Goal: Transaction & Acquisition: Book appointment/travel/reservation

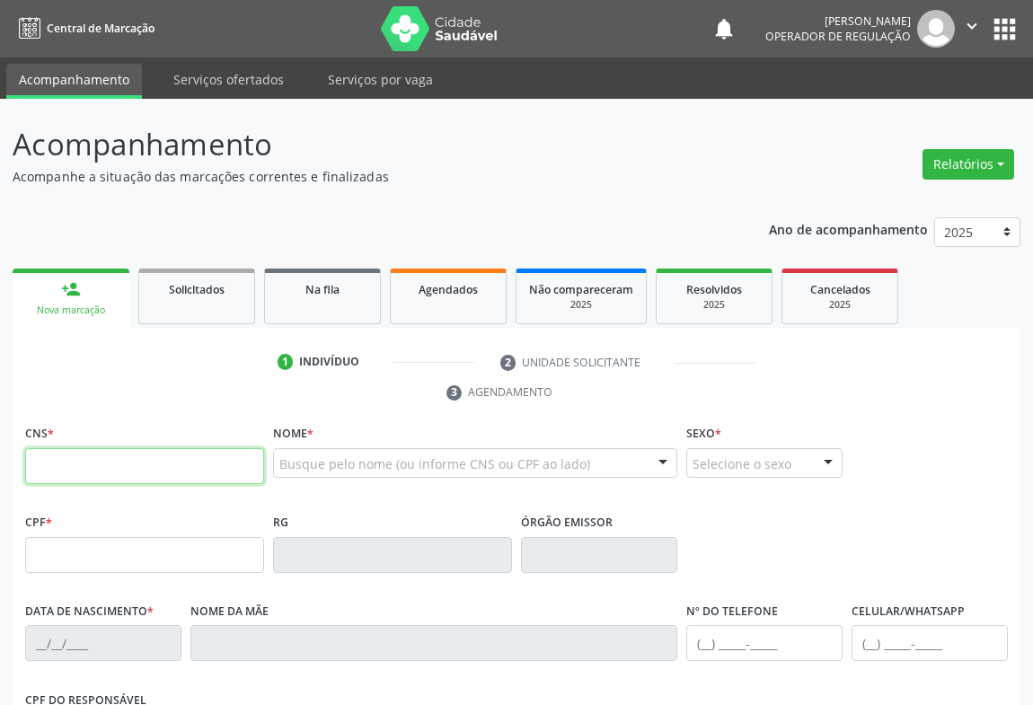
click at [138, 453] on input "text" at bounding box center [144, 466] width 239 height 36
click at [5, 527] on div "Acompanhamento Acompanhe a situação das marcações correntes e finalizadas Relat…" at bounding box center [516, 552] width 1033 height 906
drag, startPoint x: 64, startPoint y: 465, endPoint x: 128, endPoint y: 443, distance: 68.2
click at [64, 465] on input "700" at bounding box center [144, 466] width 239 height 36
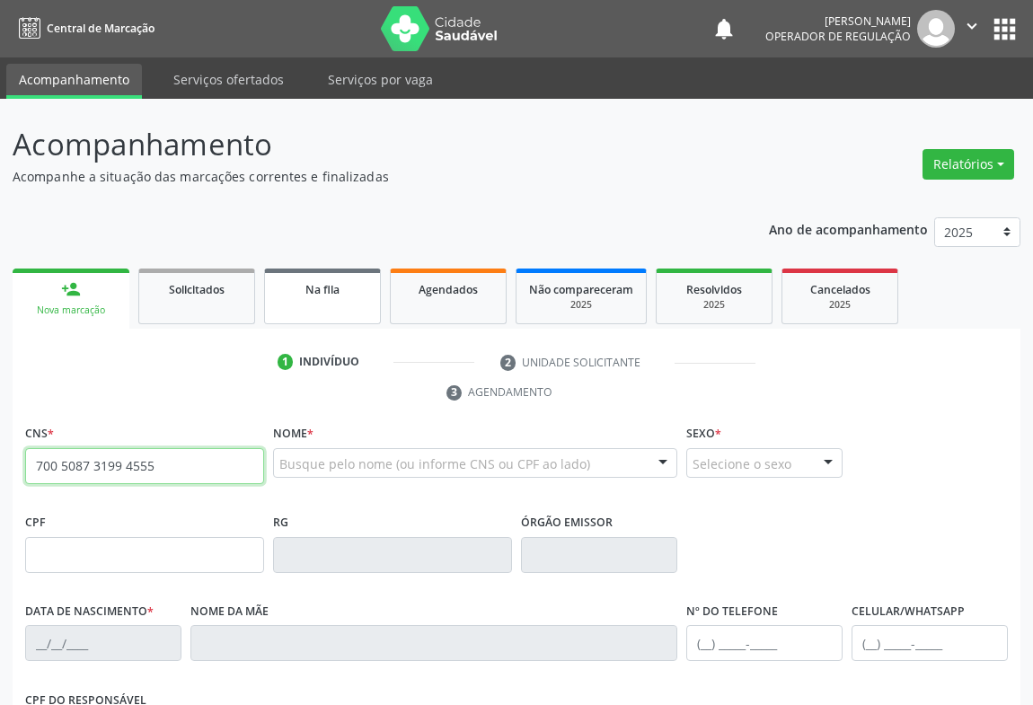
type input "700 5087 3199 4555"
type input "0[DATE]"
type input "[PHONE_NUMBER]"
type input "S/N"
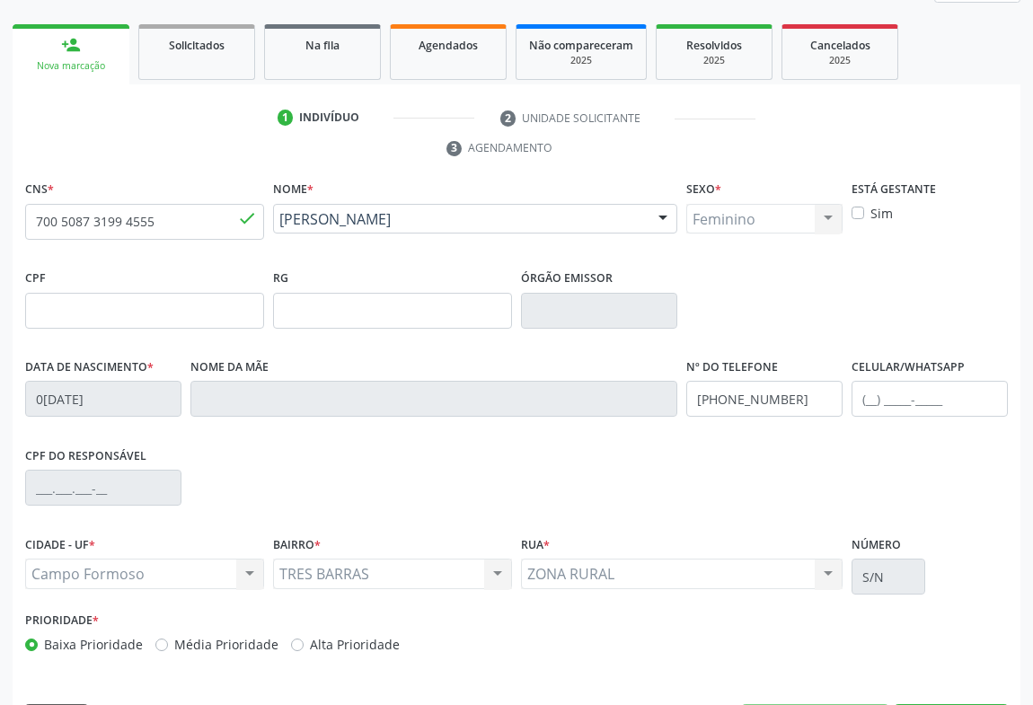
scroll to position [297, 0]
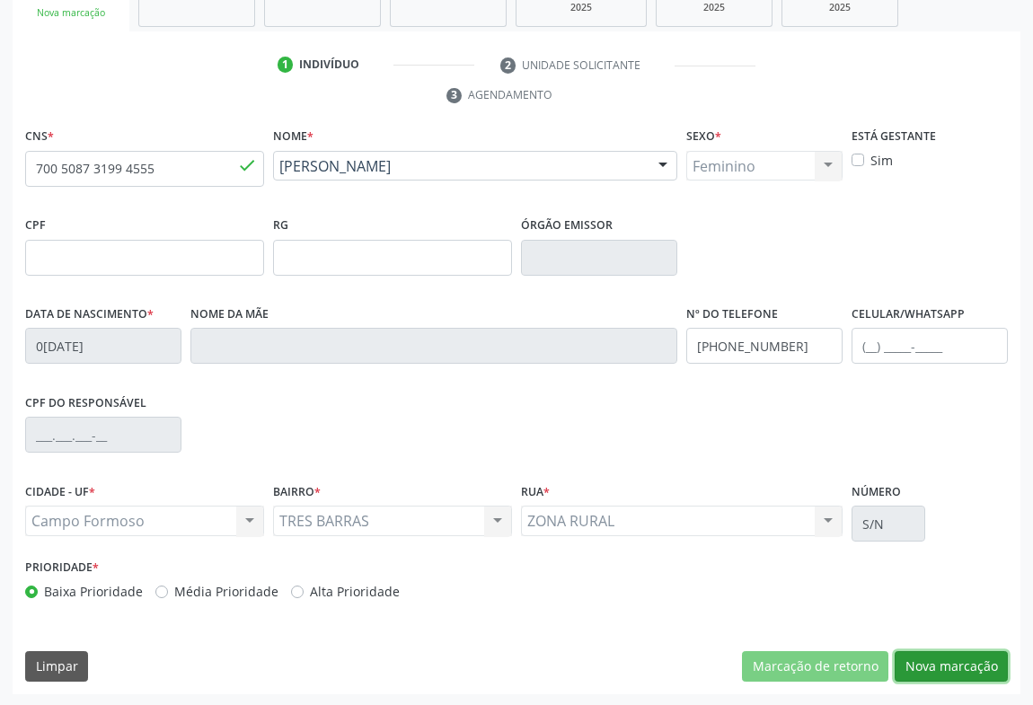
click at [977, 664] on button "Nova marcação" at bounding box center [951, 666] width 113 height 31
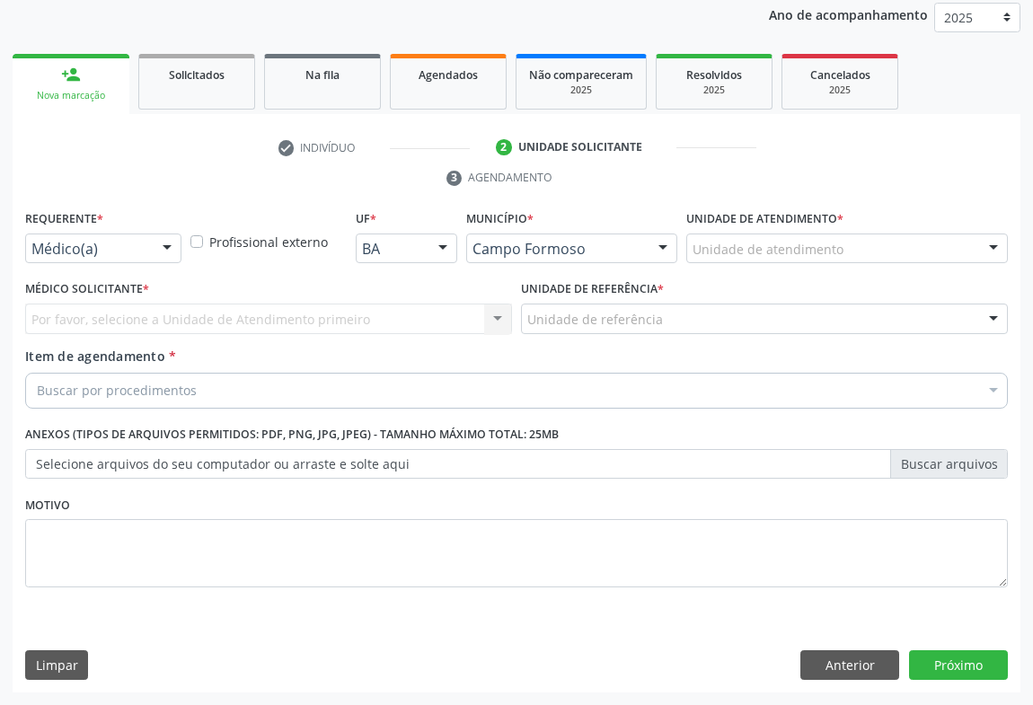
scroll to position [214, 0]
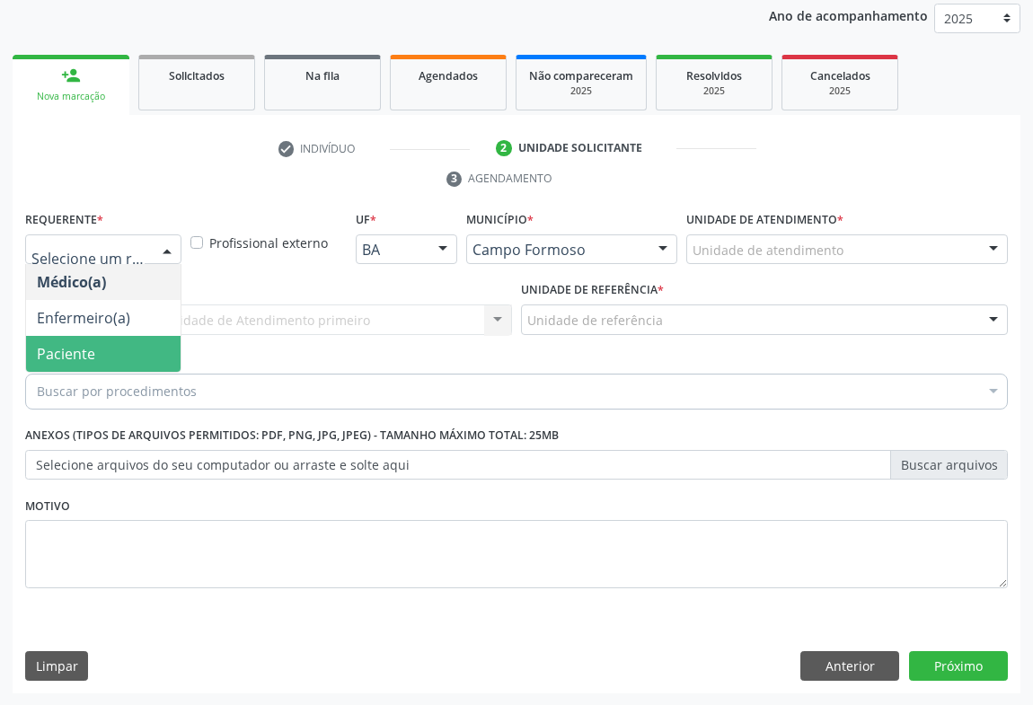
click at [58, 357] on span "Paciente" at bounding box center [66, 354] width 58 height 20
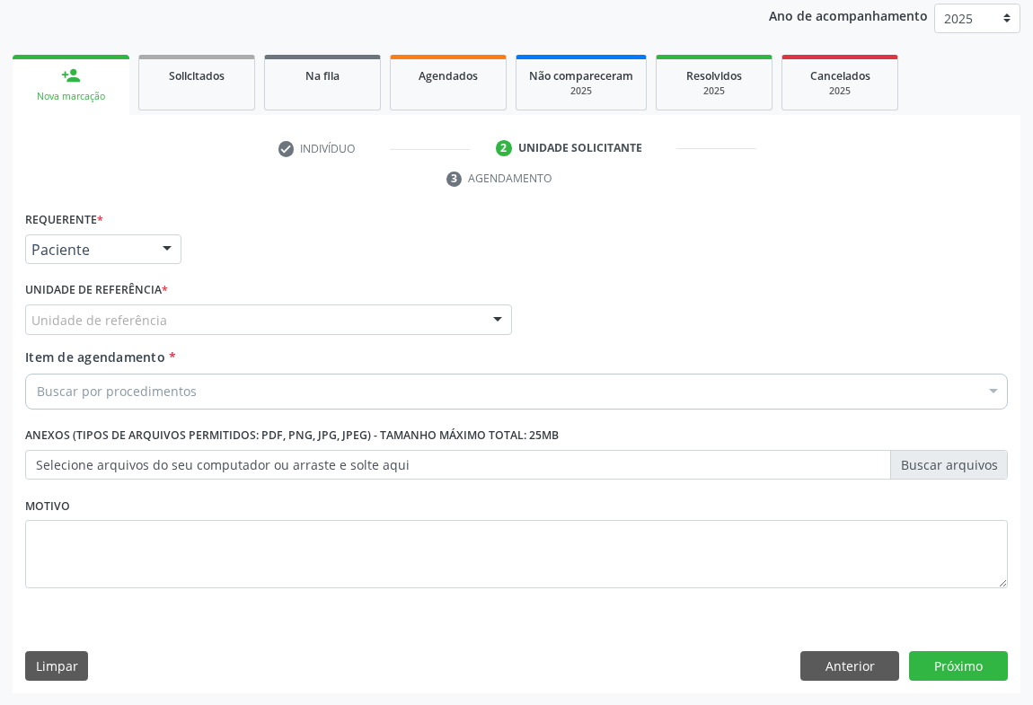
click at [240, 317] on div "Unidade de referência" at bounding box center [268, 320] width 487 height 31
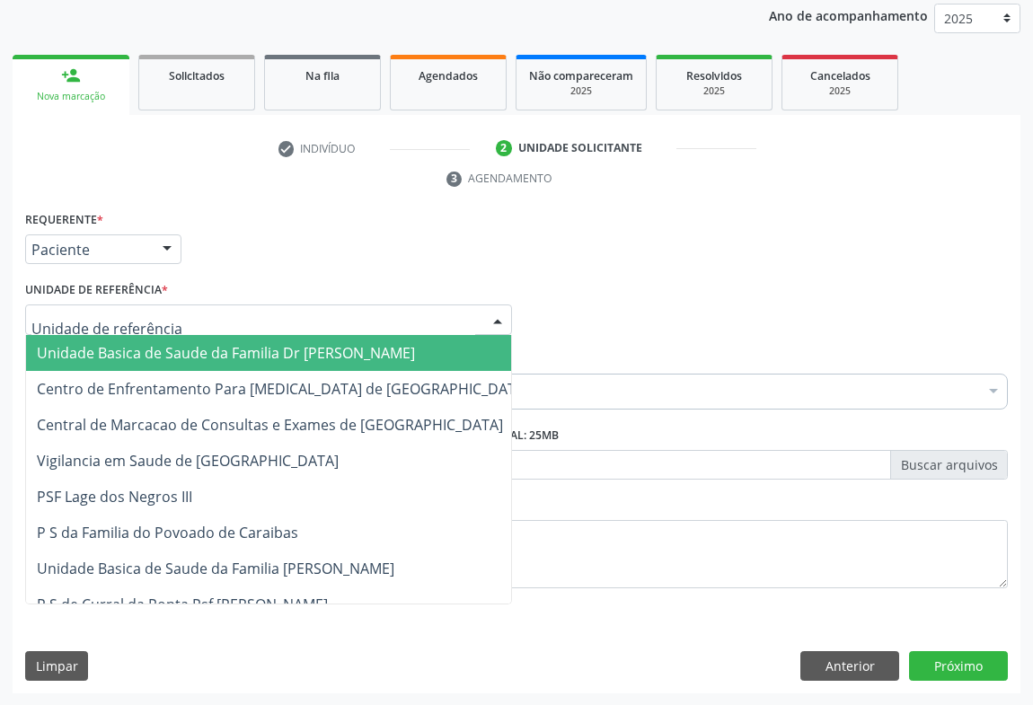
drag, startPoint x: 164, startPoint y: 350, endPoint x: 260, endPoint y: 377, distance: 99.8
click at [171, 352] on span "Unidade Basica de Saude da Familia Dr [PERSON_NAME]" at bounding box center [226, 353] width 378 height 20
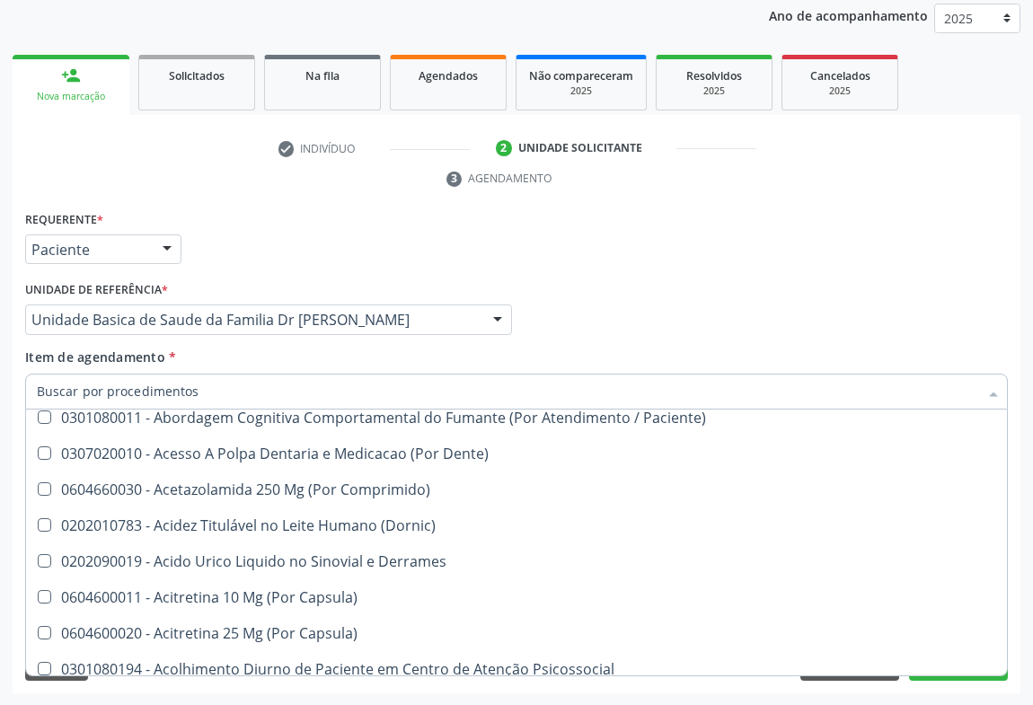
scroll to position [571, 0]
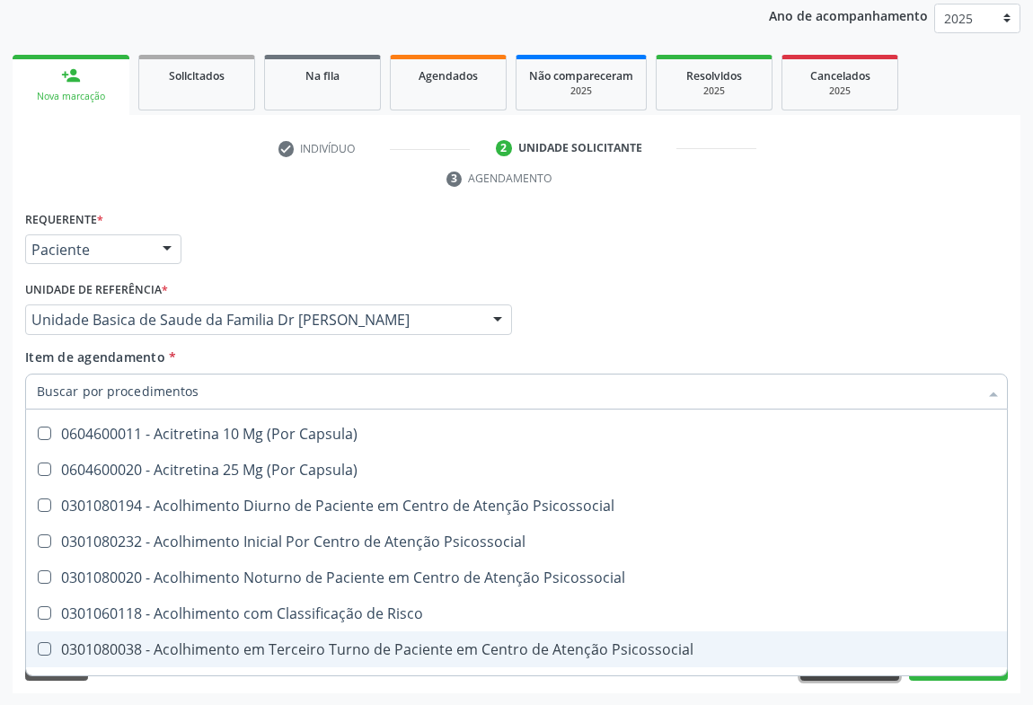
click at [854, 676] on button "Anterior" at bounding box center [850, 666] width 99 height 31
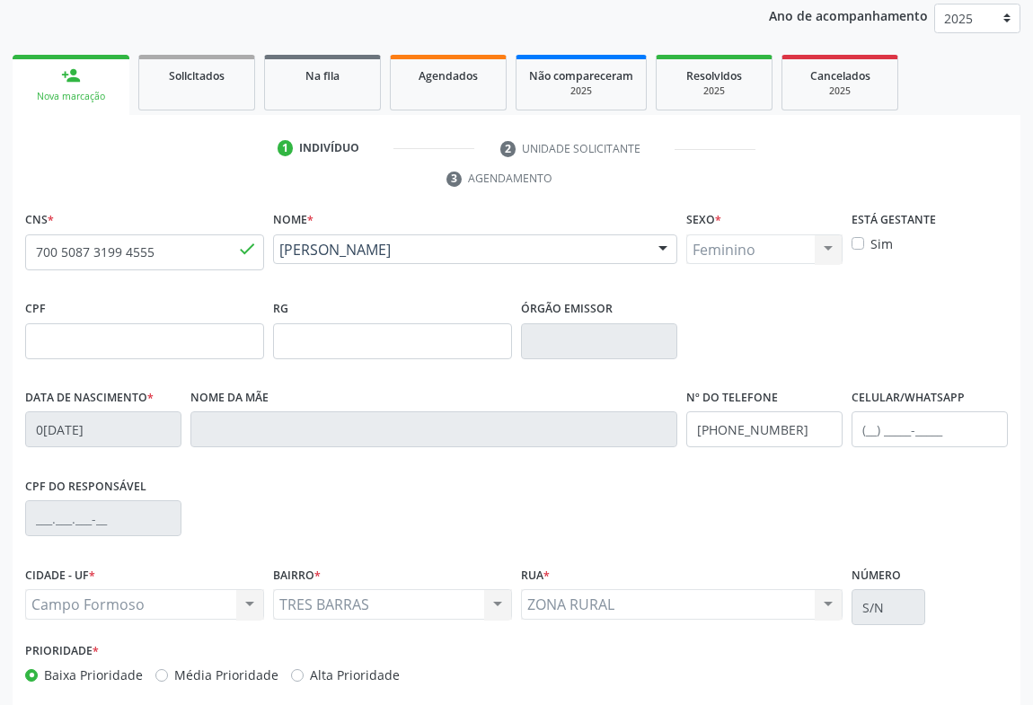
scroll to position [297, 0]
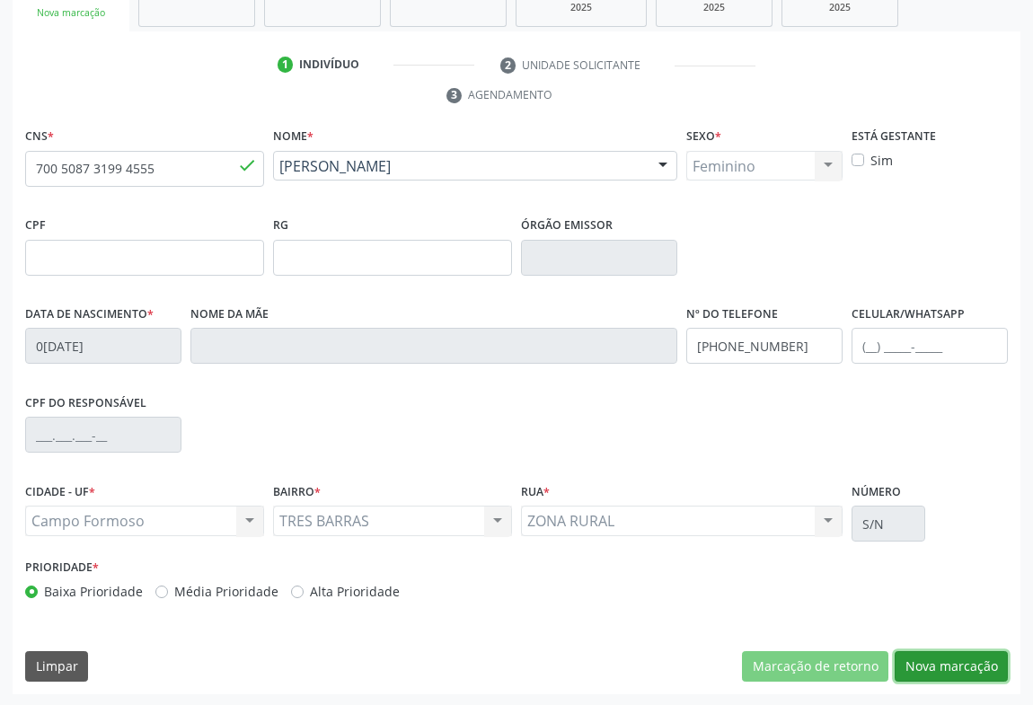
click at [969, 662] on button "Nova marcação" at bounding box center [951, 666] width 113 height 31
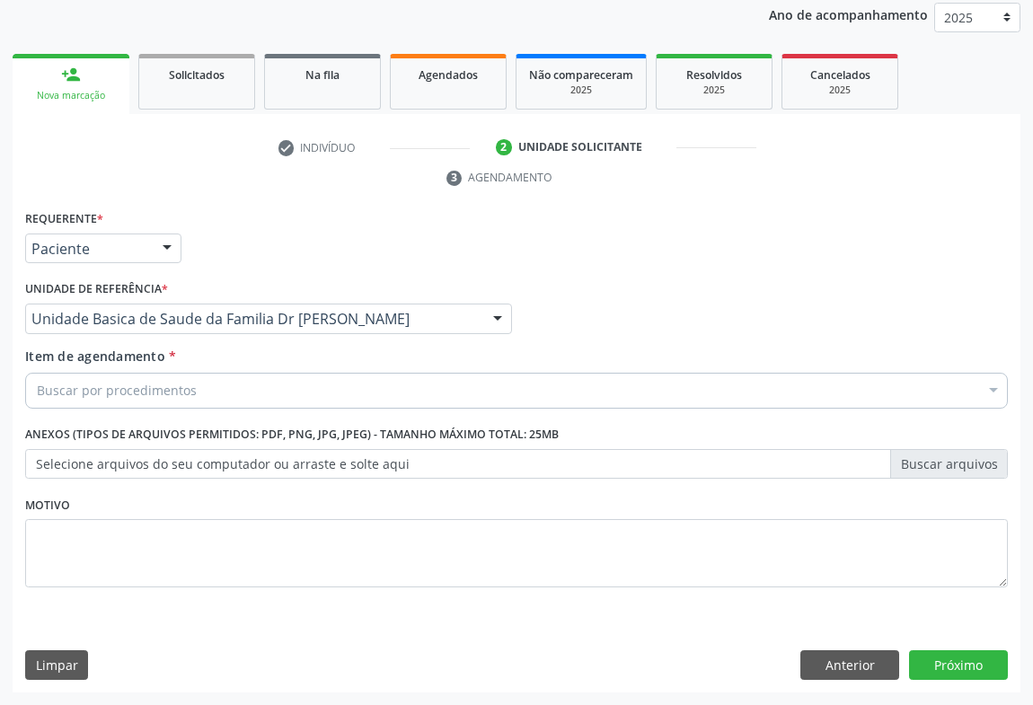
scroll to position [214, 0]
drag, startPoint x: 141, startPoint y: 381, endPoint x: 149, endPoint y: 372, distance: 12.1
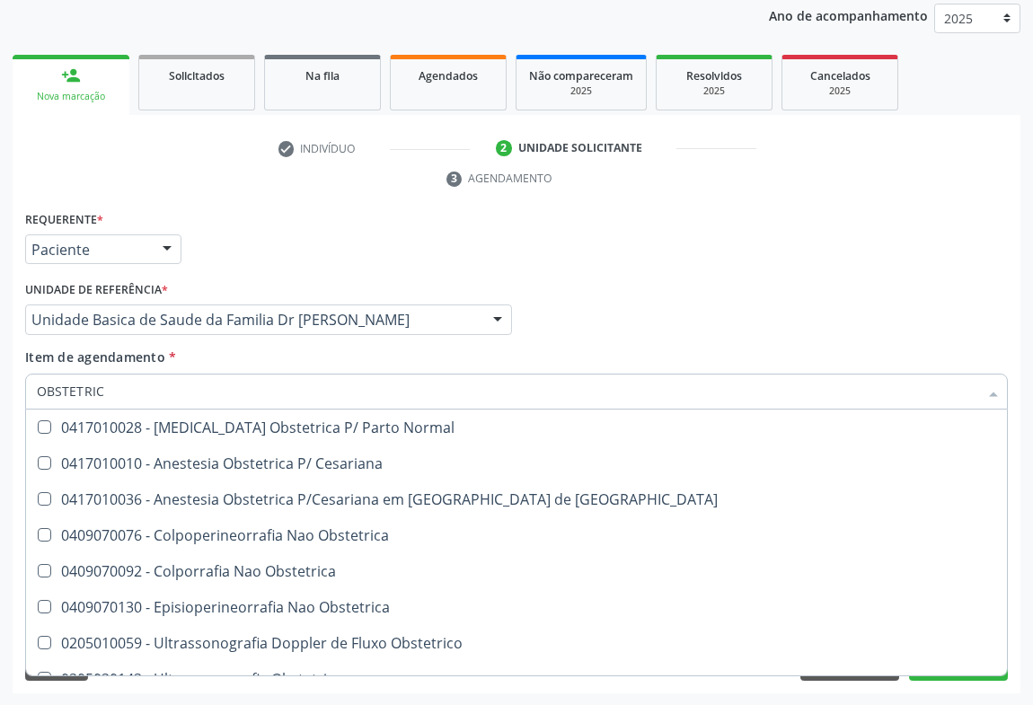
type input "OBSTETRICA"
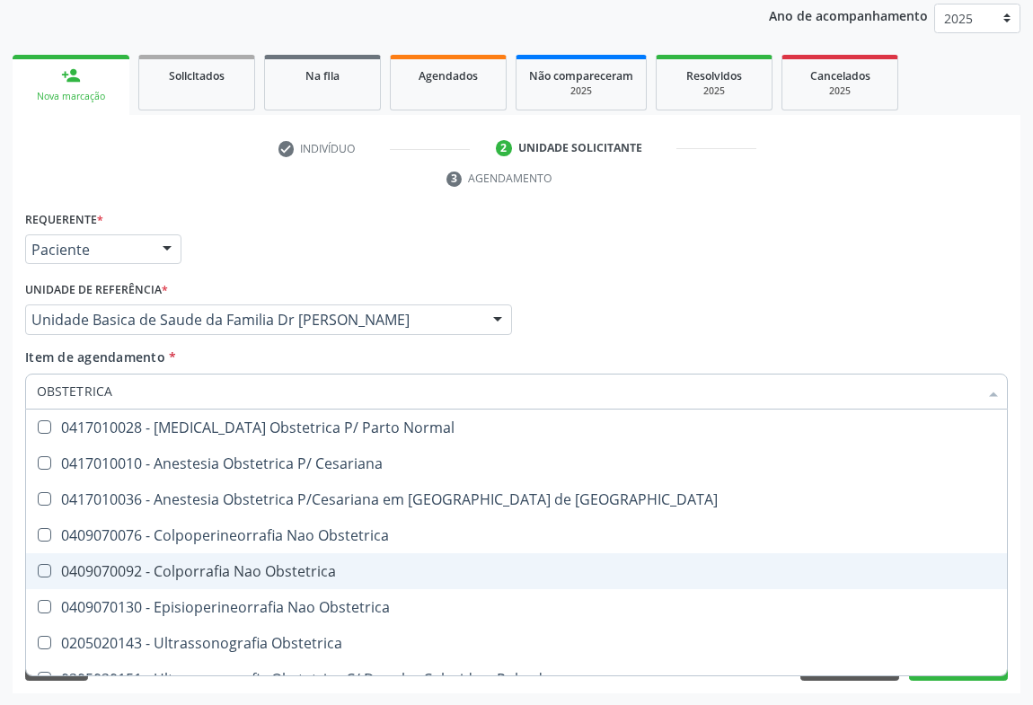
scroll to position [21, 0]
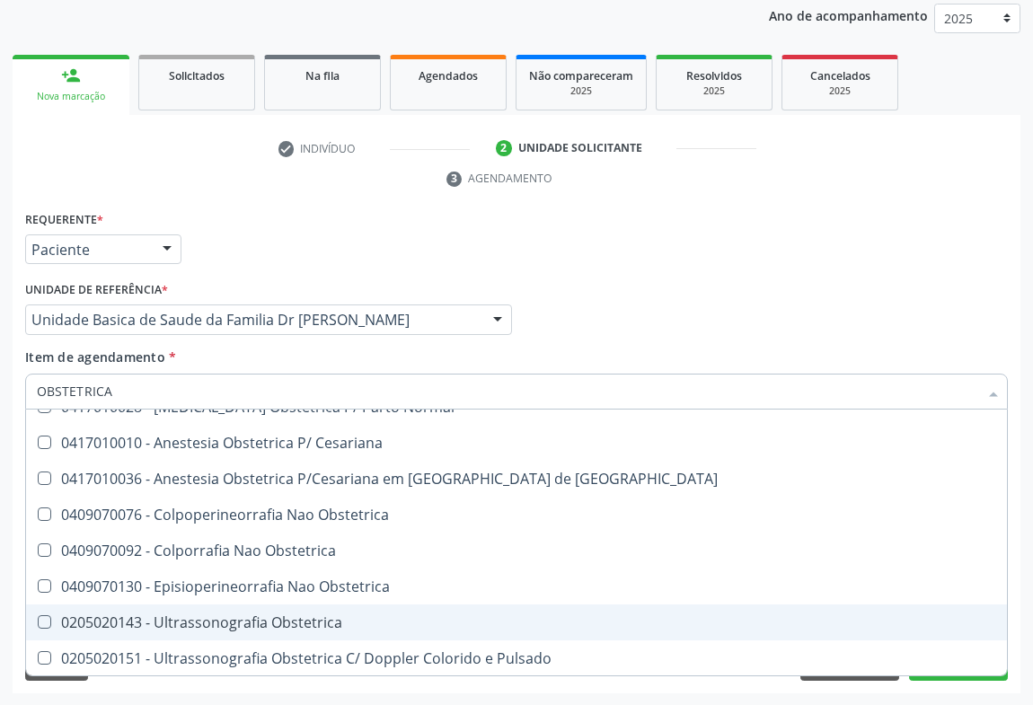
click at [226, 622] on div "0205020143 - Ultrassonografia Obstetrica" at bounding box center [517, 622] width 960 height 14
checkbox Obstetrica "true"
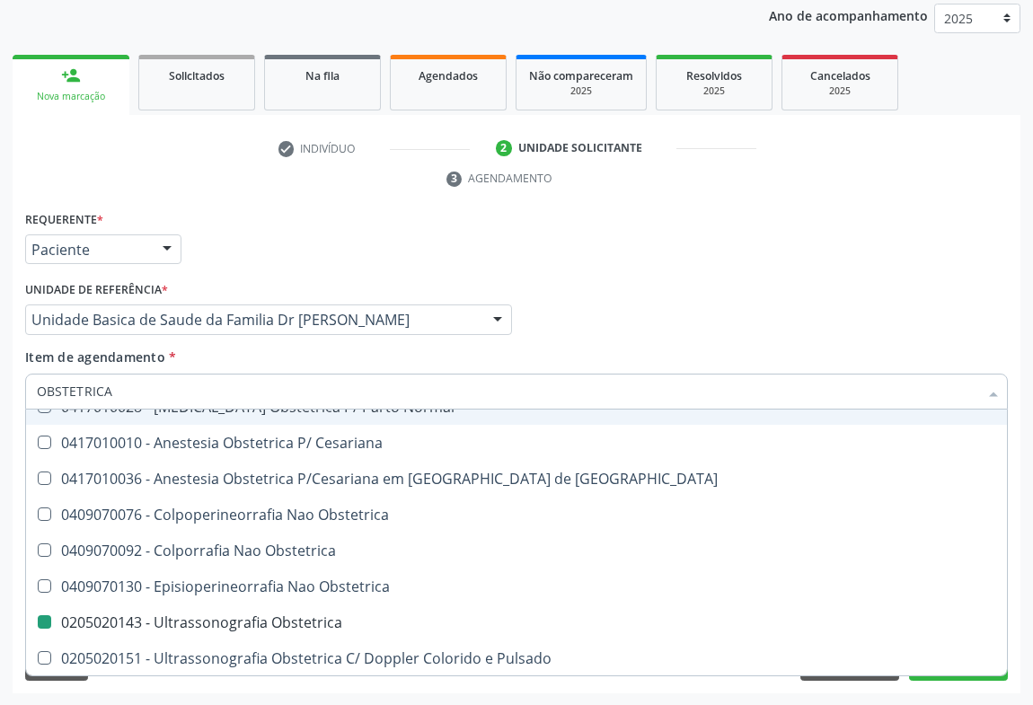
click at [661, 323] on div "Médico Solicitante Por favor, selecione a Unidade de Atendimento primeiro Nenhu…" at bounding box center [517, 312] width 992 height 70
checkbox Cesariana "true"
checkbox Obstetrica "false"
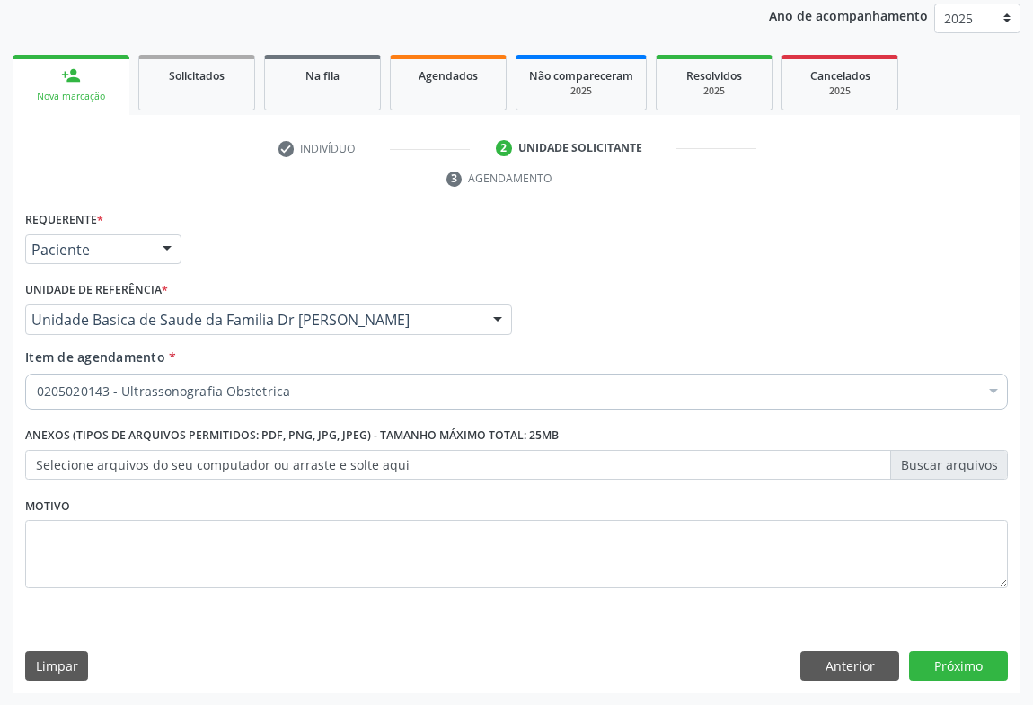
scroll to position [0, 0]
click at [971, 666] on button "Próximo" at bounding box center [958, 666] width 99 height 31
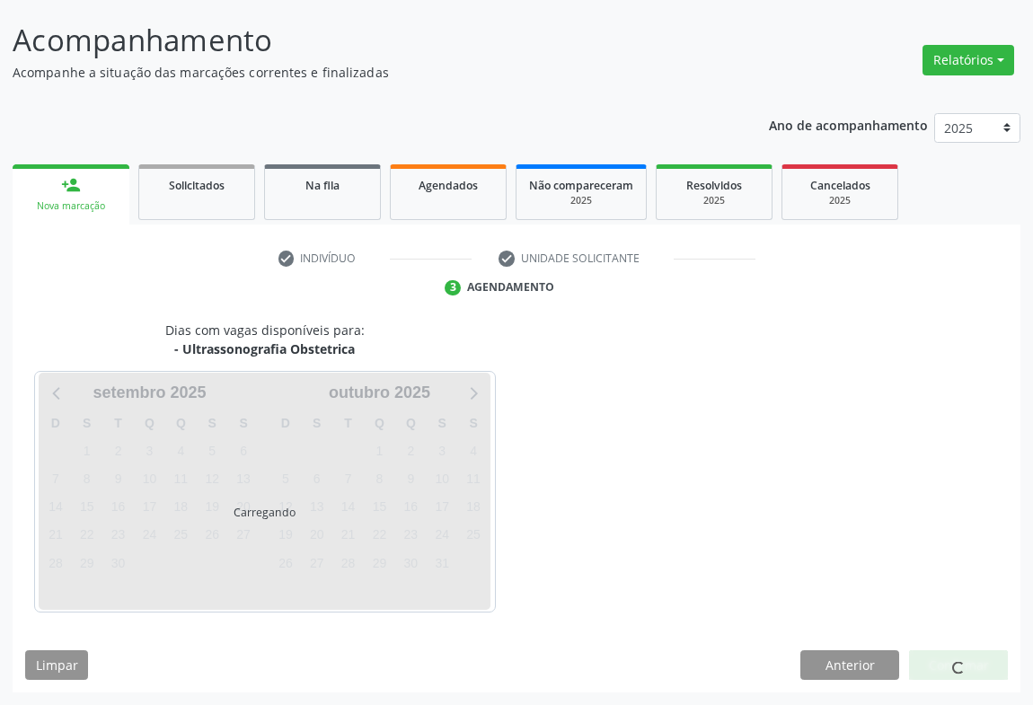
scroll to position [103, 0]
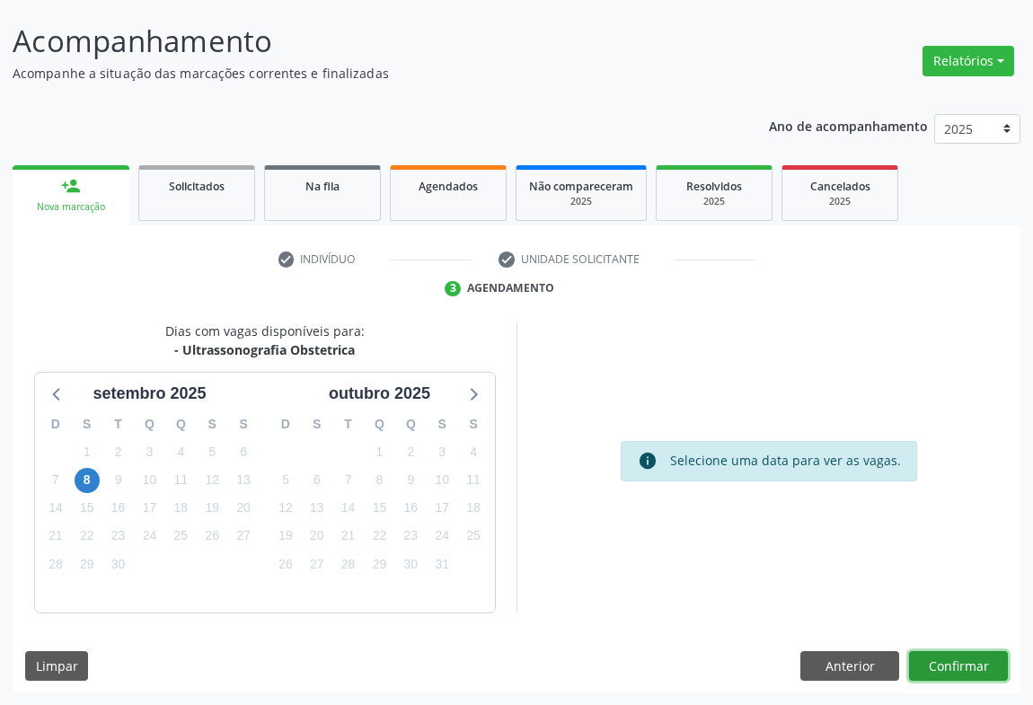
click at [958, 666] on button "Confirmar" at bounding box center [958, 666] width 99 height 31
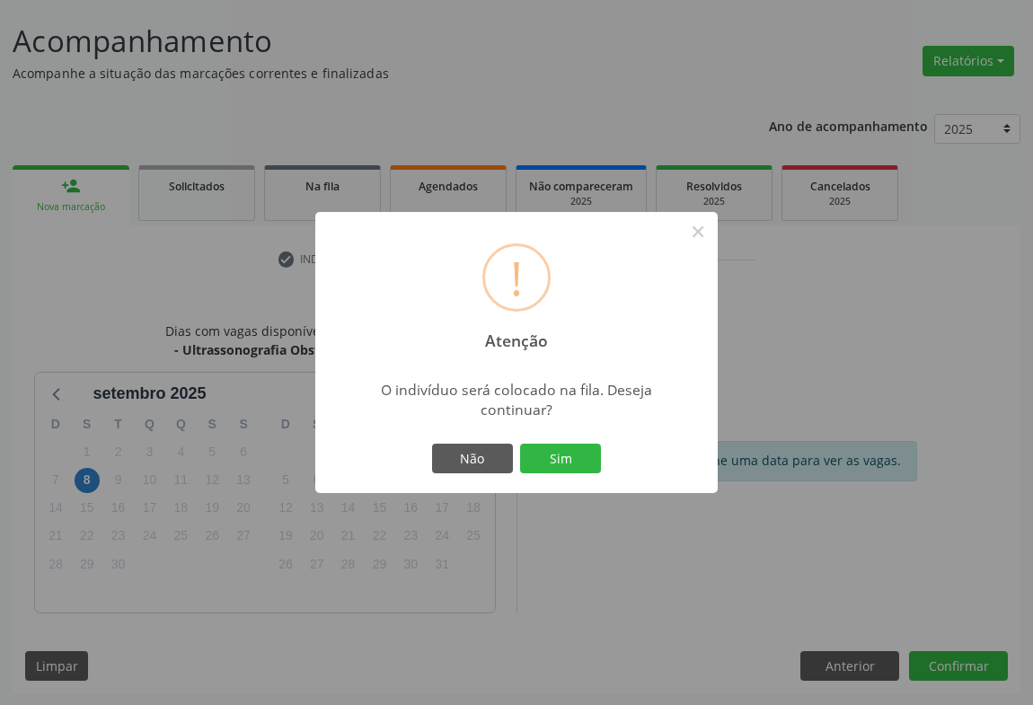
click at [87, 478] on div "! Atenção × O indivíduo será colocado na fila. Deseja continuar? Não Sim" at bounding box center [516, 352] width 1033 height 705
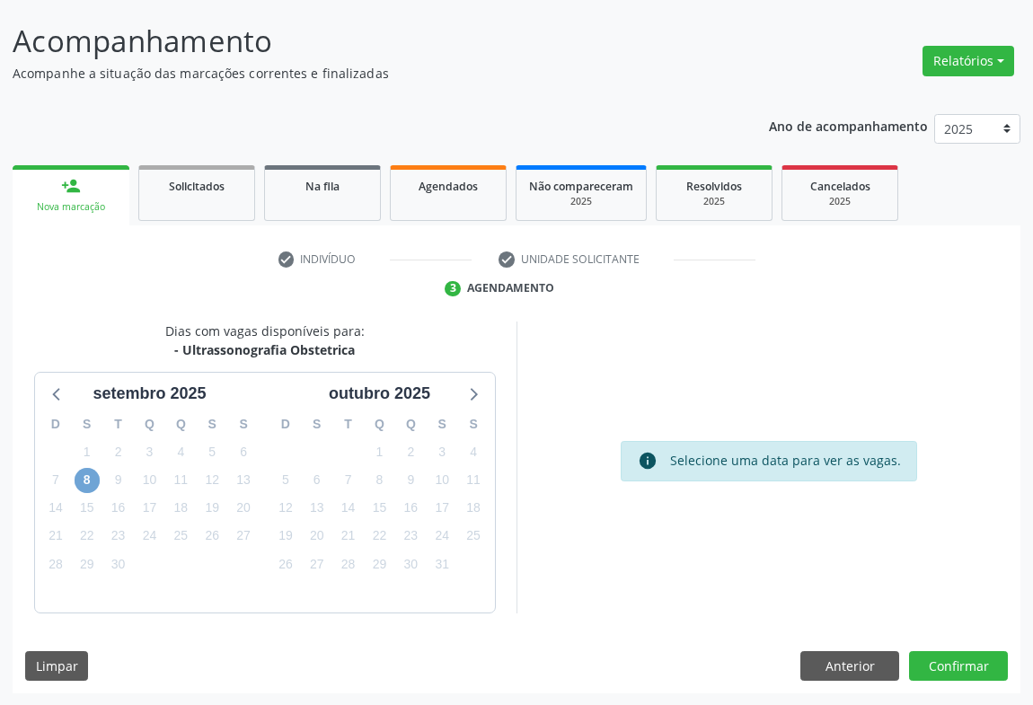
click at [87, 478] on span "8" at bounding box center [87, 480] width 25 height 25
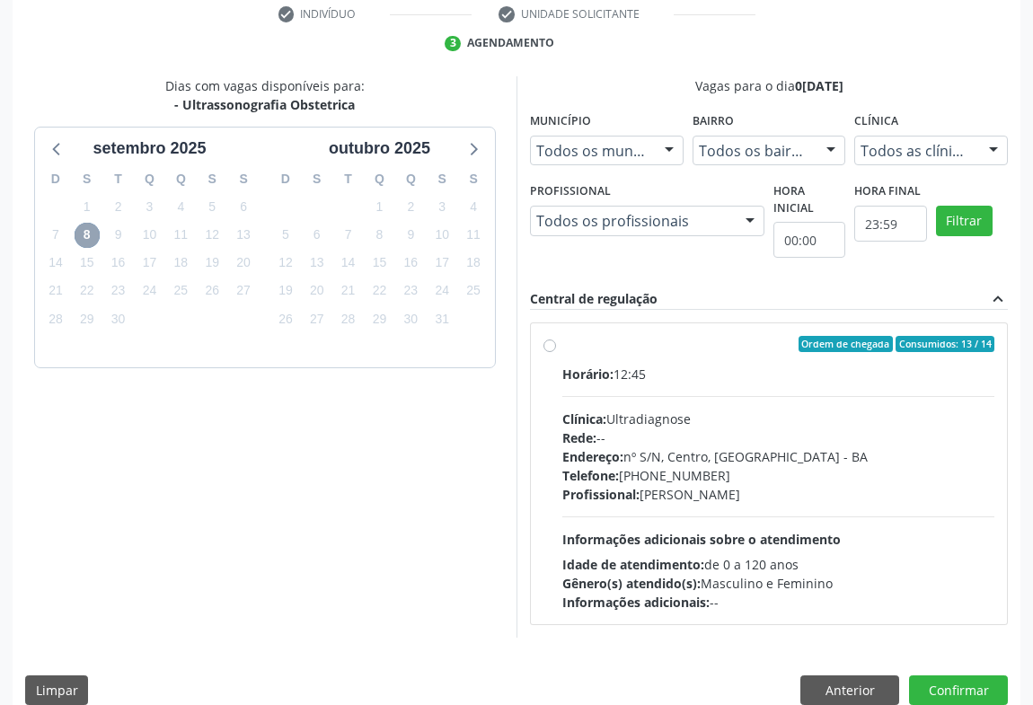
scroll to position [373, 0]
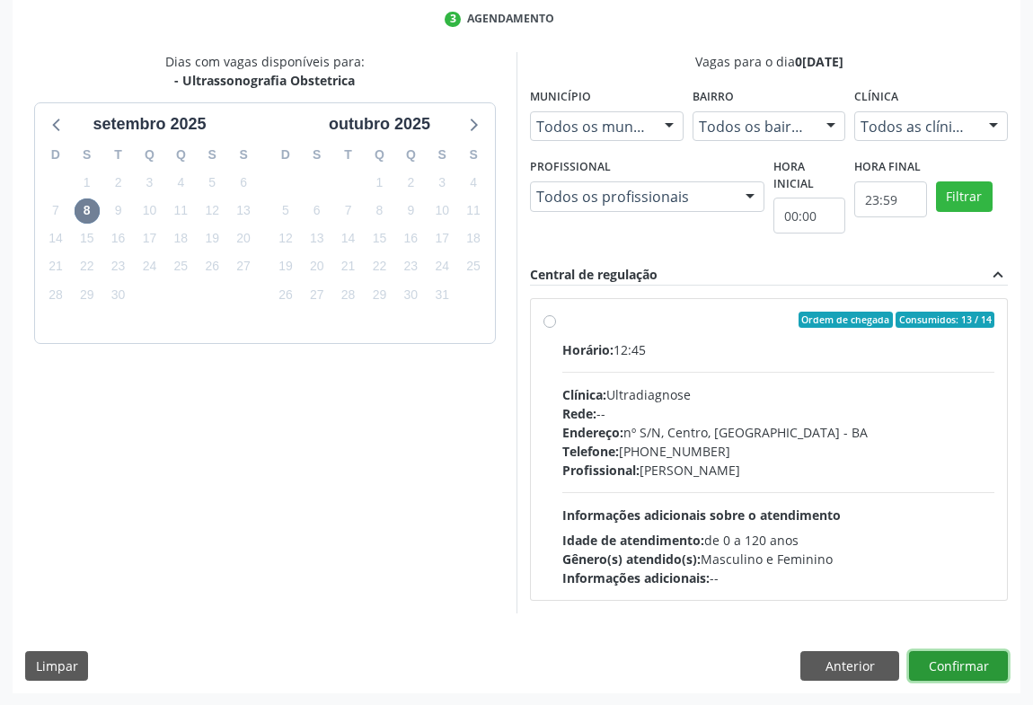
click at [952, 658] on button "Confirmar" at bounding box center [958, 666] width 99 height 31
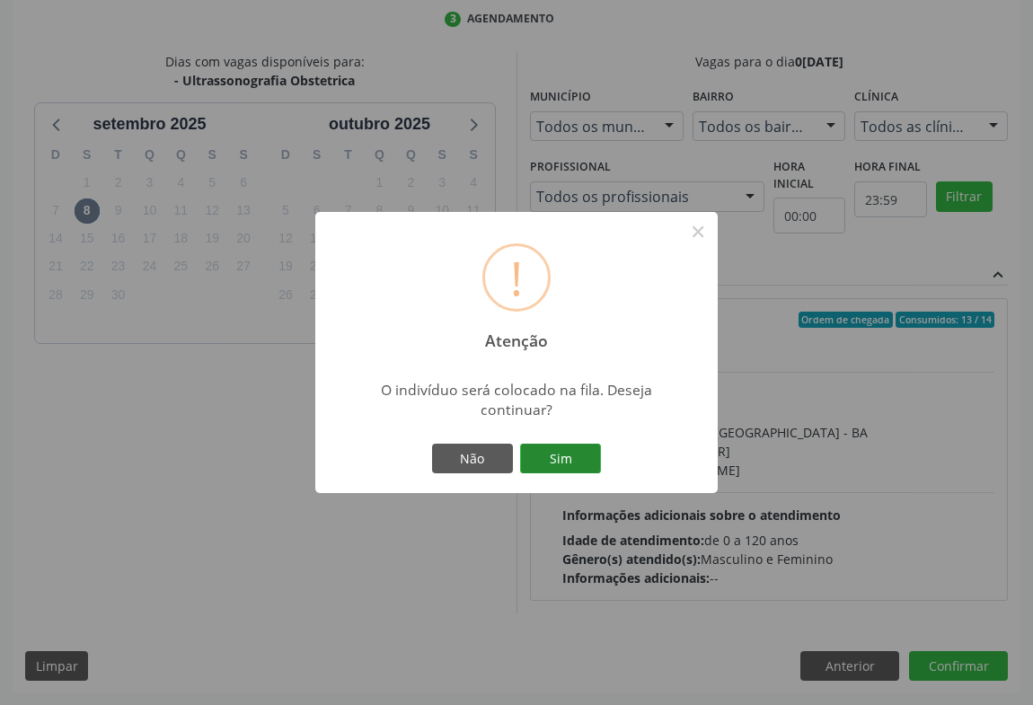
click at [539, 457] on button "Sim" at bounding box center [560, 459] width 81 height 31
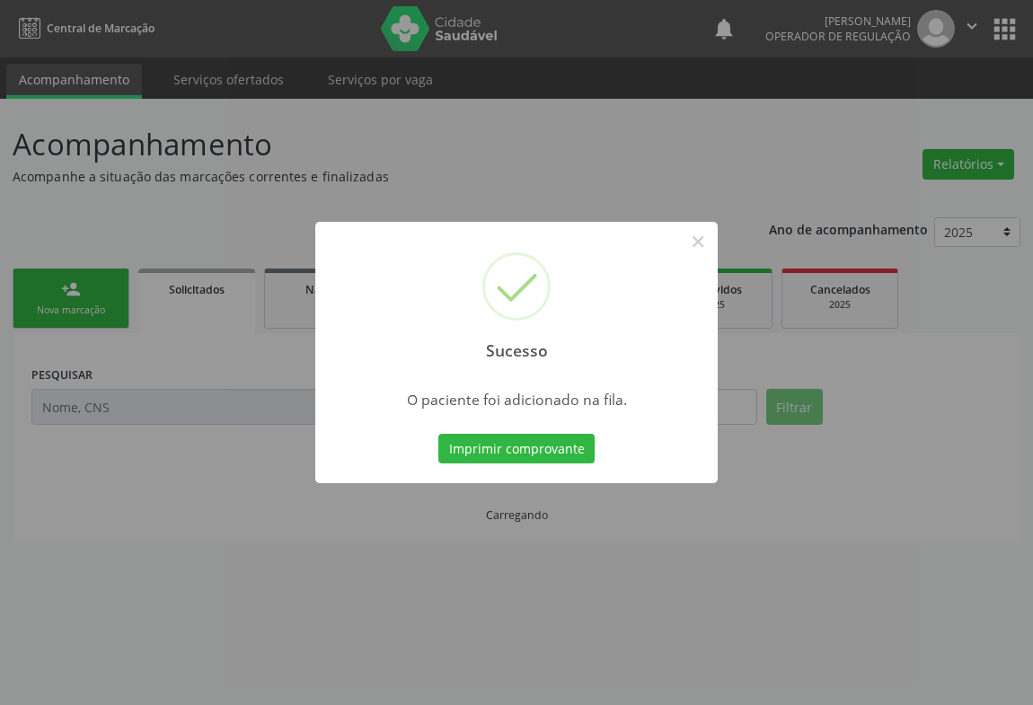
scroll to position [0, 0]
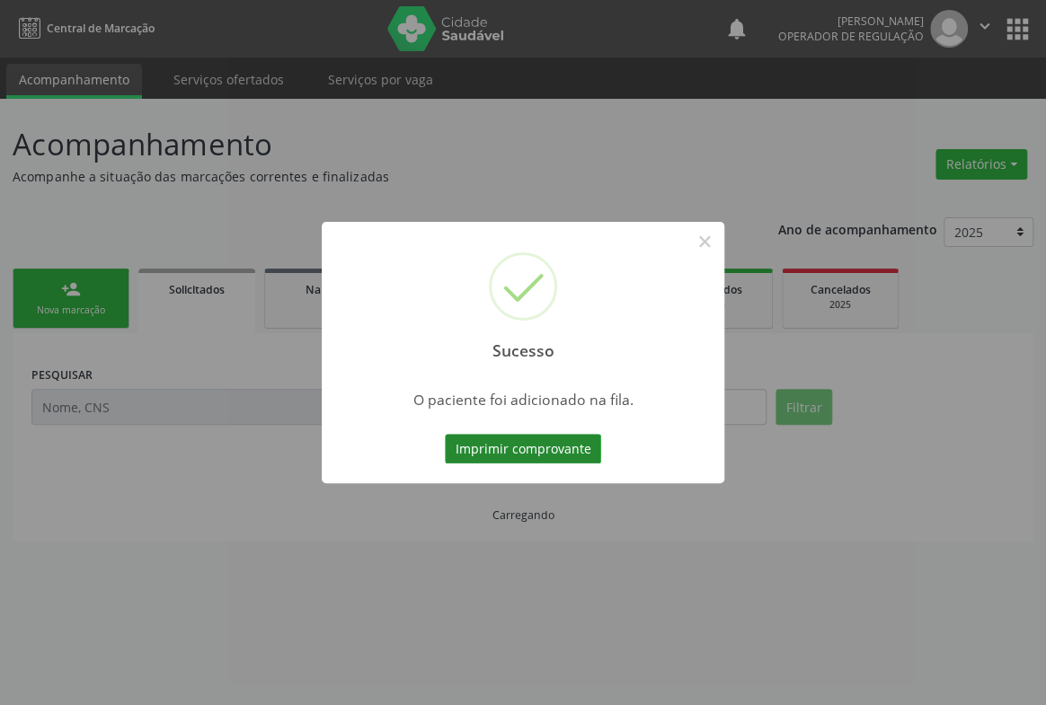
click at [554, 448] on button "Imprimir comprovante" at bounding box center [523, 449] width 156 height 31
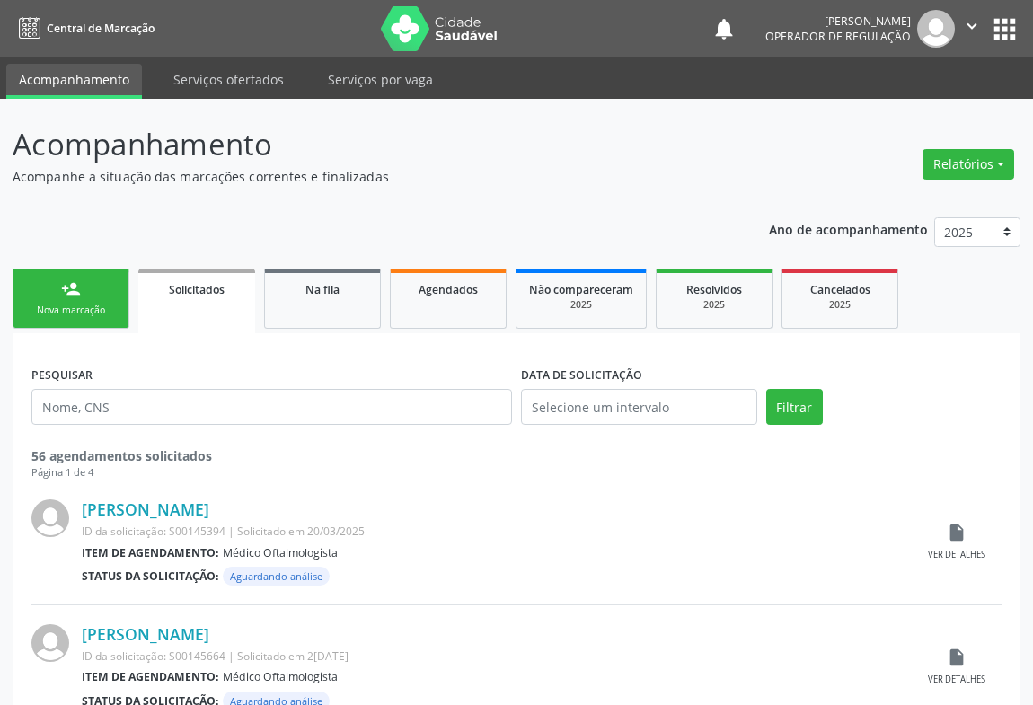
click at [75, 295] on div "person_add" at bounding box center [71, 289] width 20 height 20
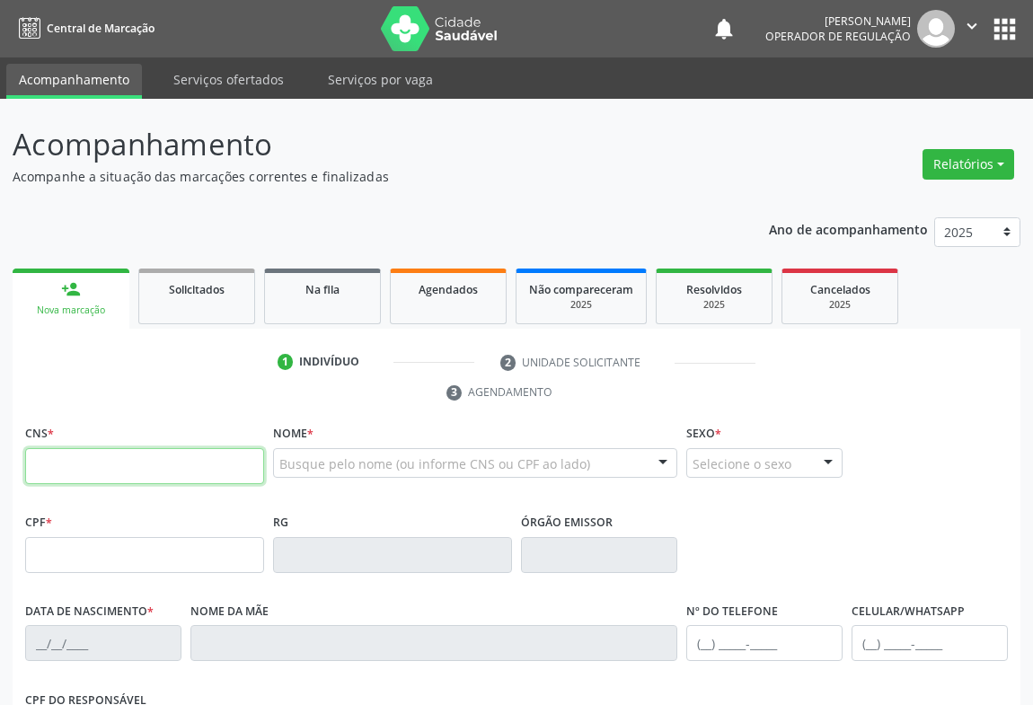
drag, startPoint x: 93, startPoint y: 458, endPoint x: 68, endPoint y: 443, distance: 28.7
click at [92, 457] on input "text" at bounding box center [144, 466] width 239 height 36
type input "705 0006 6728 1458"
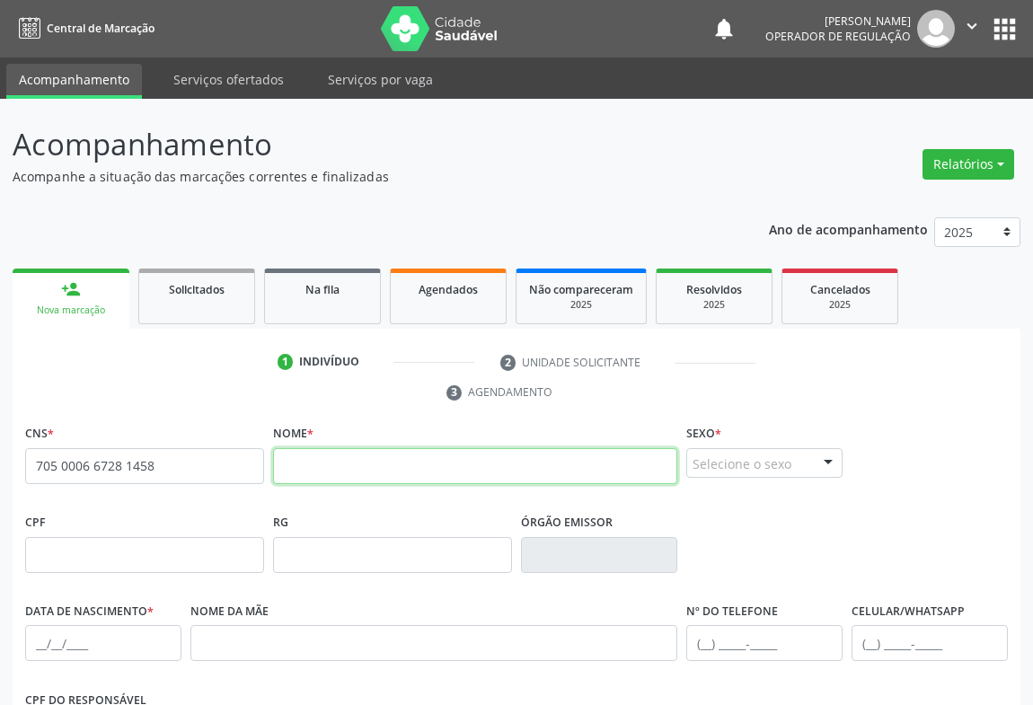
click at [300, 469] on input "text" at bounding box center [475, 466] width 404 height 36
type input "[PERSON_NAME]"
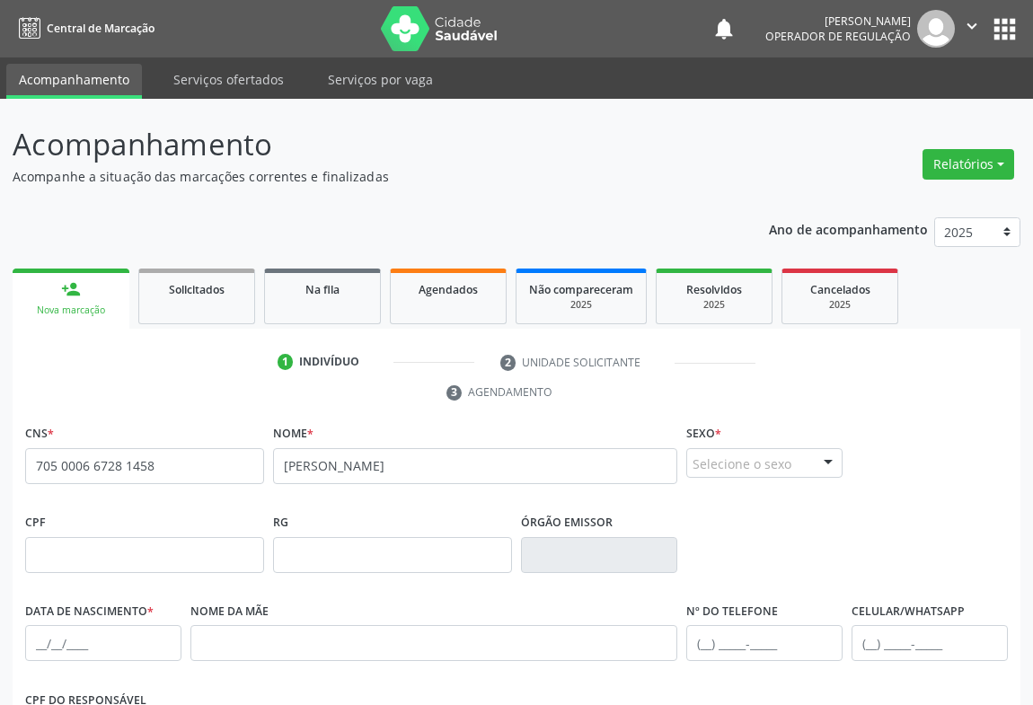
click at [827, 461] on div at bounding box center [828, 464] width 27 height 31
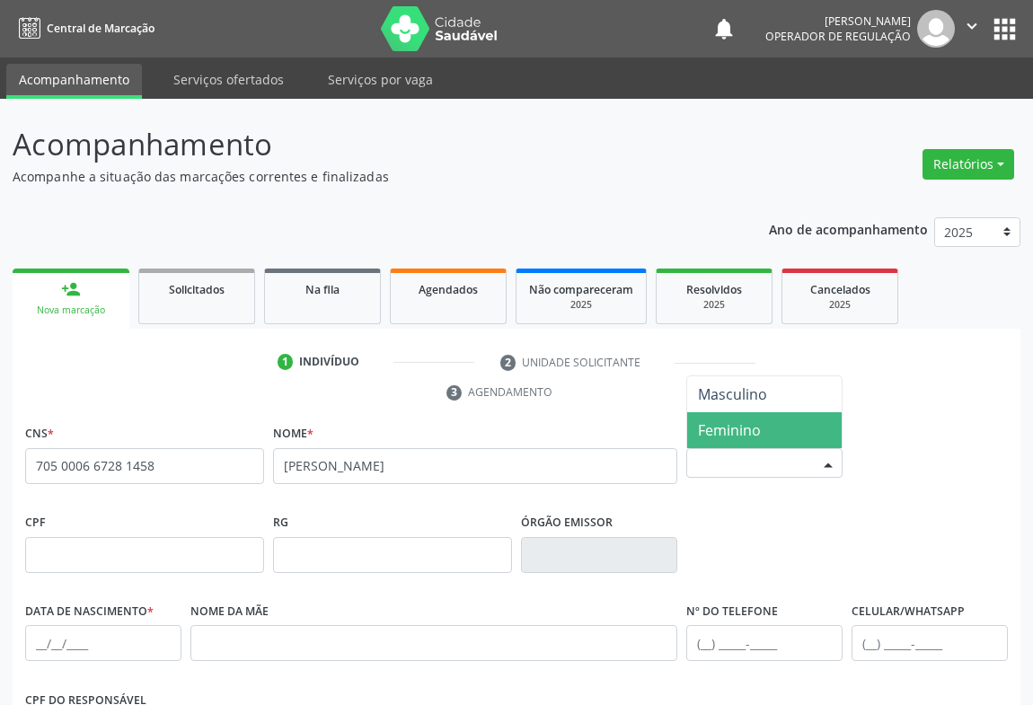
drag, startPoint x: 750, startPoint y: 427, endPoint x: 761, endPoint y: 437, distance: 14.6
click at [750, 428] on span "Feminino" at bounding box center [729, 431] width 63 height 20
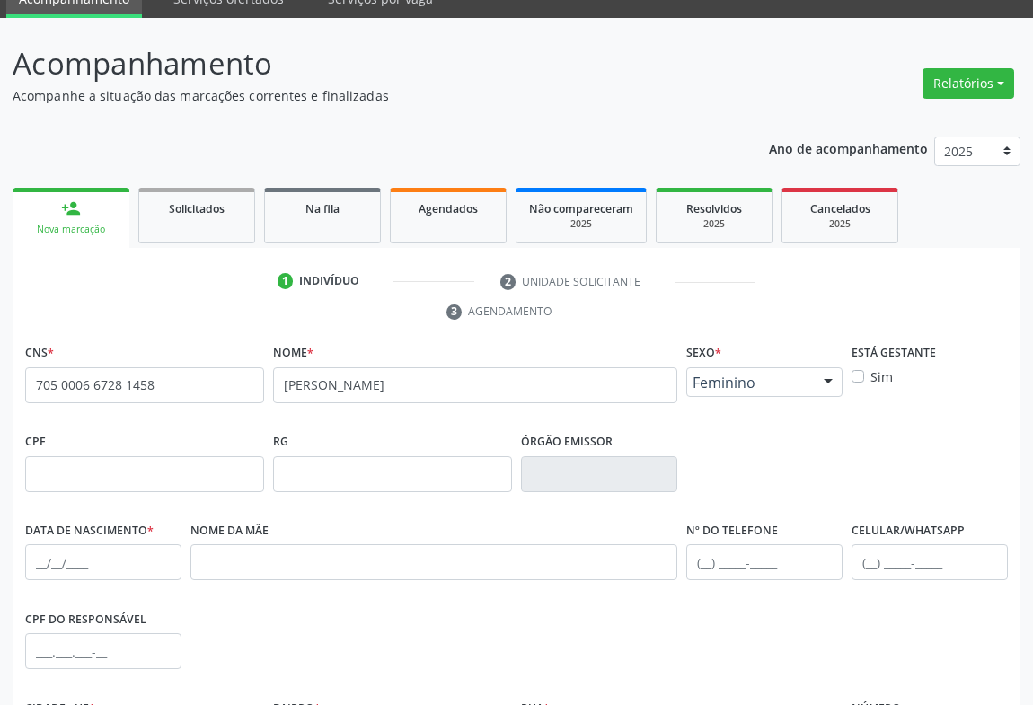
scroll to position [297, 0]
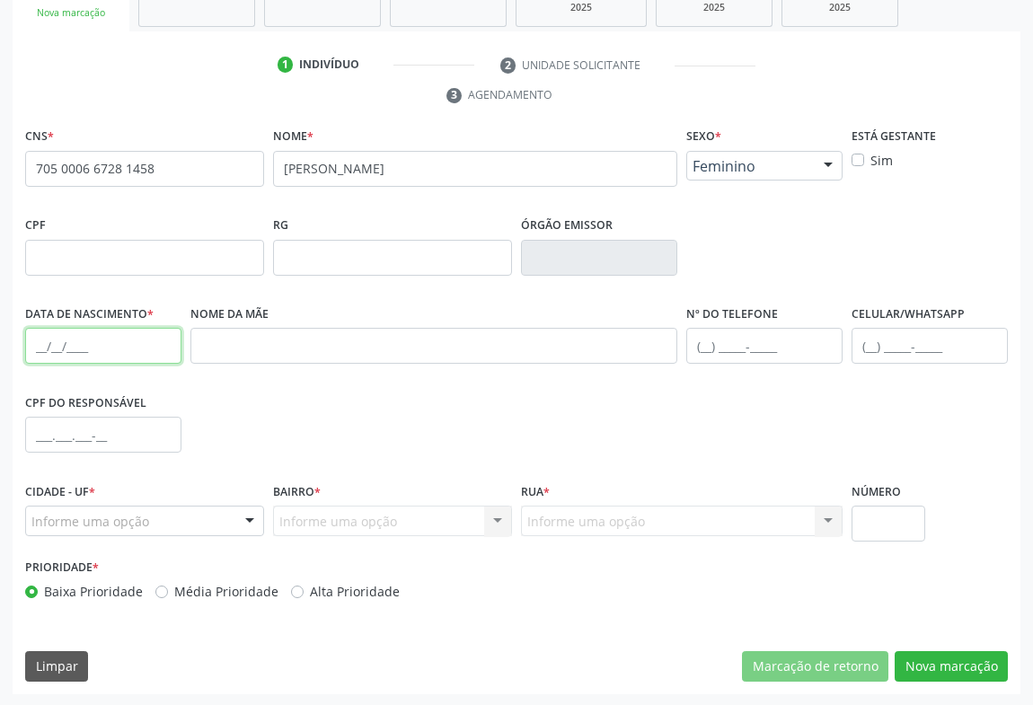
click at [72, 360] on input "text" at bounding box center [103, 346] width 156 height 36
type input "1"
type input "[DATE]"
click at [213, 510] on div "Informe uma opção" at bounding box center [144, 521] width 239 height 31
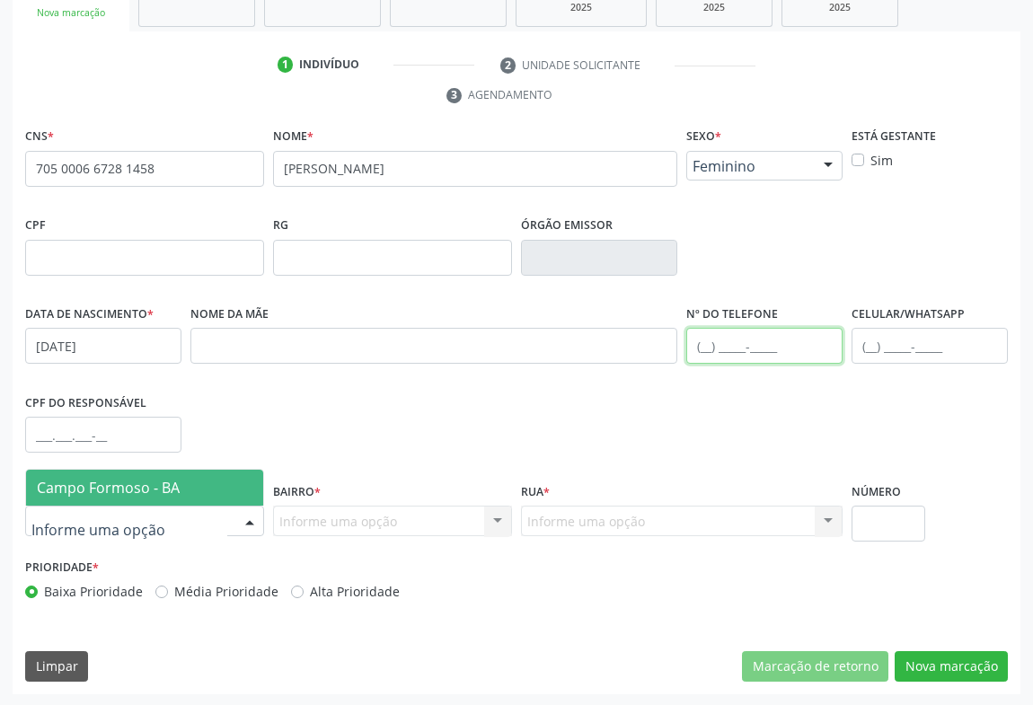
click at [754, 340] on input "text" at bounding box center [764, 346] width 156 height 36
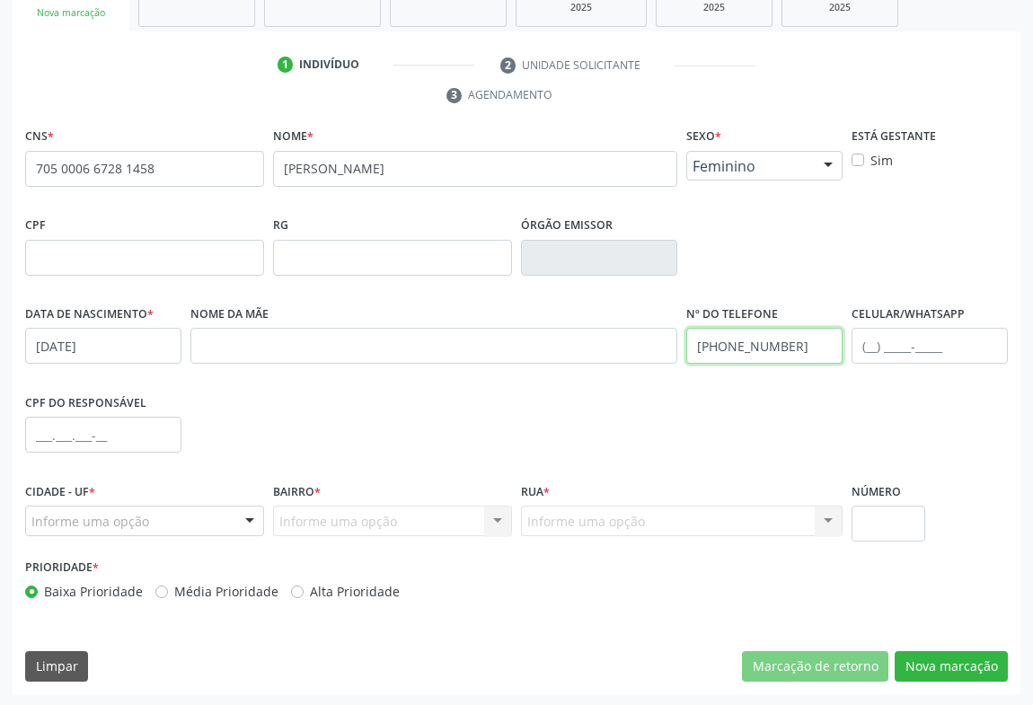
type input "[PHONE_NUMBER]"
click at [235, 521] on div "Informe uma opção Campo Formoso - BA Nenhum resultado encontrado para: " " Nenh…" at bounding box center [144, 521] width 239 height 31
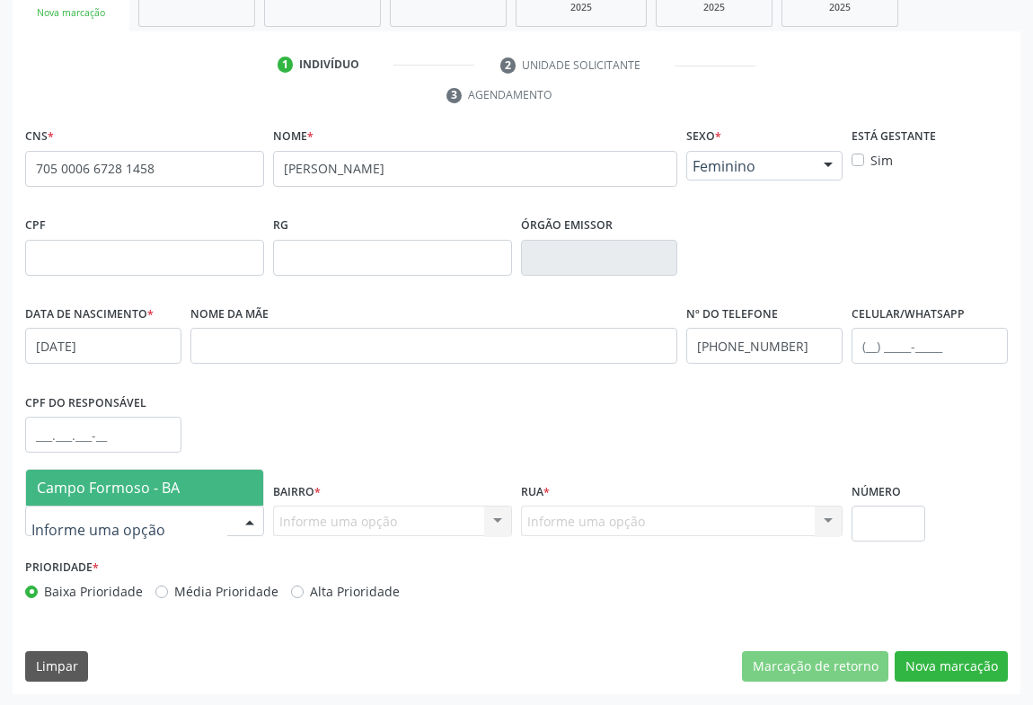
drag, startPoint x: 133, startPoint y: 498, endPoint x: 256, endPoint y: 498, distance: 123.1
click at [133, 497] on span "Campo Formoso - BA" at bounding box center [144, 488] width 237 height 36
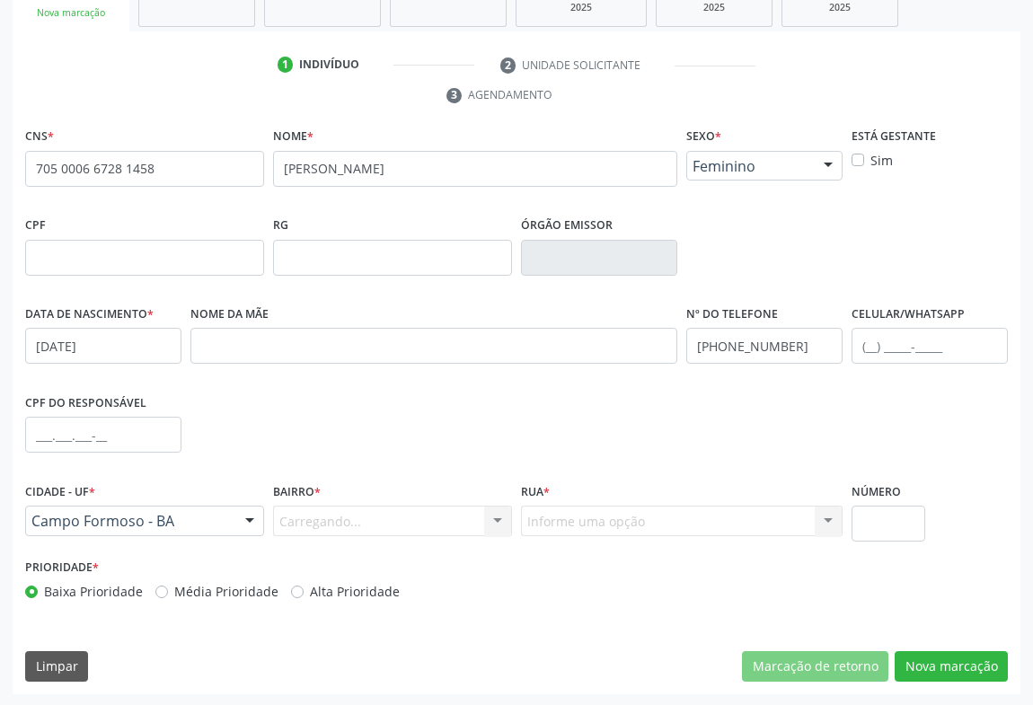
click at [490, 521] on div "Carregando... Nenhum resultado encontrado para: " " Nenhuma opção encontrada. D…" at bounding box center [392, 521] width 239 height 31
click at [474, 521] on div "Carregando... Nenhum resultado encontrado para: " " Nenhuma opção encontrada. D…" at bounding box center [392, 521] width 239 height 31
click at [490, 512] on div "Carregando... Nenhum resultado encontrado para: " " Nenhuma opção encontrada. D…" at bounding box center [392, 521] width 239 height 31
click at [491, 511] on div "Carregando... Nenhum resultado encontrado para: " " Nenhuma opção encontrada. D…" at bounding box center [392, 521] width 239 height 31
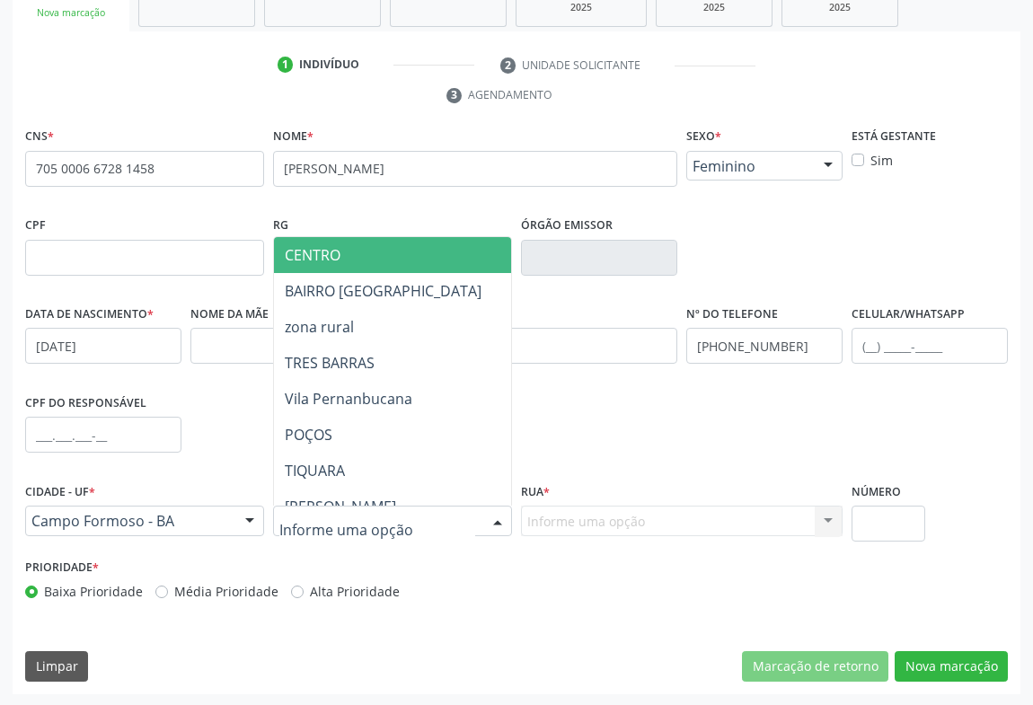
click at [494, 510] on div at bounding box center [497, 522] width 27 height 31
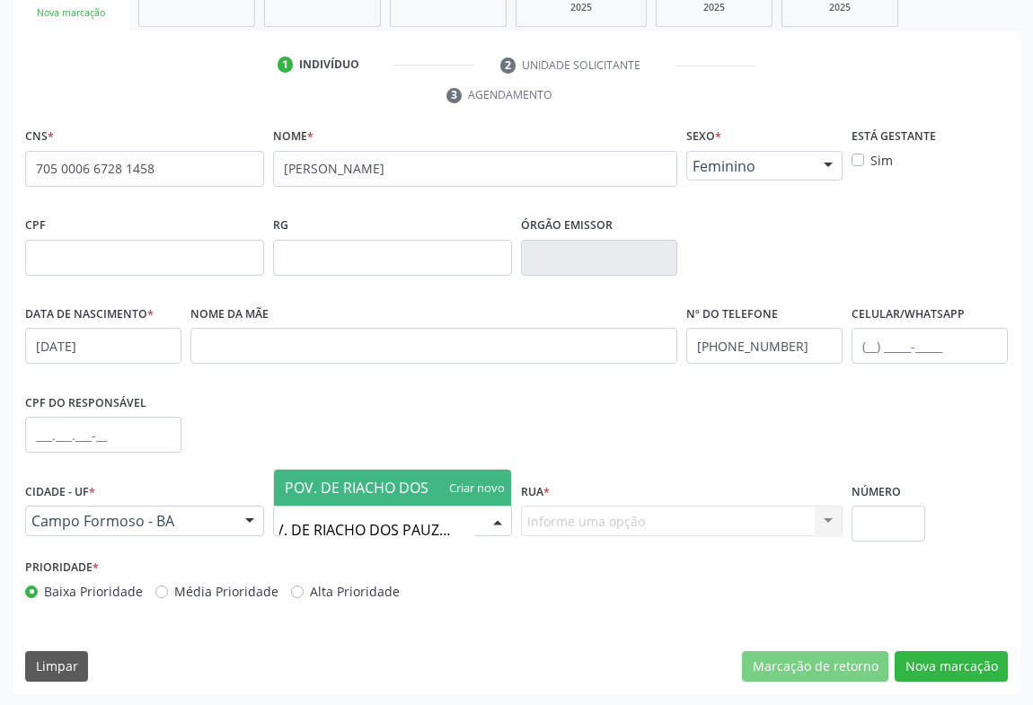
type input "POV. DE RIACHO DOS PAUZINHOS"
click at [421, 478] on span "POV. DE RIACHO DOS PAUZINHOS" at bounding box center [399, 488] width 228 height 20
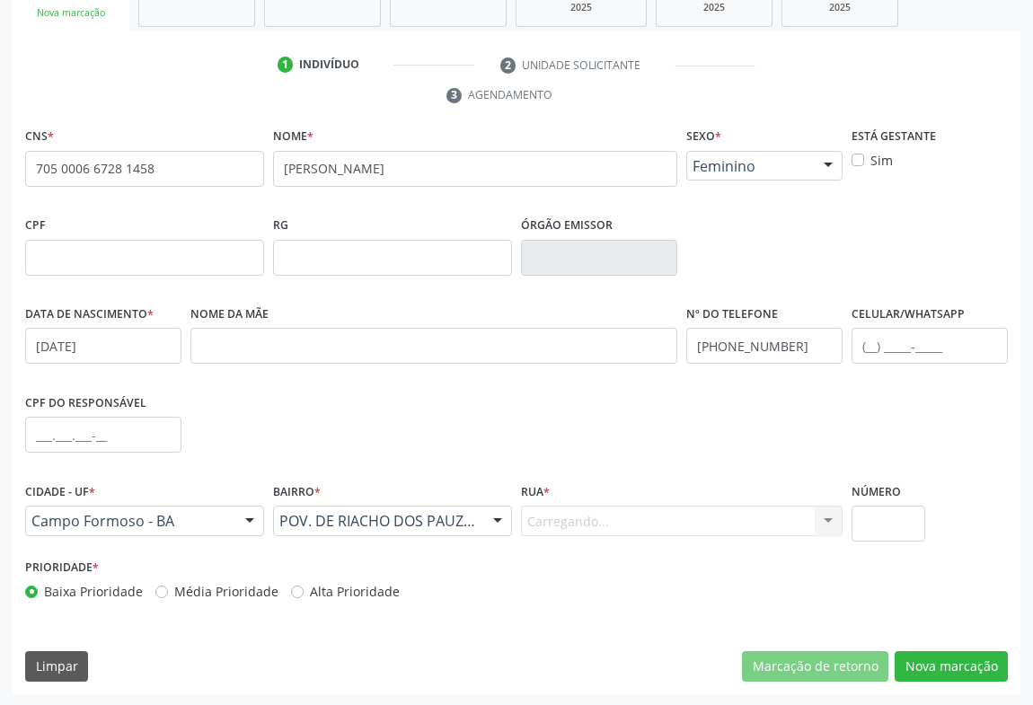
scroll to position [0, 0]
click at [580, 508] on div "Informe uma opção" at bounding box center [682, 521] width 322 height 31
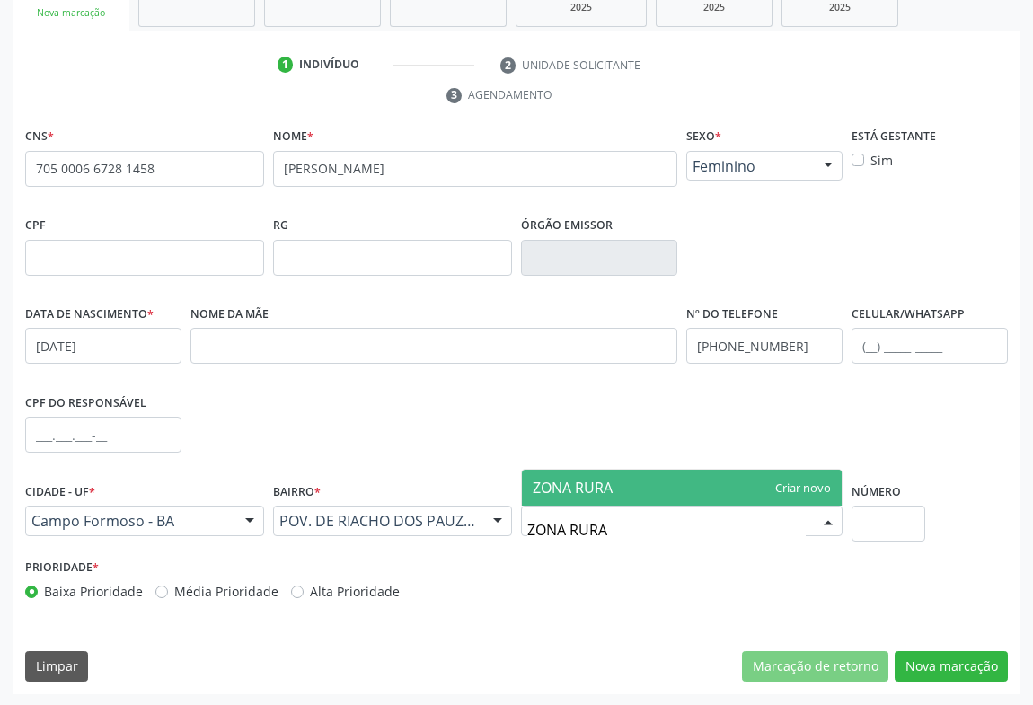
type input "ZONA RURAL"
drag, startPoint x: 588, startPoint y: 481, endPoint x: 746, endPoint y: 477, distance: 158.2
click at [594, 480] on span "ZONA RURAL" at bounding box center [576, 488] width 87 height 20
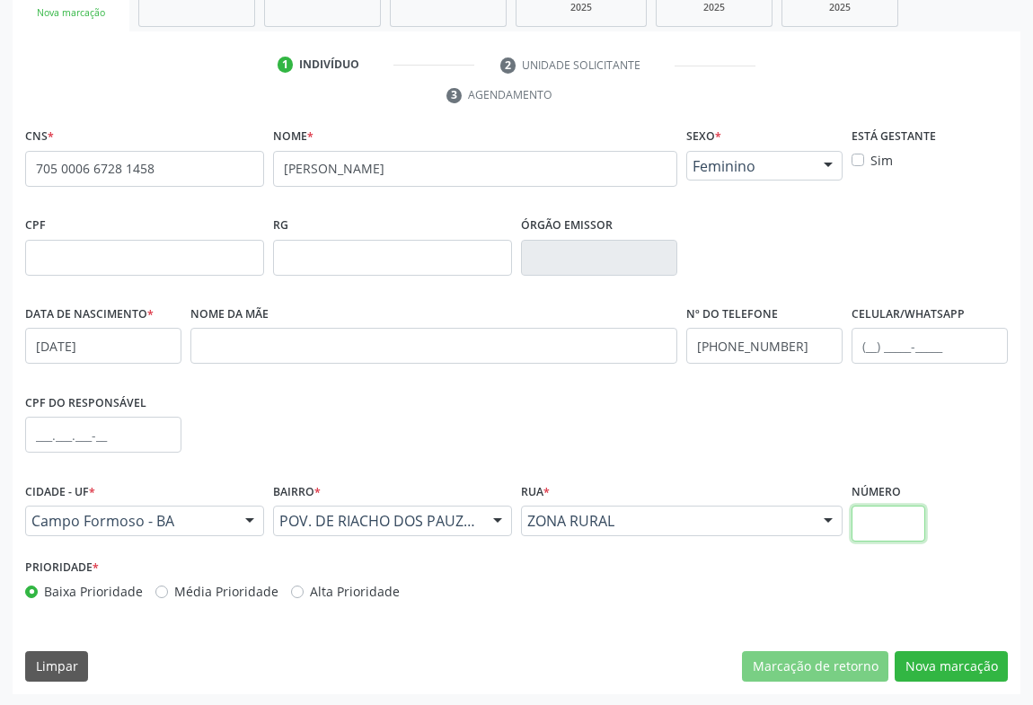
click at [916, 518] on input "text" at bounding box center [889, 524] width 74 height 36
type input "SN"
click at [943, 657] on button "Nova marcação" at bounding box center [951, 666] width 113 height 31
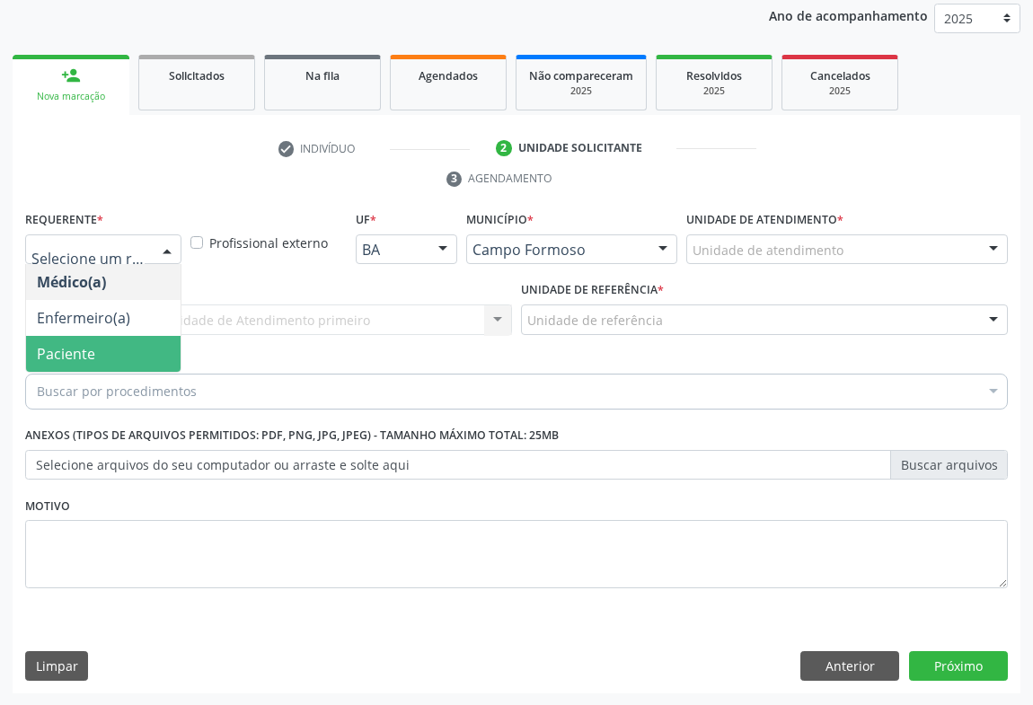
drag, startPoint x: 58, startPoint y: 358, endPoint x: 122, endPoint y: 315, distance: 77.3
click at [60, 358] on span "Paciente" at bounding box center [66, 354] width 58 height 20
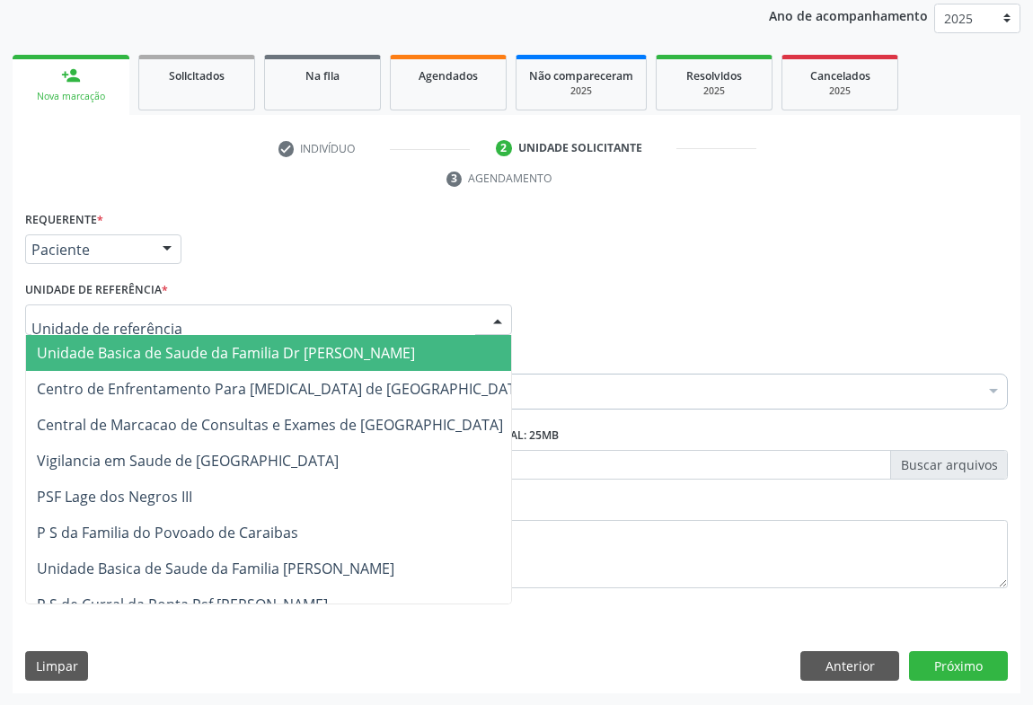
click at [133, 343] on span "Unidade Basica de Saude da Familia Dr [PERSON_NAME]" at bounding box center [226, 353] width 378 height 20
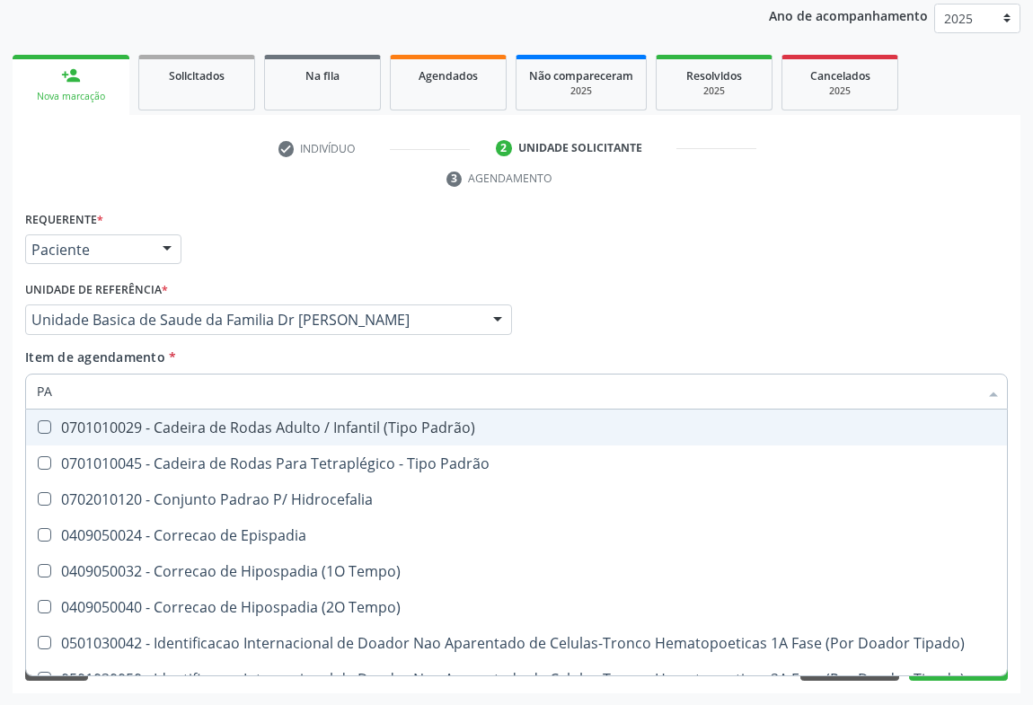
type input "P"
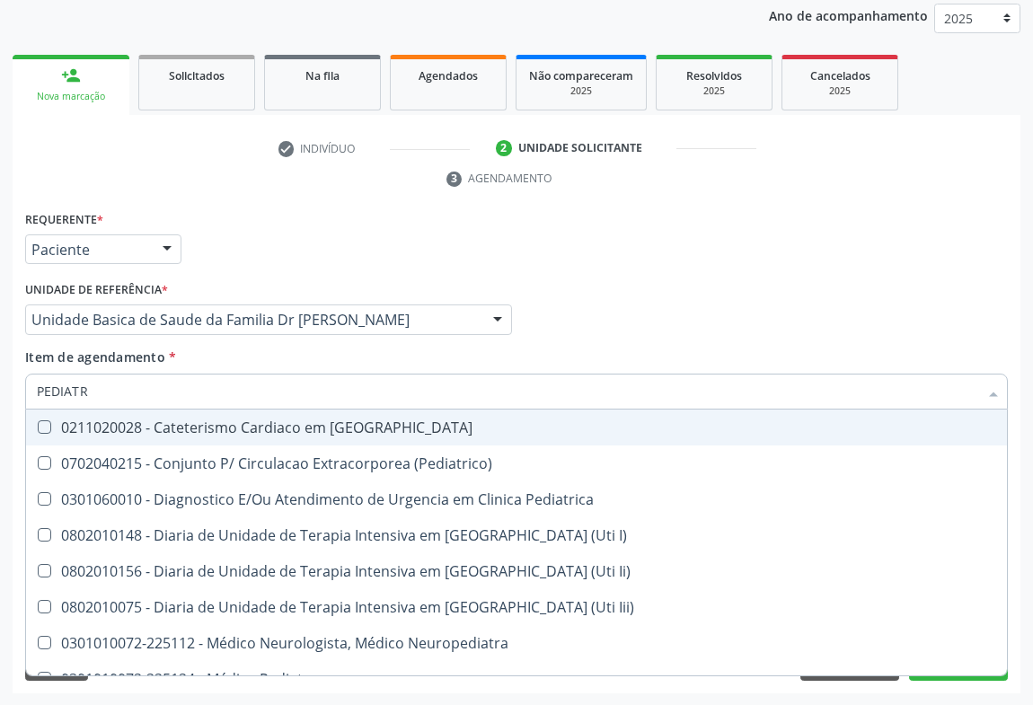
type input "PEDIATRA"
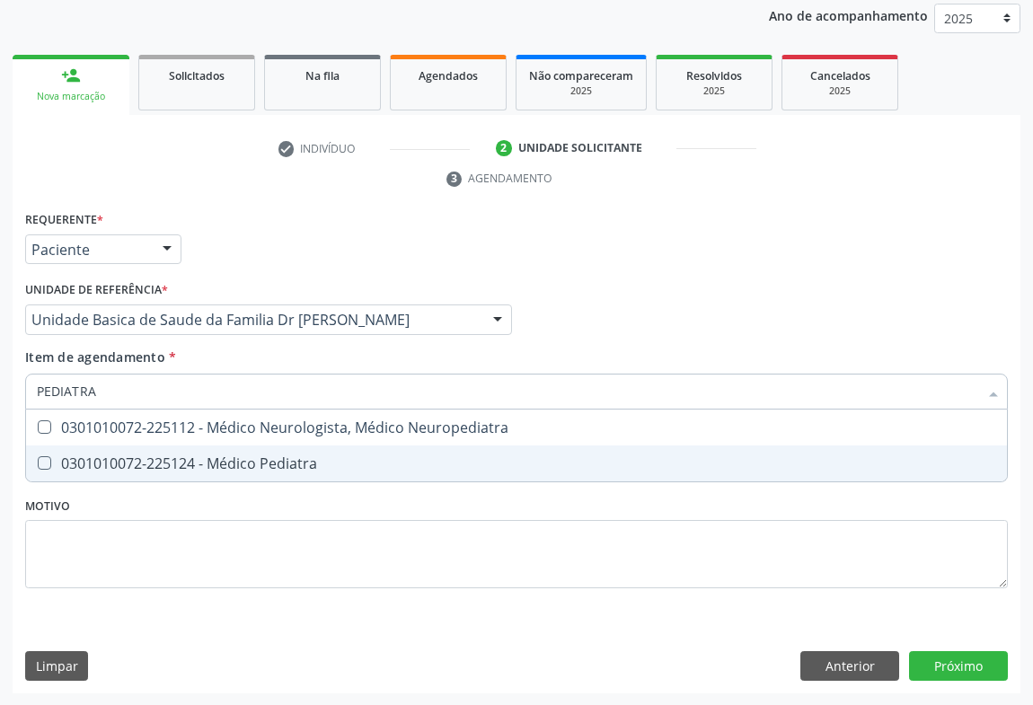
click at [234, 463] on div "0301010072-225124 - Médico Pediatra" at bounding box center [517, 463] width 960 height 14
checkbox Pediatra "true"
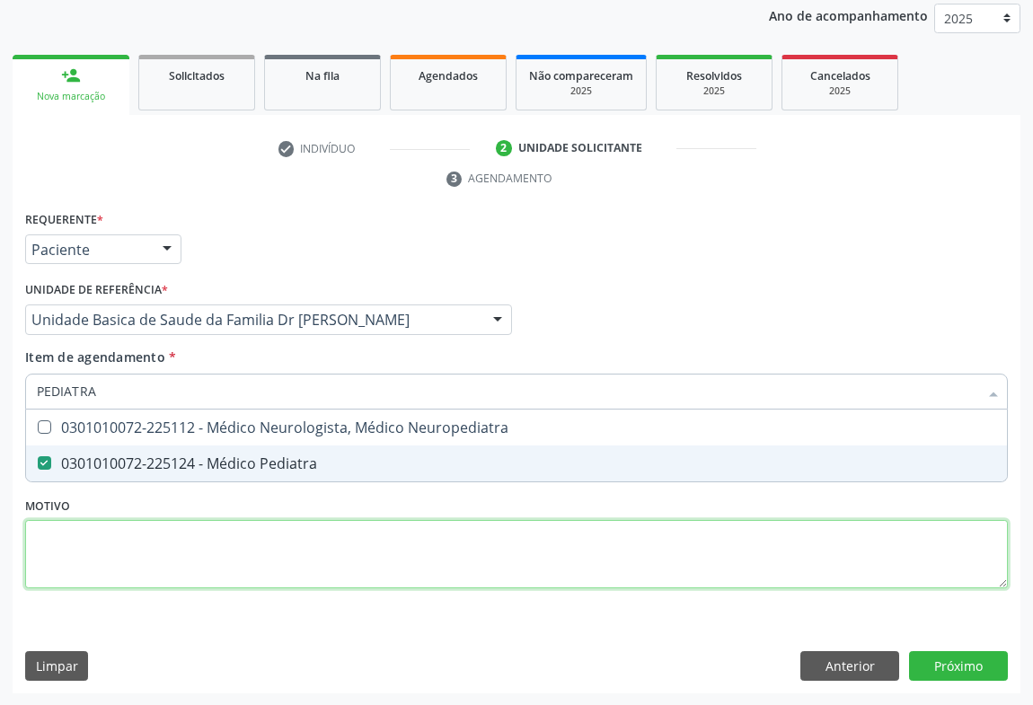
click at [334, 559] on div "Requerente * Paciente Médico(a) Enfermeiro(a) Paciente Nenhum resultado encontr…" at bounding box center [516, 410] width 983 height 407
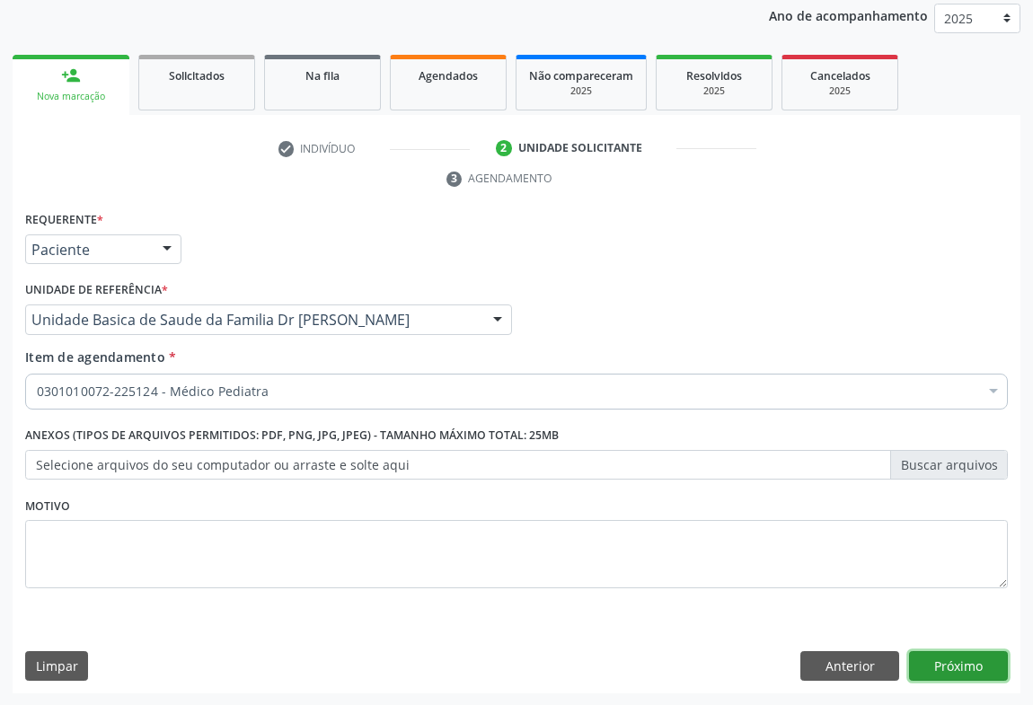
click at [965, 665] on button "Próximo" at bounding box center [958, 666] width 99 height 31
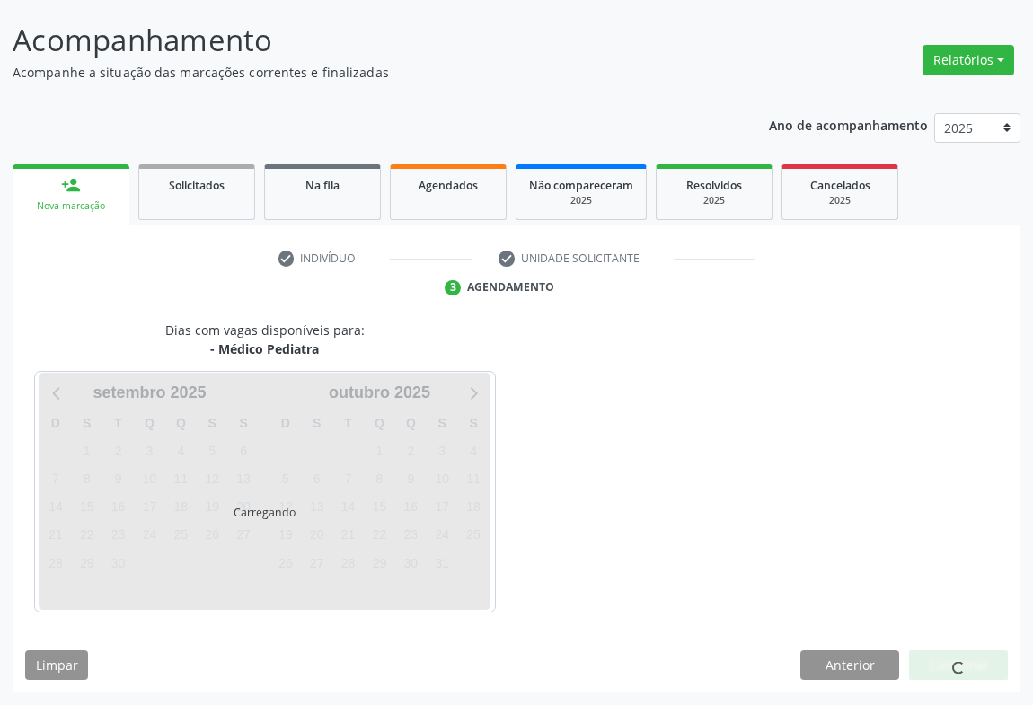
scroll to position [103, 0]
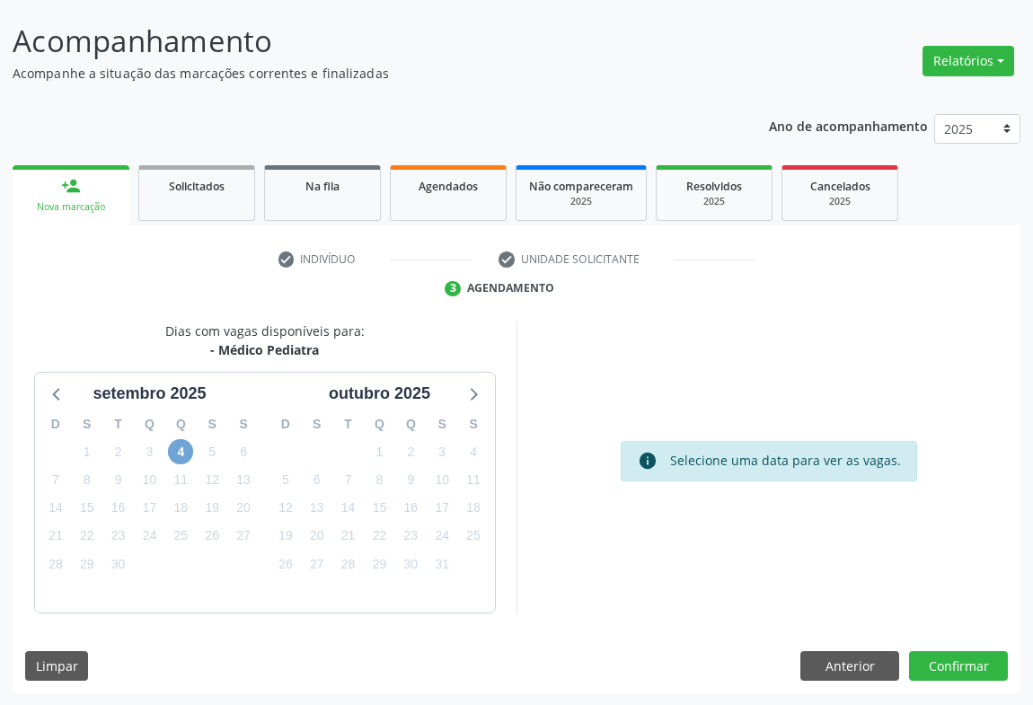
click at [176, 453] on span "4" at bounding box center [180, 451] width 25 height 25
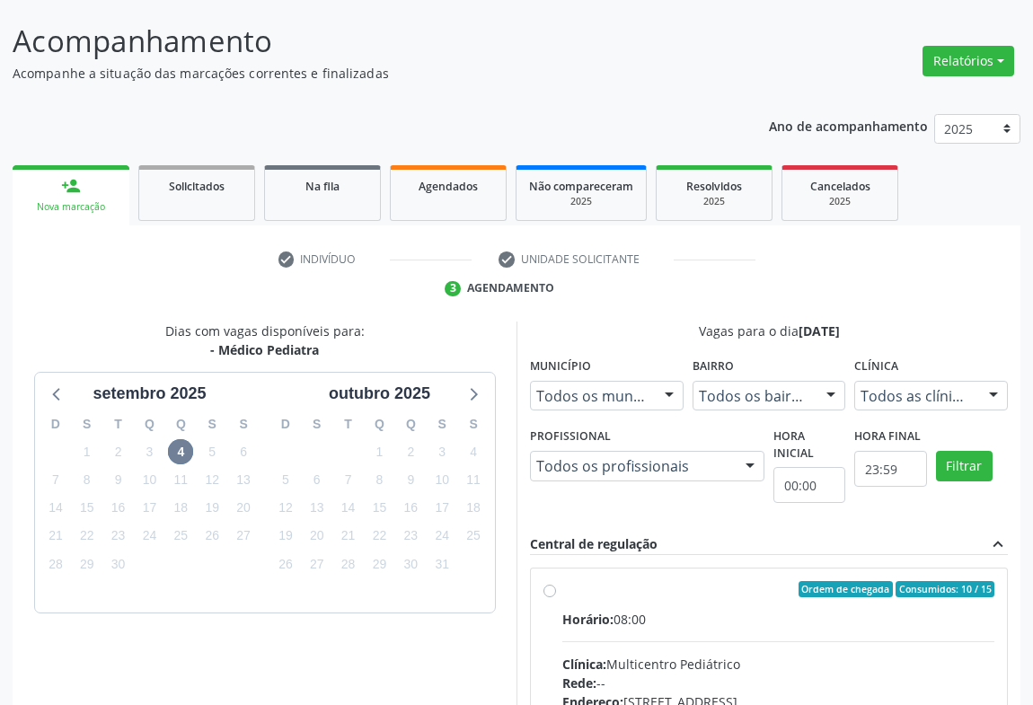
click at [639, 596] on label "Ordem de chegada Consumidos: 10 / 15 Horário: 08:00 Clínica: Multicentro Pediát…" at bounding box center [778, 719] width 432 height 276
click at [556, 596] on input "Ordem de chegada Consumidos: 10 / 15 Horário: 08:00 Clínica: Multicentro Pediát…" at bounding box center [550, 589] width 13 height 16
radio input "true"
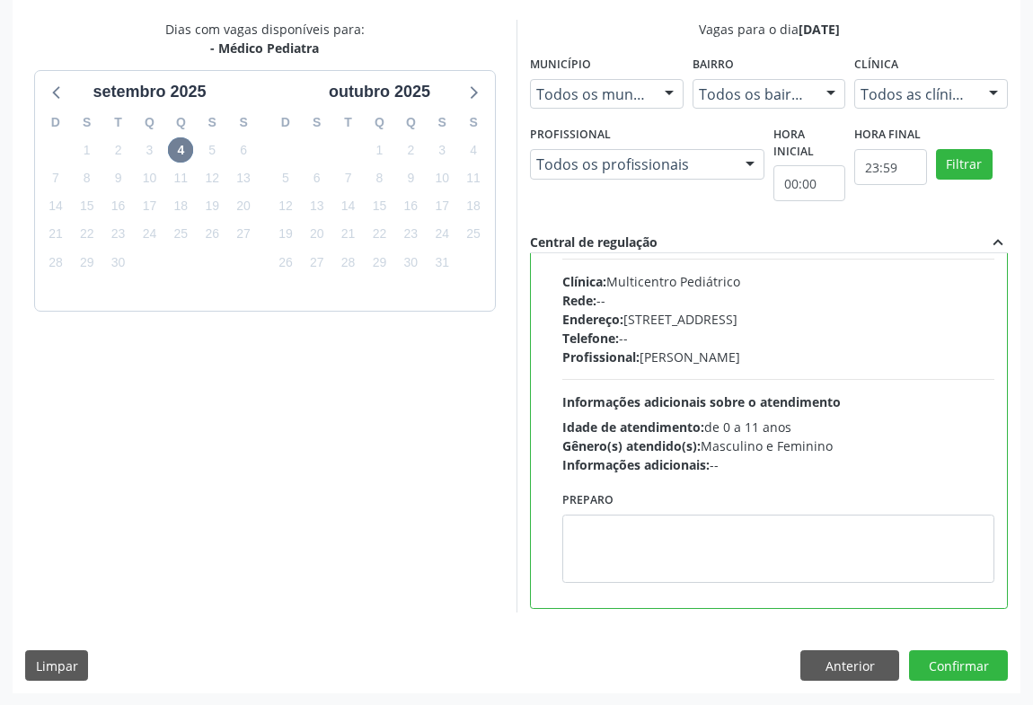
scroll to position [89, 0]
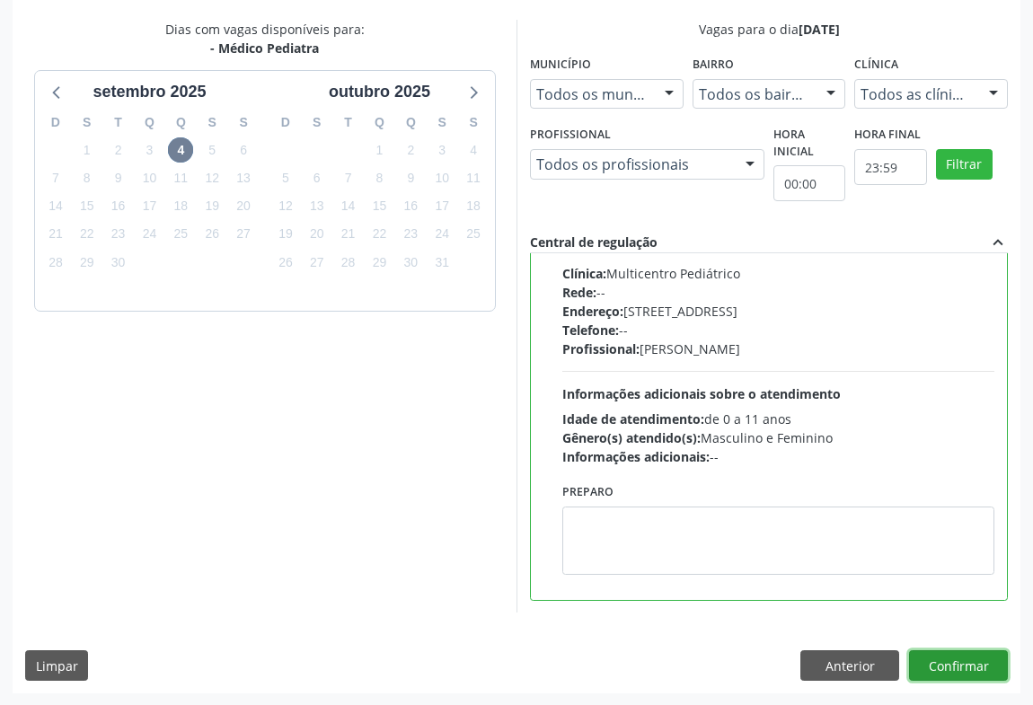
click at [953, 654] on button "Confirmar" at bounding box center [958, 666] width 99 height 31
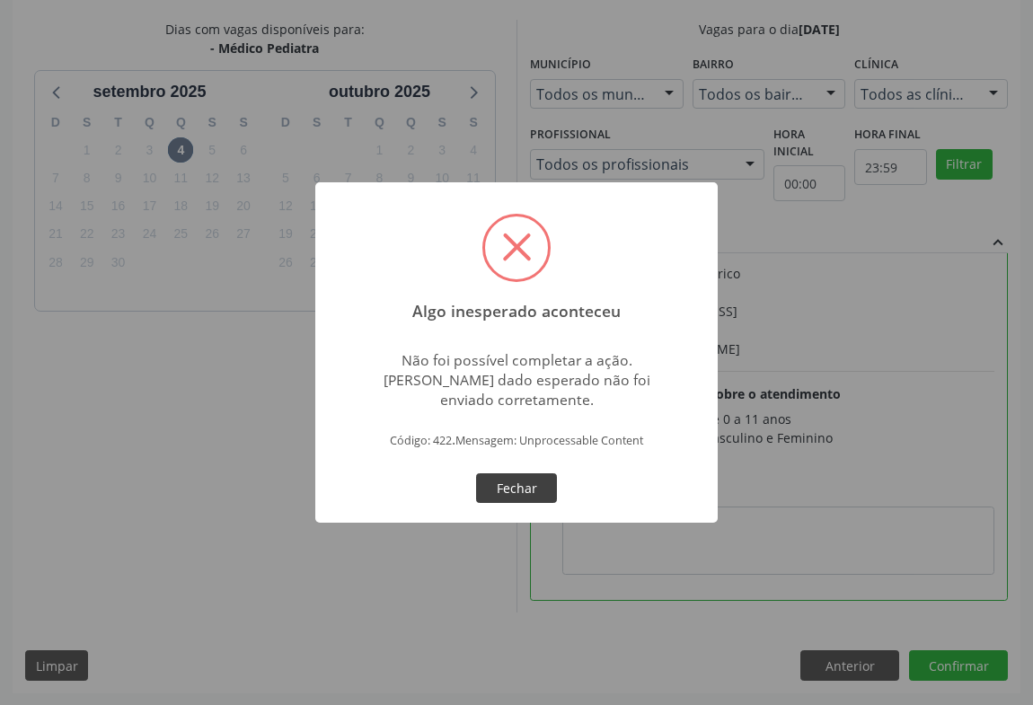
click at [515, 493] on button "Fechar" at bounding box center [516, 489] width 81 height 31
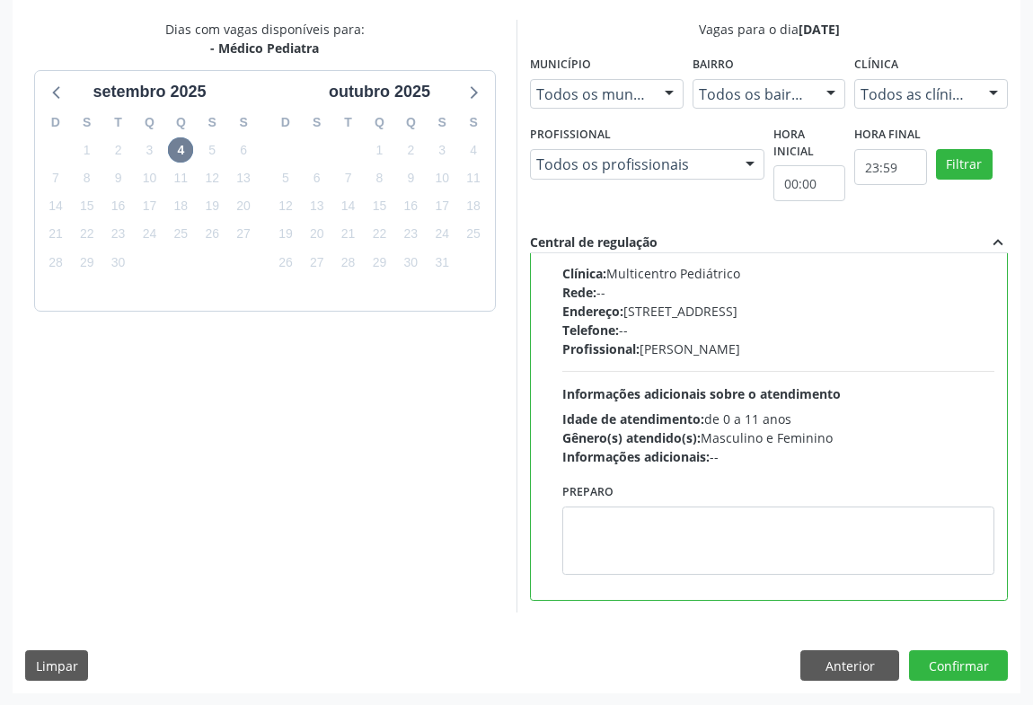
scroll to position [0, 0]
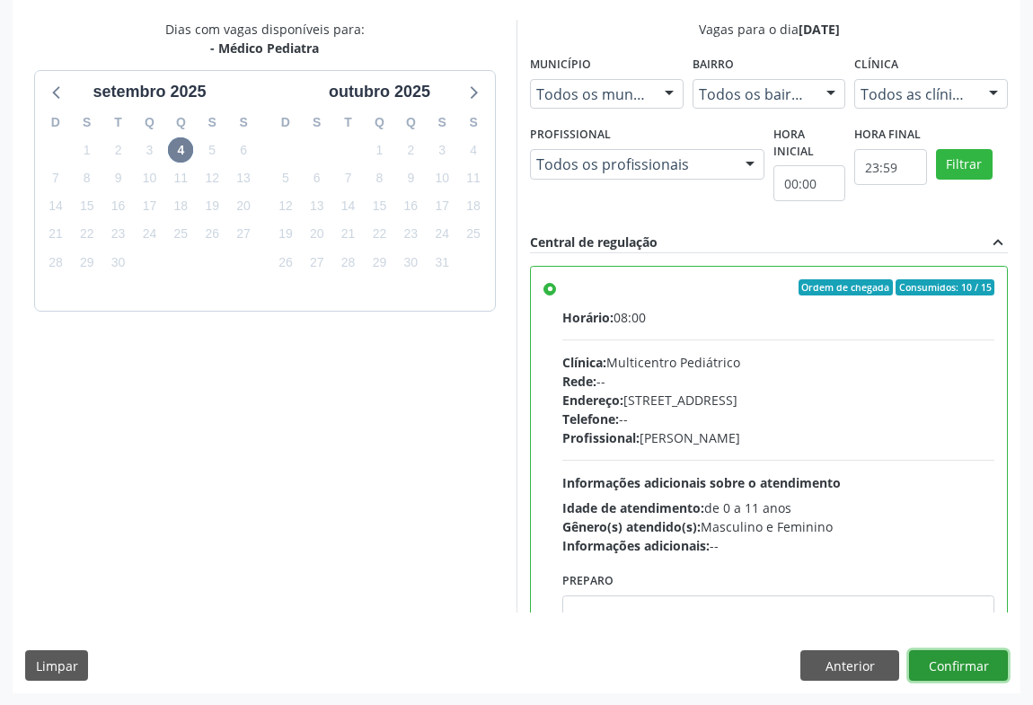
click at [934, 659] on button "Confirmar" at bounding box center [958, 666] width 99 height 31
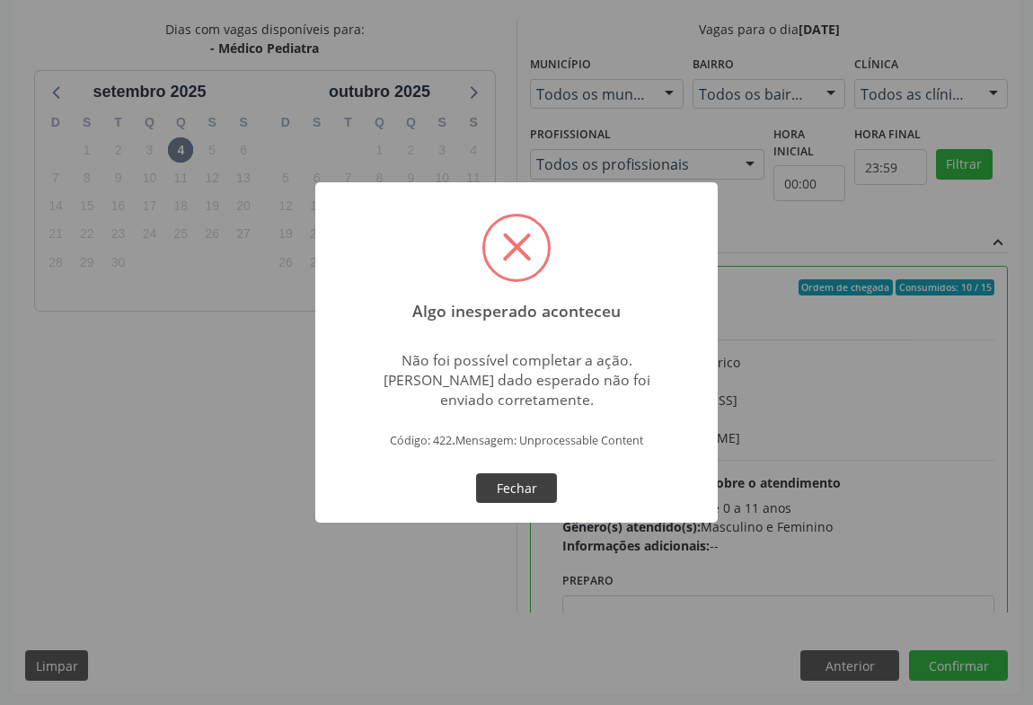
click at [540, 478] on button "Fechar" at bounding box center [516, 489] width 81 height 31
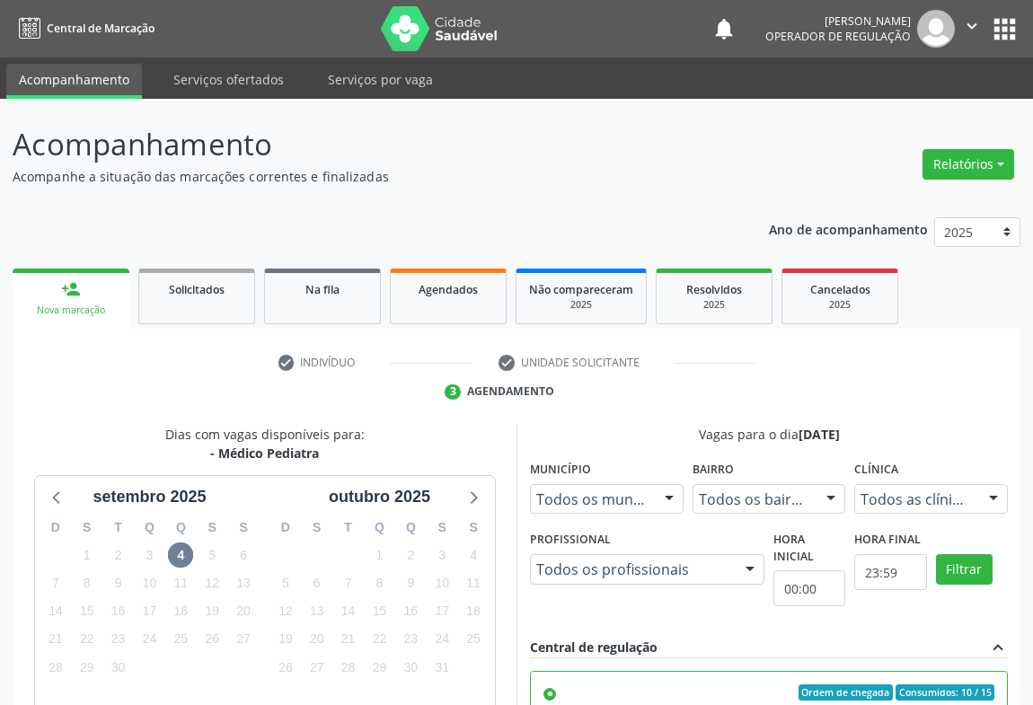
click at [966, 22] on icon "" at bounding box center [972, 26] width 20 height 20
click at [894, 107] on link "Sair" at bounding box center [926, 109] width 124 height 25
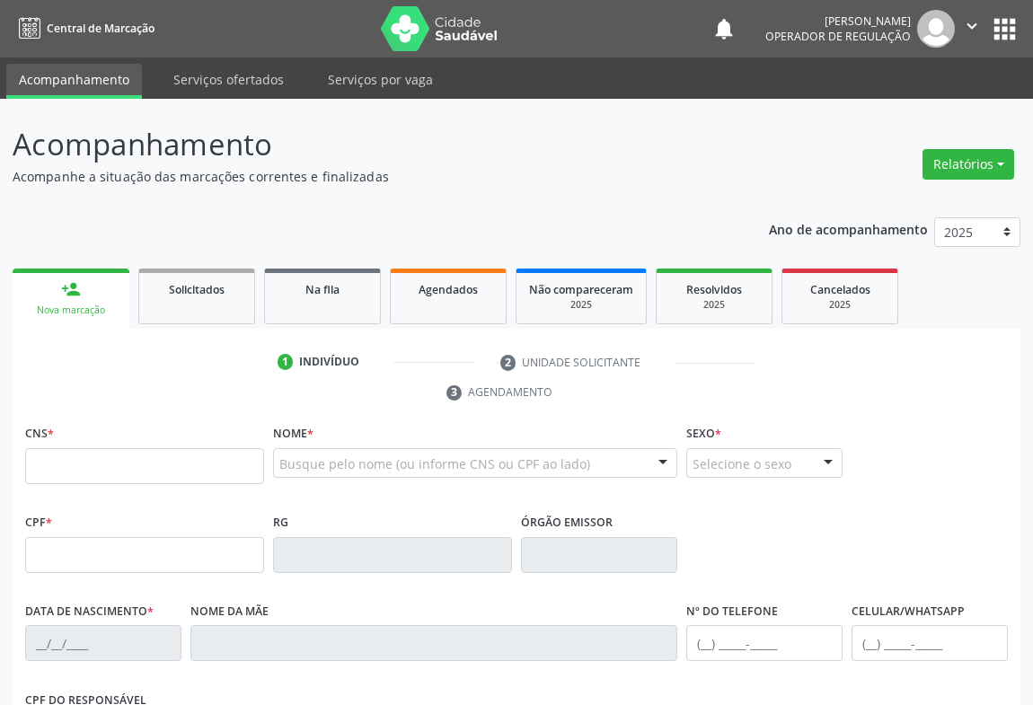
click at [115, 471] on input "text" at bounding box center [144, 466] width 239 height 36
type input "708 0053 6255 9826"
type input "1377925811"
type input "14/11/1958"
type input "(74) 99108-0604"
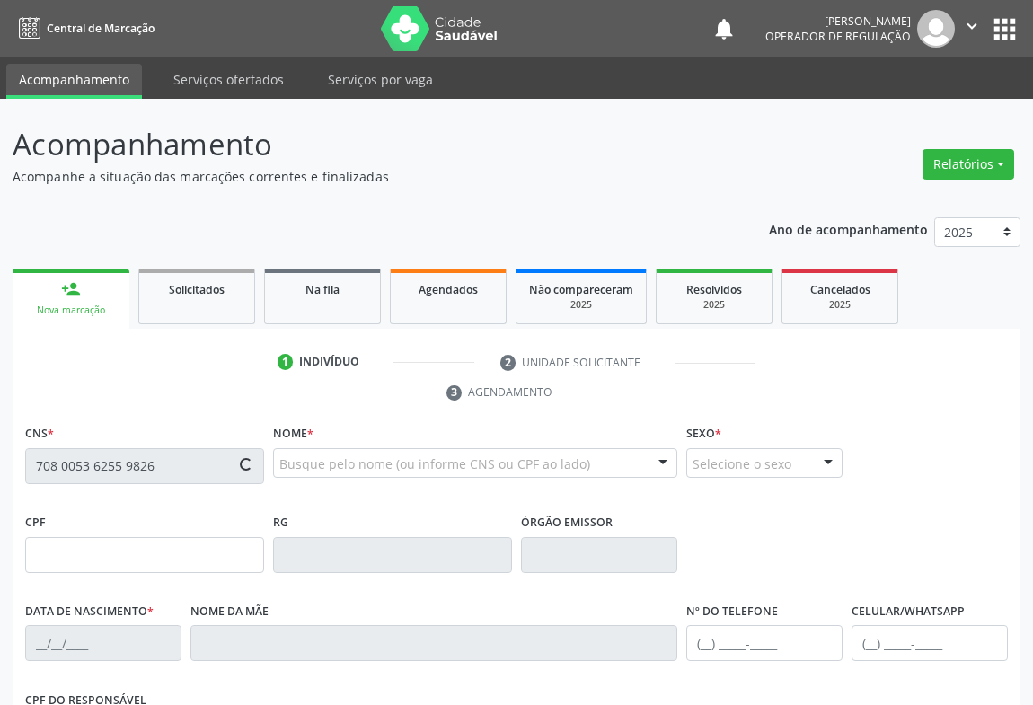
type input "(74) 99108-0604"
type input "083.719.458-09"
type input "S/N"
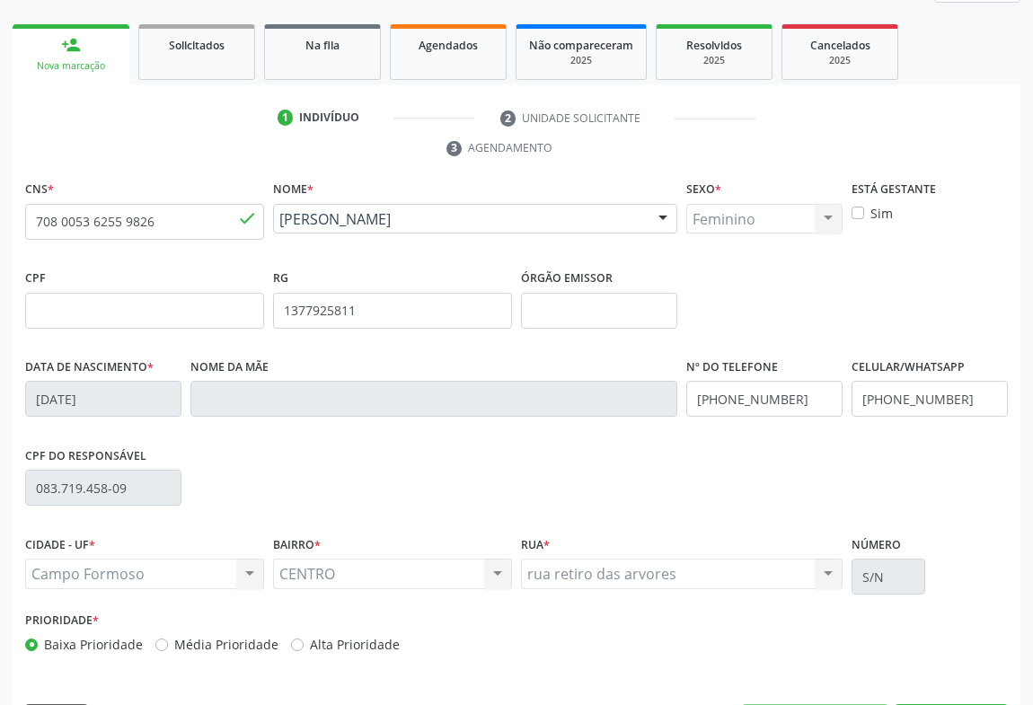
scroll to position [297, 0]
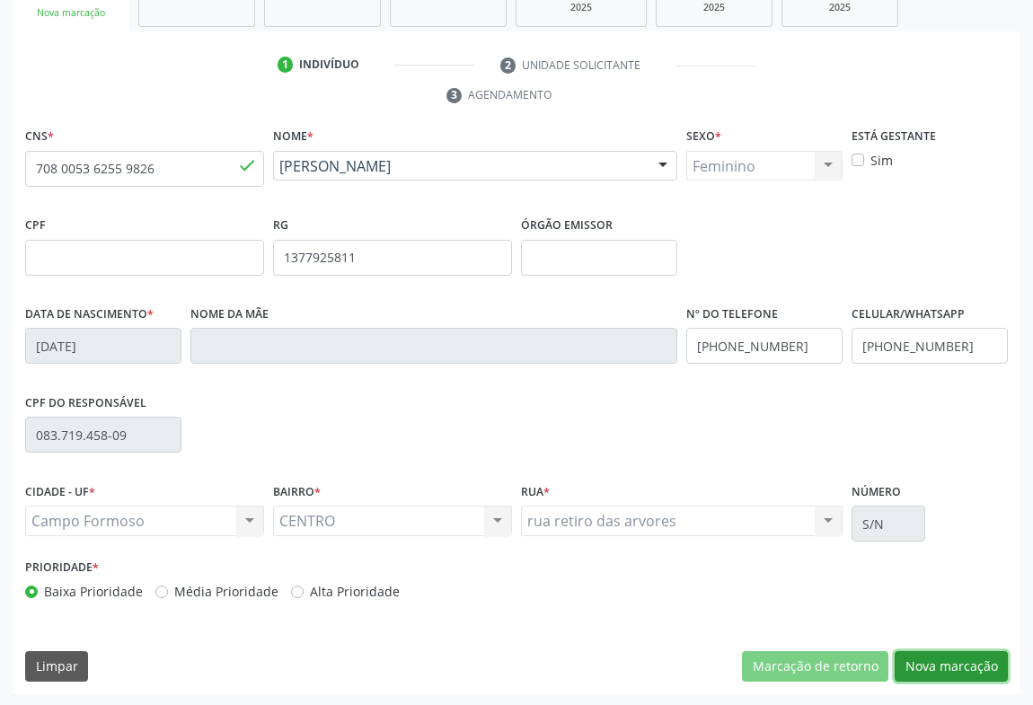
drag, startPoint x: 961, startPoint y: 655, endPoint x: 518, endPoint y: 336, distance: 545.9
click at [961, 654] on button "Nova marcação" at bounding box center [951, 666] width 113 height 31
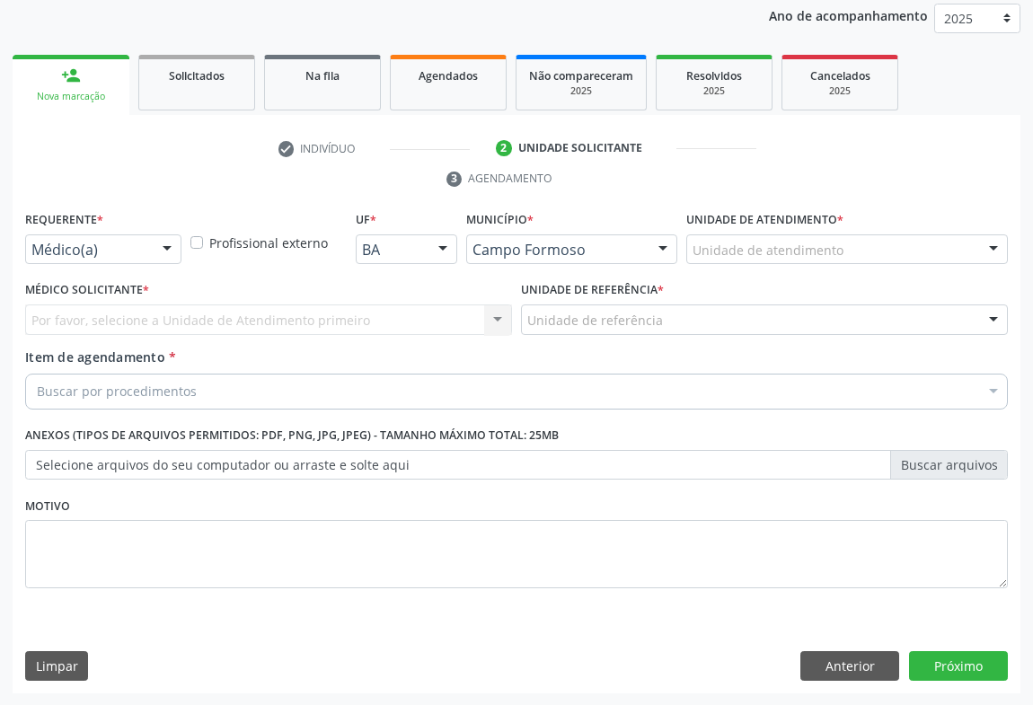
drag, startPoint x: 170, startPoint y: 246, endPoint x: 148, endPoint y: 270, distance: 32.5
click at [170, 245] on div at bounding box center [167, 250] width 27 height 31
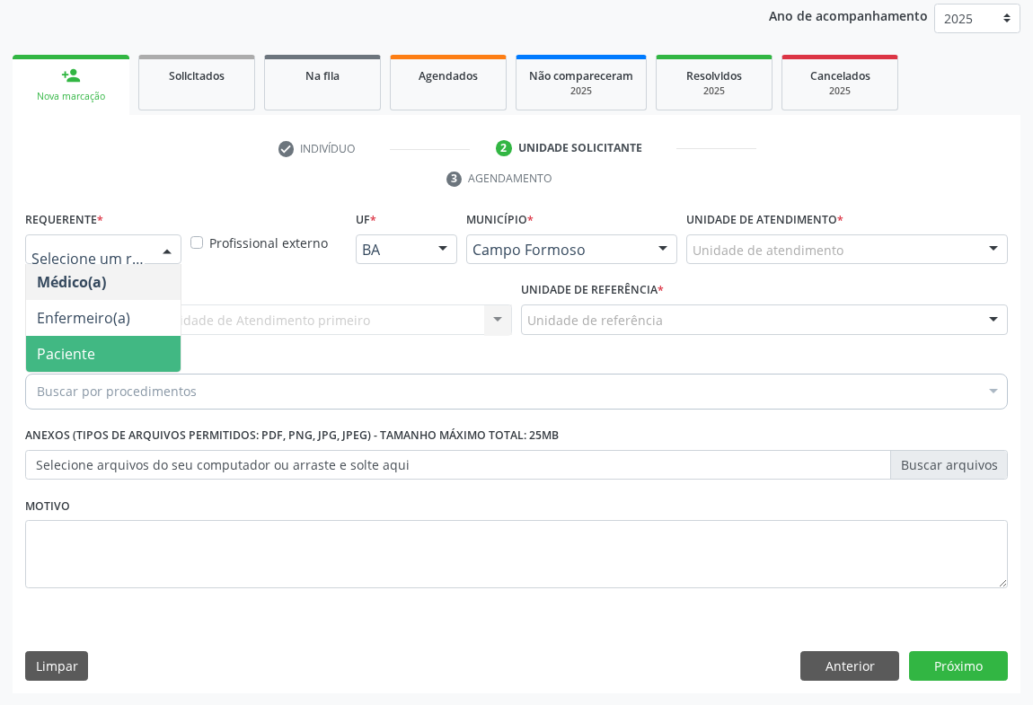
drag, startPoint x: 84, startPoint y: 347, endPoint x: 206, endPoint y: 312, distance: 127.1
click at [84, 347] on span "Paciente" at bounding box center [66, 354] width 58 height 20
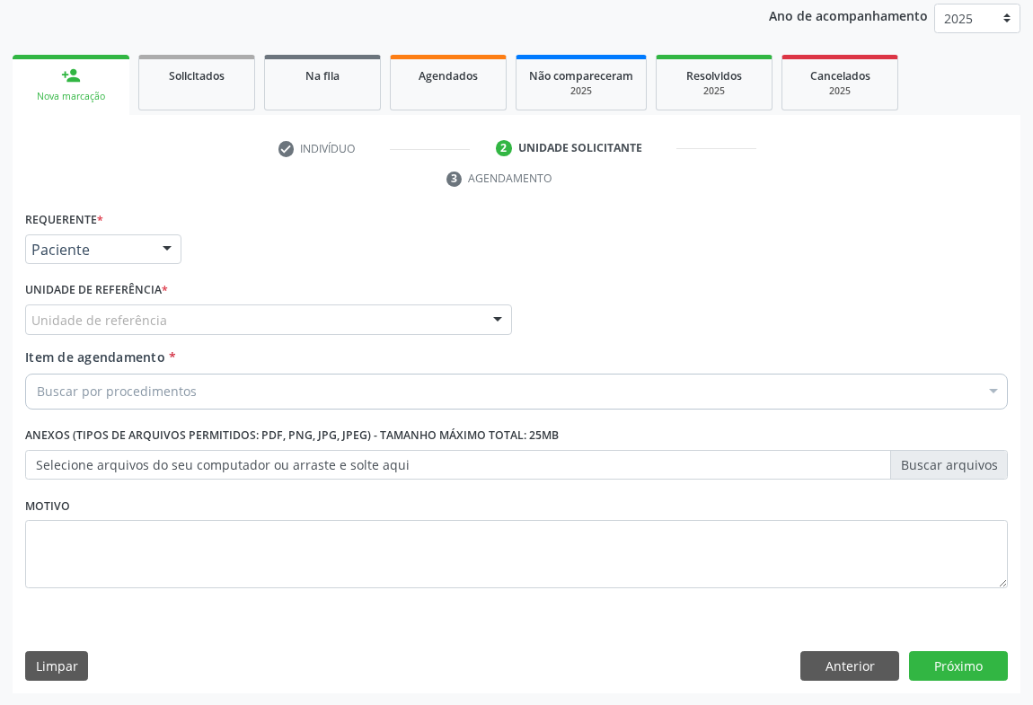
drag, startPoint x: 209, startPoint y: 311, endPoint x: 190, endPoint y: 327, distance: 25.5
click at [208, 313] on div "Unidade de referência" at bounding box center [268, 320] width 487 height 31
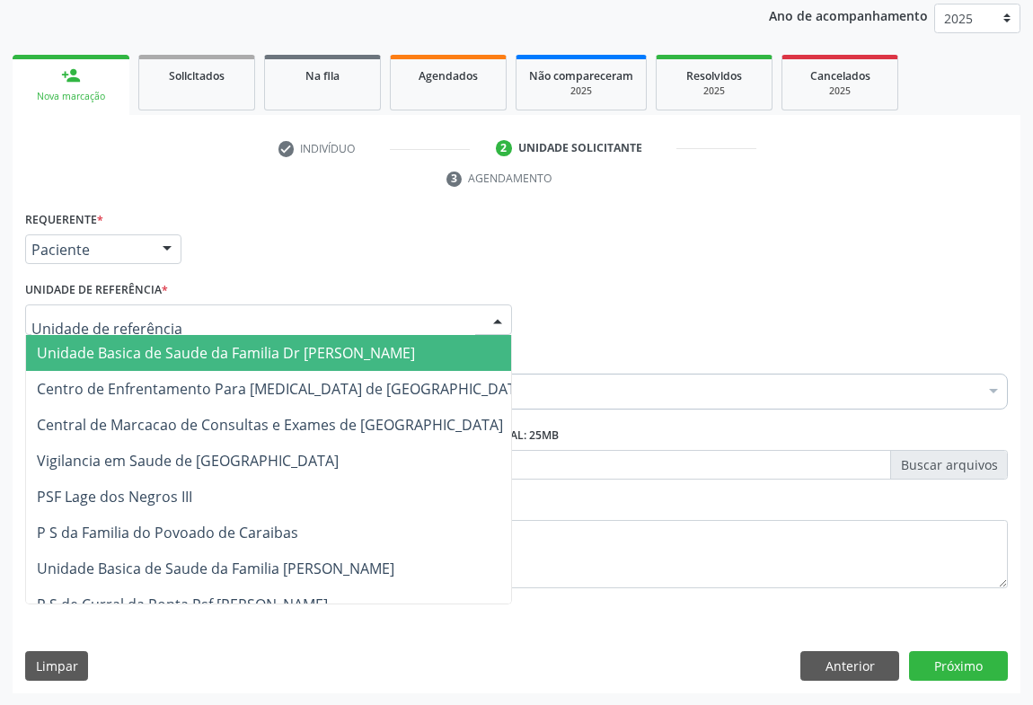
drag, startPoint x: 168, startPoint y: 345, endPoint x: 176, endPoint y: 364, distance: 20.5
click at [166, 348] on span "Unidade Basica de Saude da Familia Dr [PERSON_NAME]" at bounding box center [226, 353] width 378 height 20
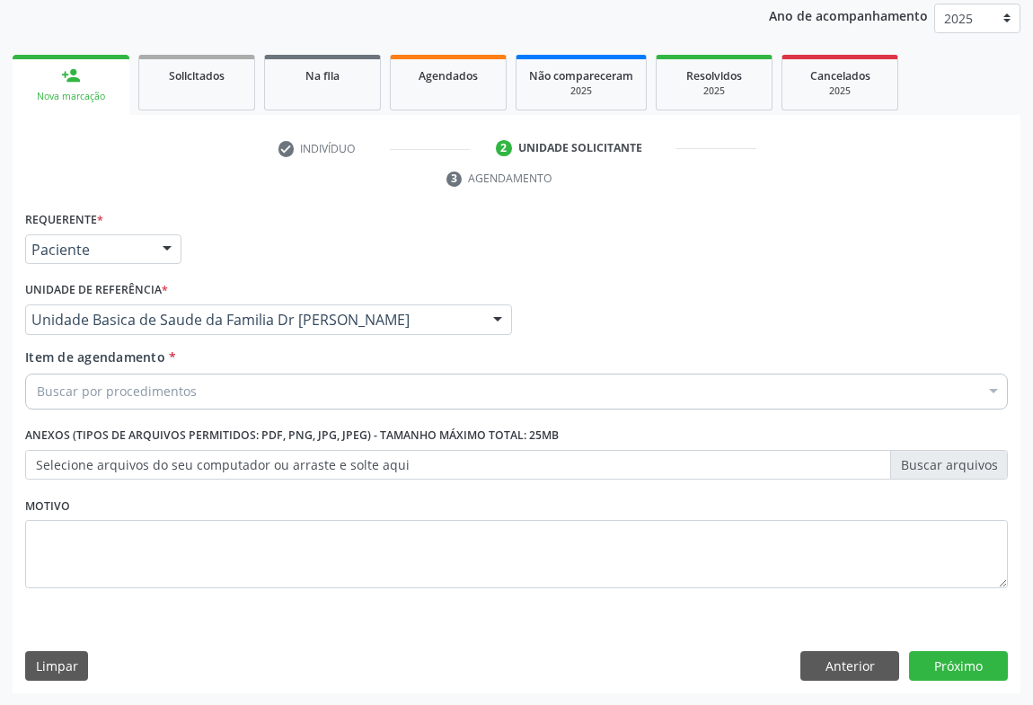
drag, startPoint x: 144, startPoint y: 364, endPoint x: 144, endPoint y: 387, distance: 23.4
click at [144, 368] on div "Item de agendamento * Buscar por procedimentos Selecionar todos 0202040089 - 3X…" at bounding box center [516, 376] width 983 height 57
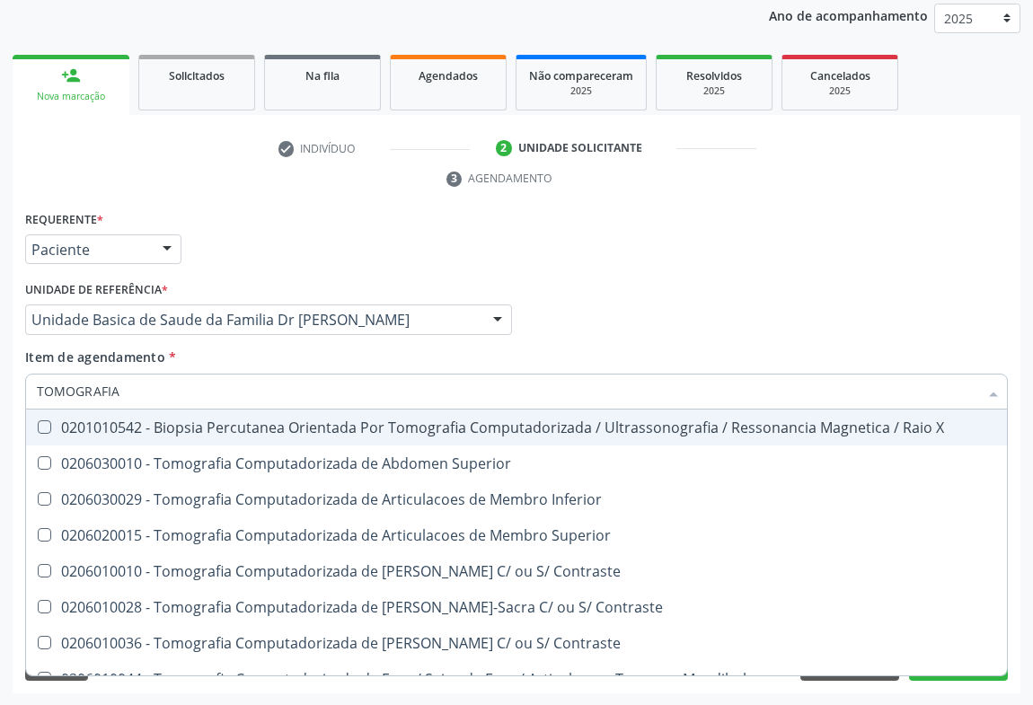
type input "TOMOGRAFI"
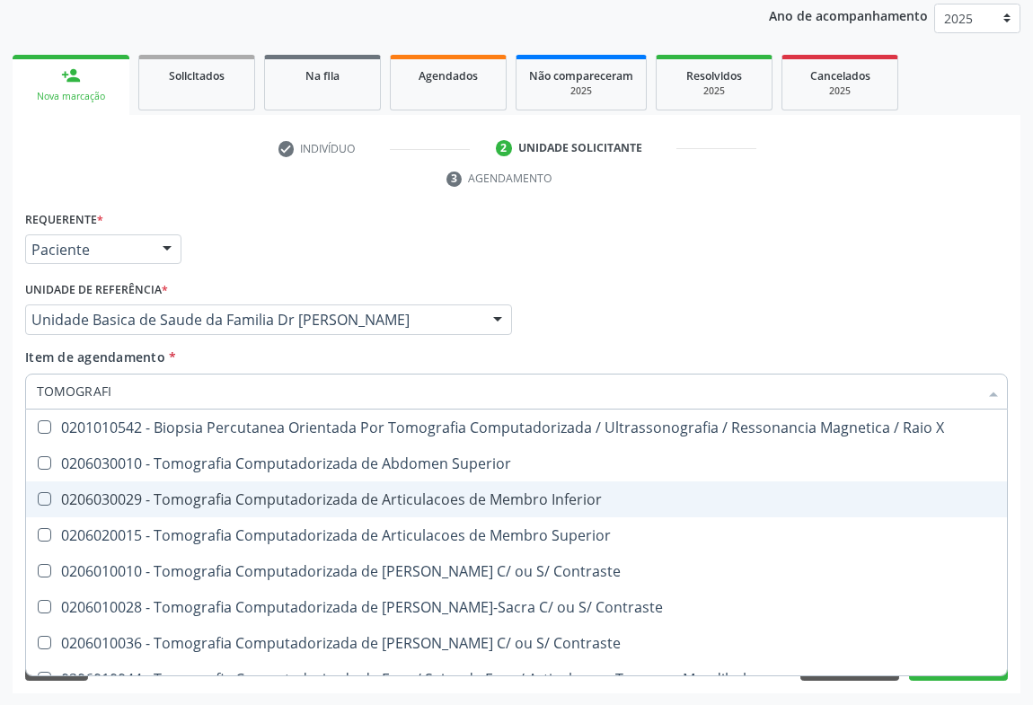
click at [386, 497] on div "0206030029 - Tomografia Computadorizada de Articulacoes de Membro Inferior" at bounding box center [517, 499] width 960 height 14
click at [252, 494] on div "0206030029 - Tomografia Computadorizada de Articulacoes de Membro Inferior" at bounding box center [517, 499] width 960 height 14
checkbox Inferior "false"
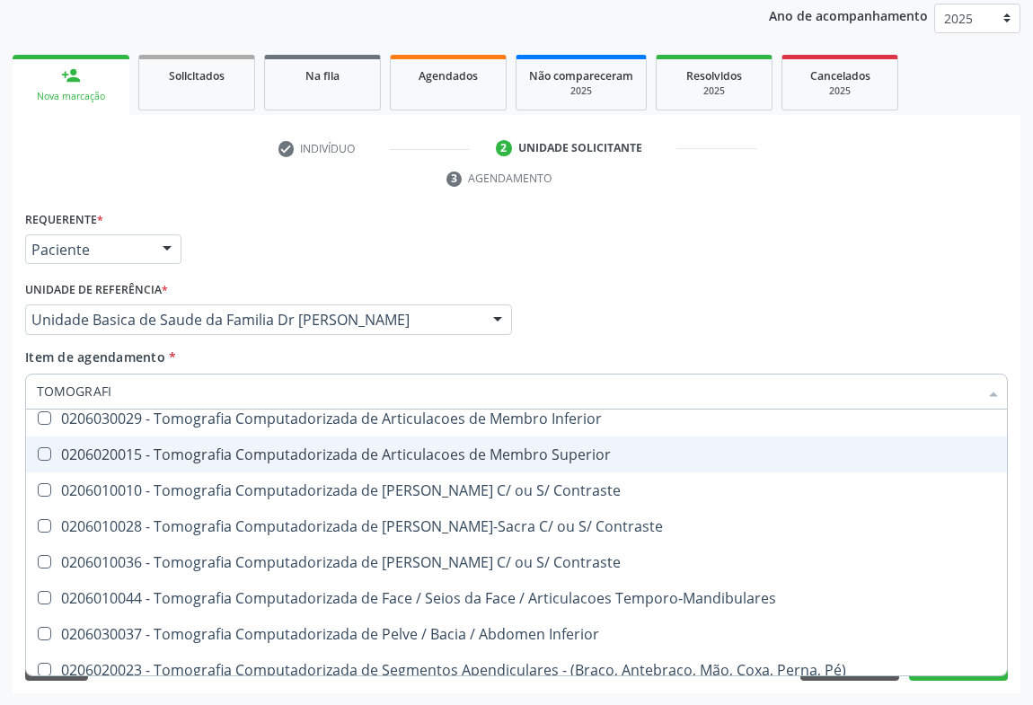
scroll to position [0, 0]
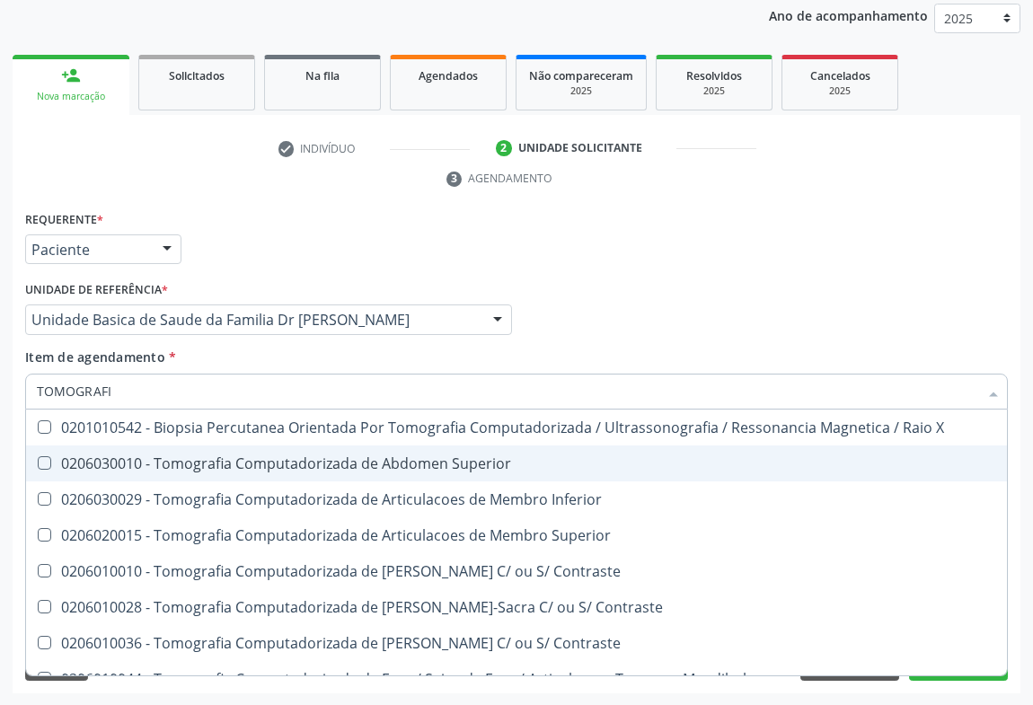
click at [377, 464] on div "0206030010 - Tomografia Computadorizada de Abdomen Superior" at bounding box center [517, 463] width 960 height 14
checkbox Superior "true"
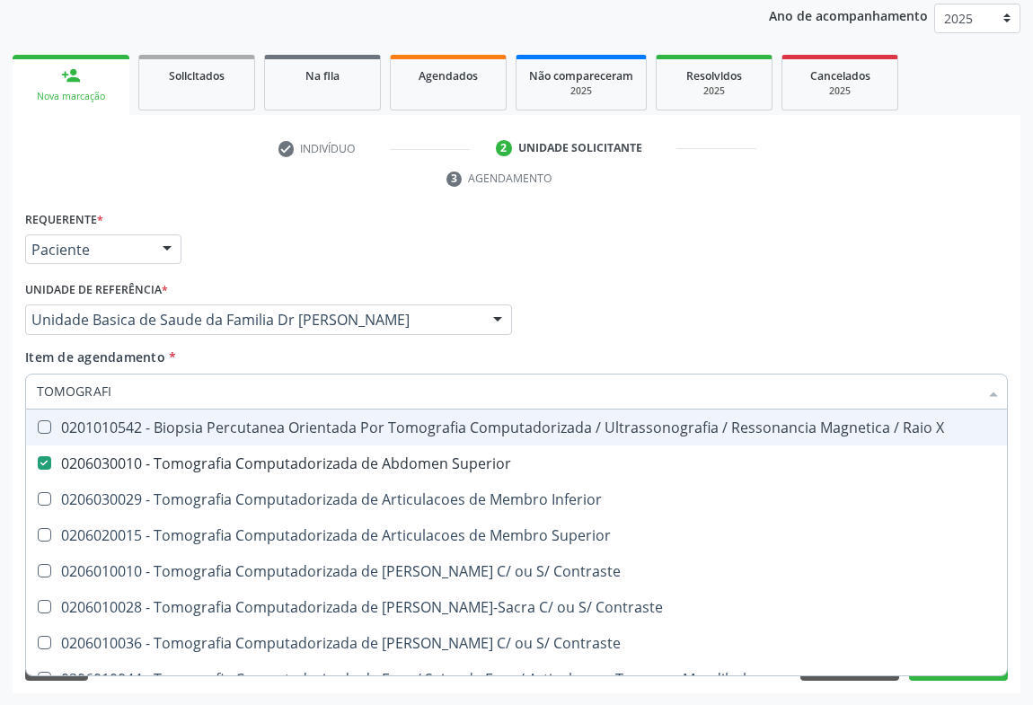
click at [598, 300] on div "Médico Solicitante Por favor, selecione a Unidade de Atendimento primeiro Nenhu…" at bounding box center [517, 312] width 992 height 70
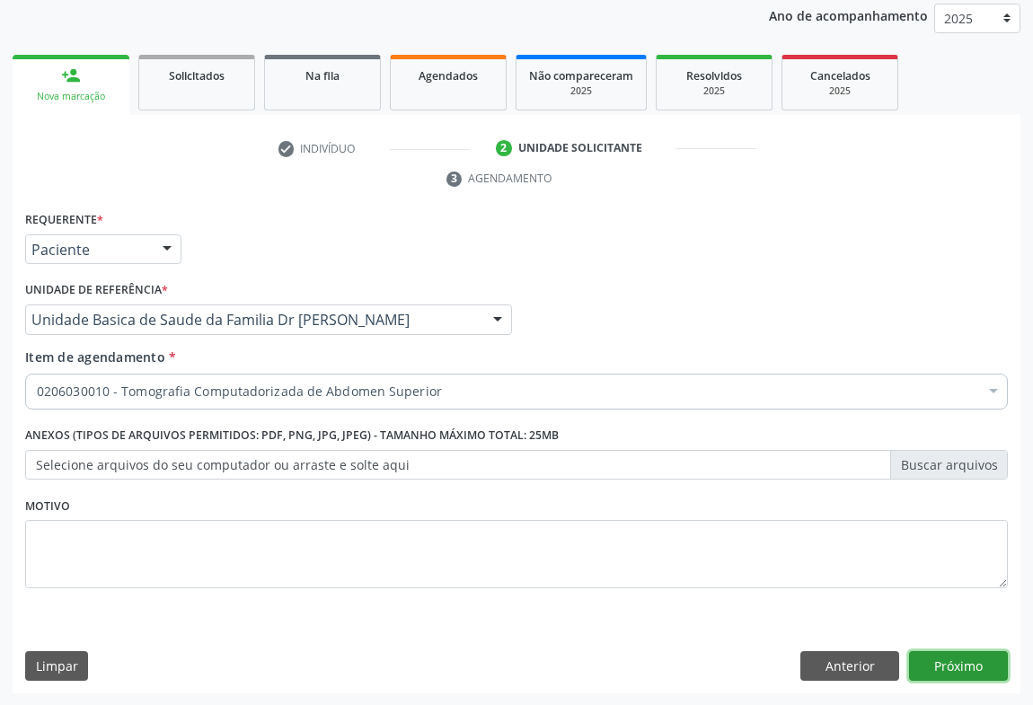
click at [957, 659] on button "Próximo" at bounding box center [958, 666] width 99 height 31
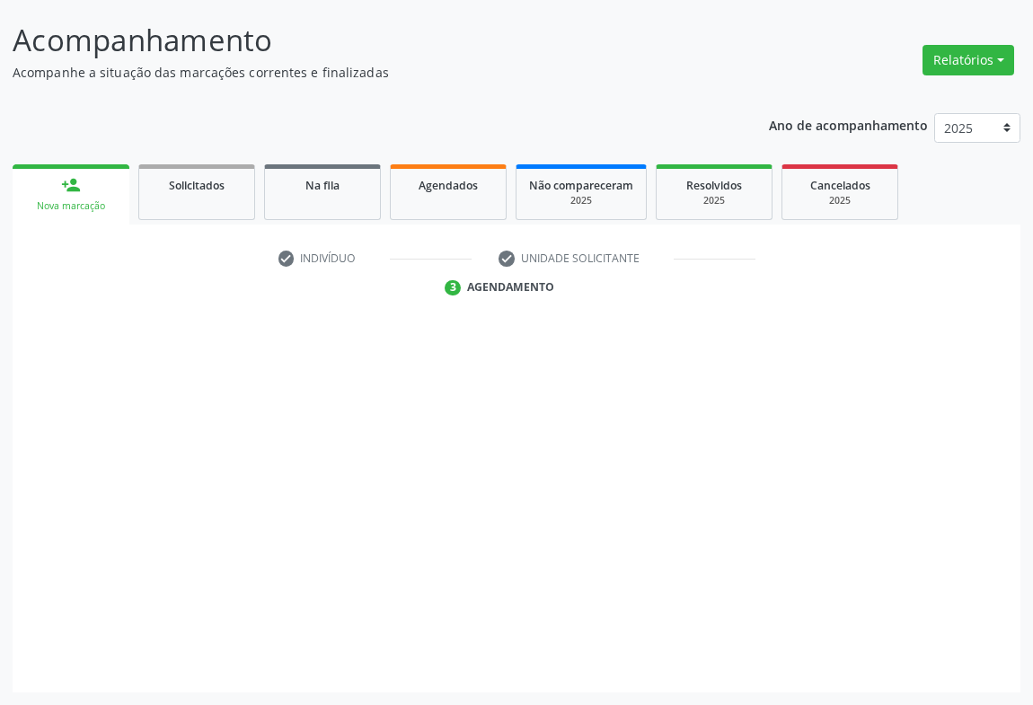
scroll to position [103, 0]
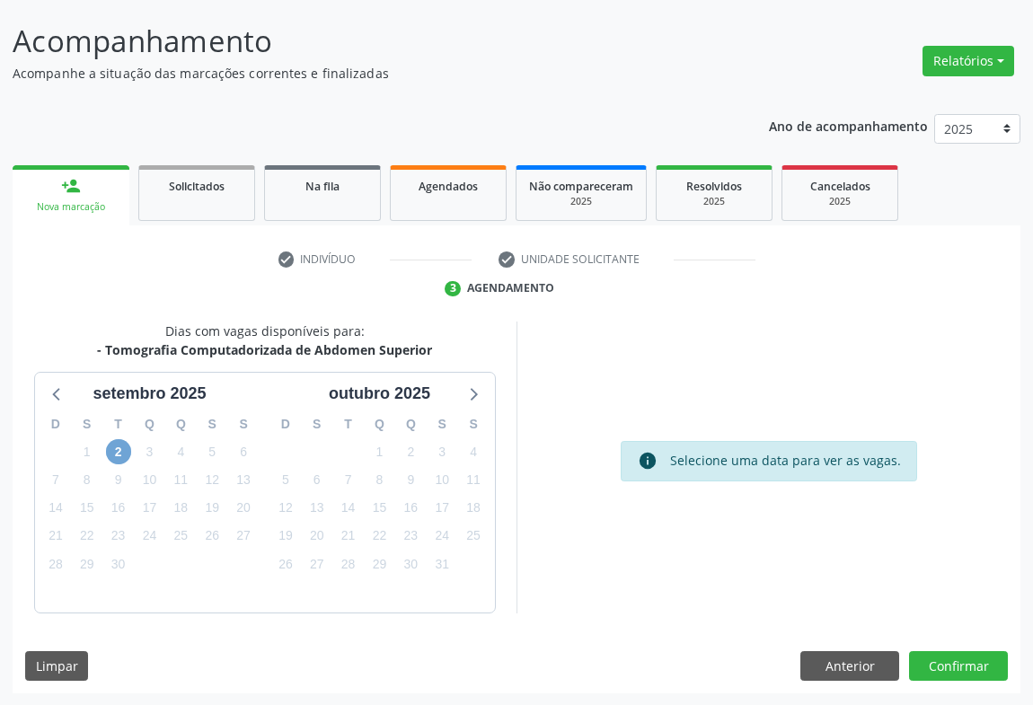
click at [117, 448] on span "2" at bounding box center [118, 451] width 25 height 25
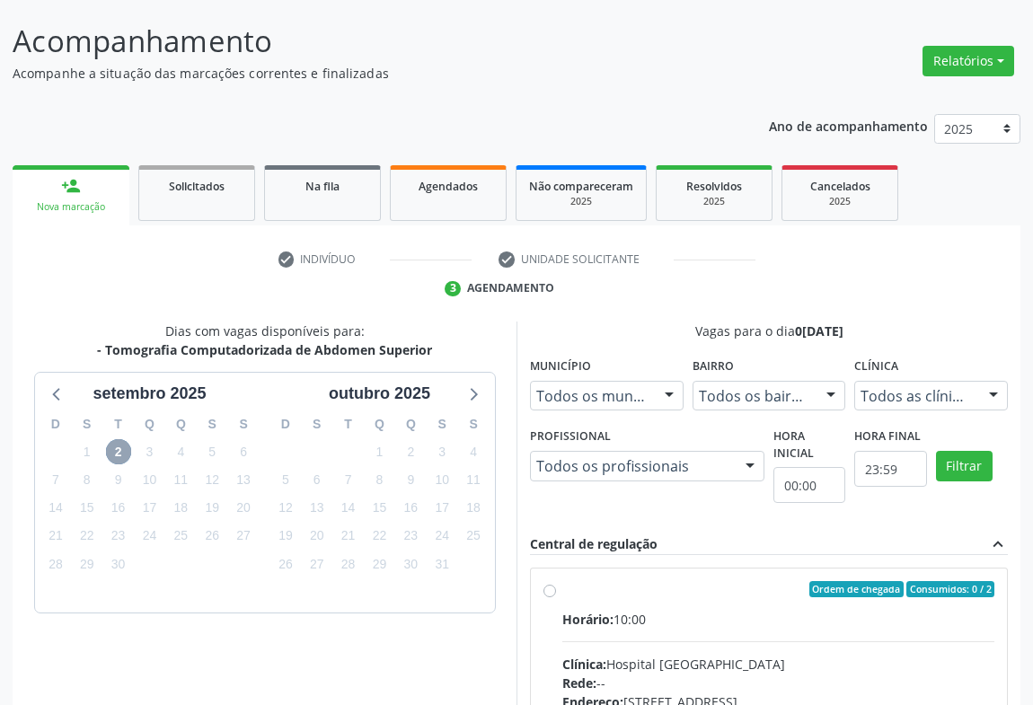
scroll to position [373, 0]
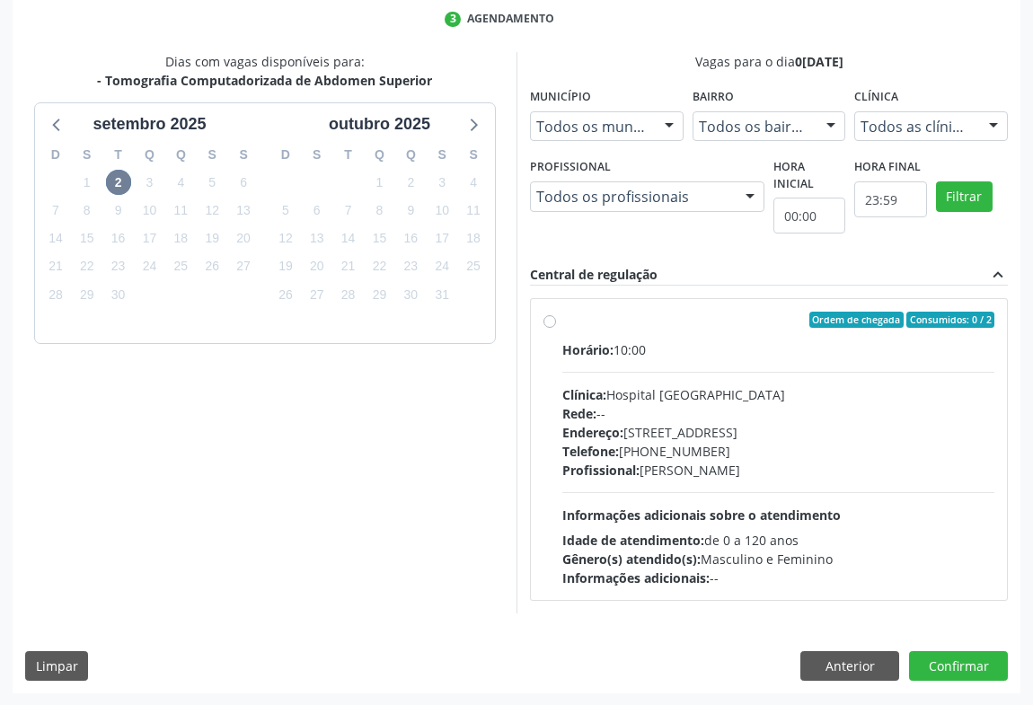
click at [566, 330] on label "Ordem de chegada Consumidos: 0 / 2 Horário: 10:00 Clínica: Hospital Sao Francis…" at bounding box center [778, 450] width 432 height 276
click at [556, 328] on input "Ordem de chegada Consumidos: 0 / 2 Horário: 10:00 Clínica: Hospital Sao Francis…" at bounding box center [550, 320] width 13 height 16
radio input "true"
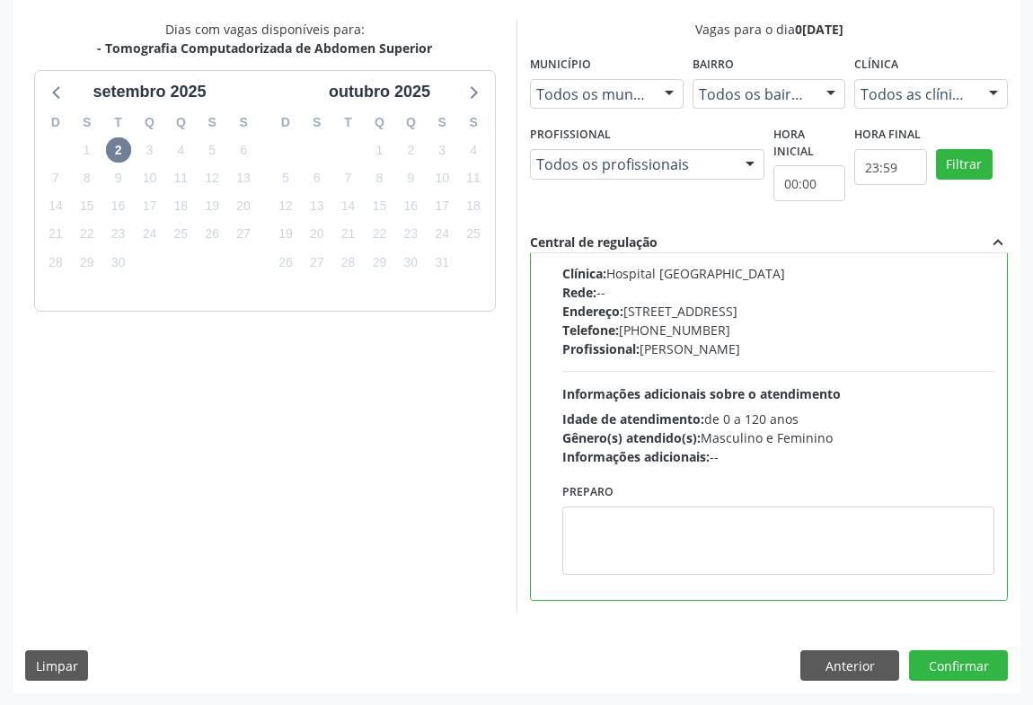
scroll to position [0, 0]
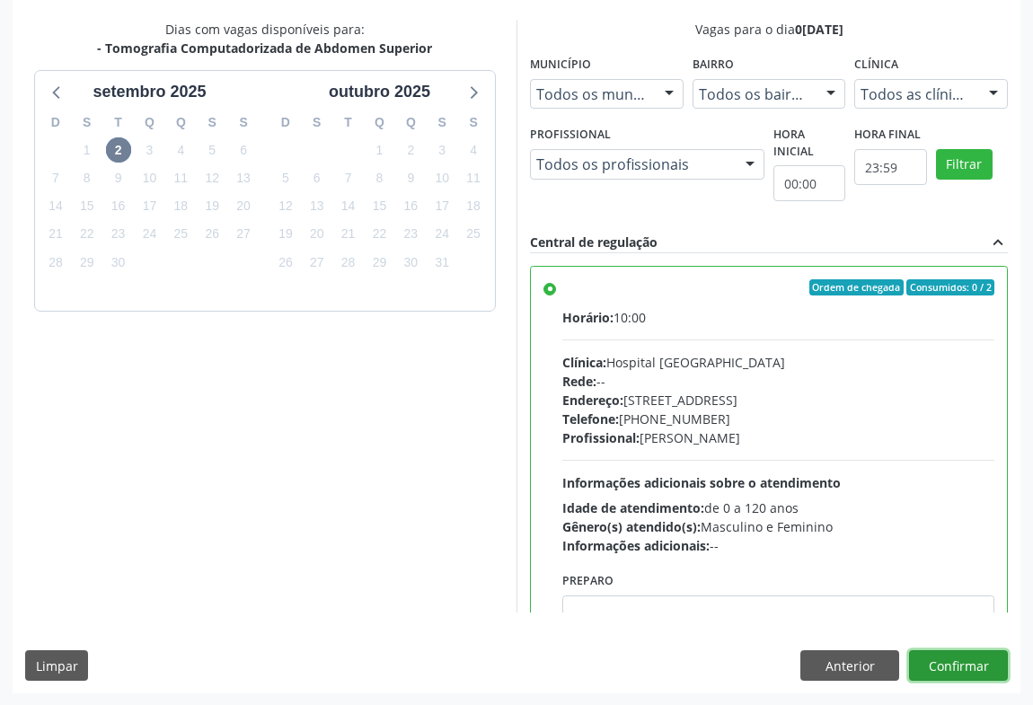
click at [936, 664] on button "Confirmar" at bounding box center [958, 666] width 99 height 31
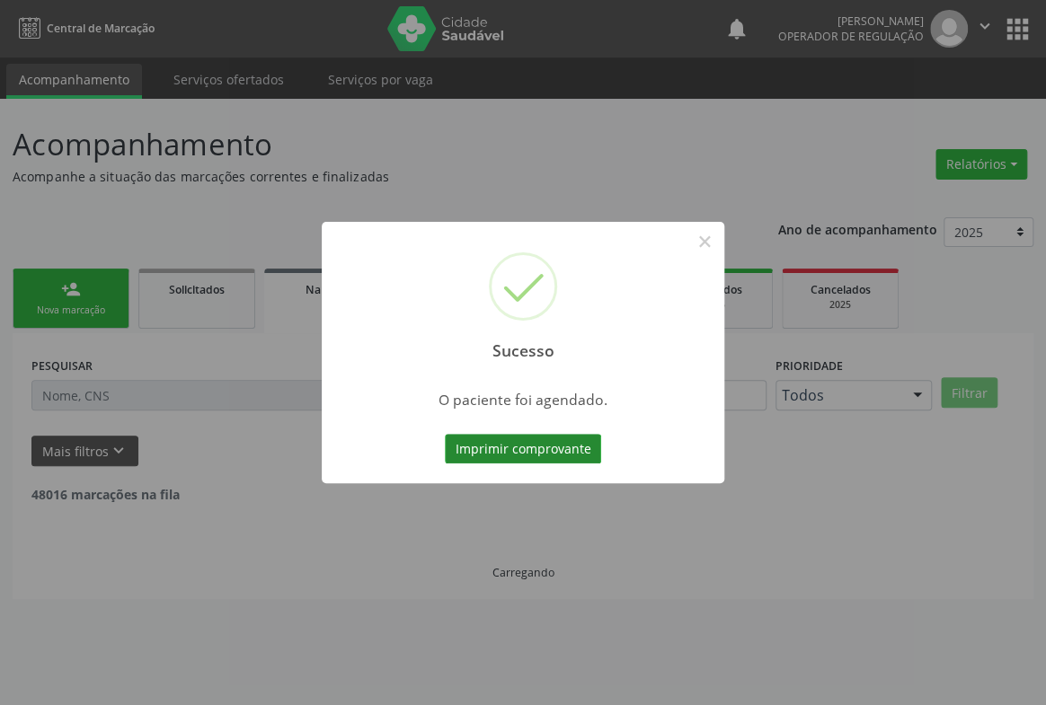
click at [503, 453] on button "Imprimir comprovante" at bounding box center [523, 449] width 156 height 31
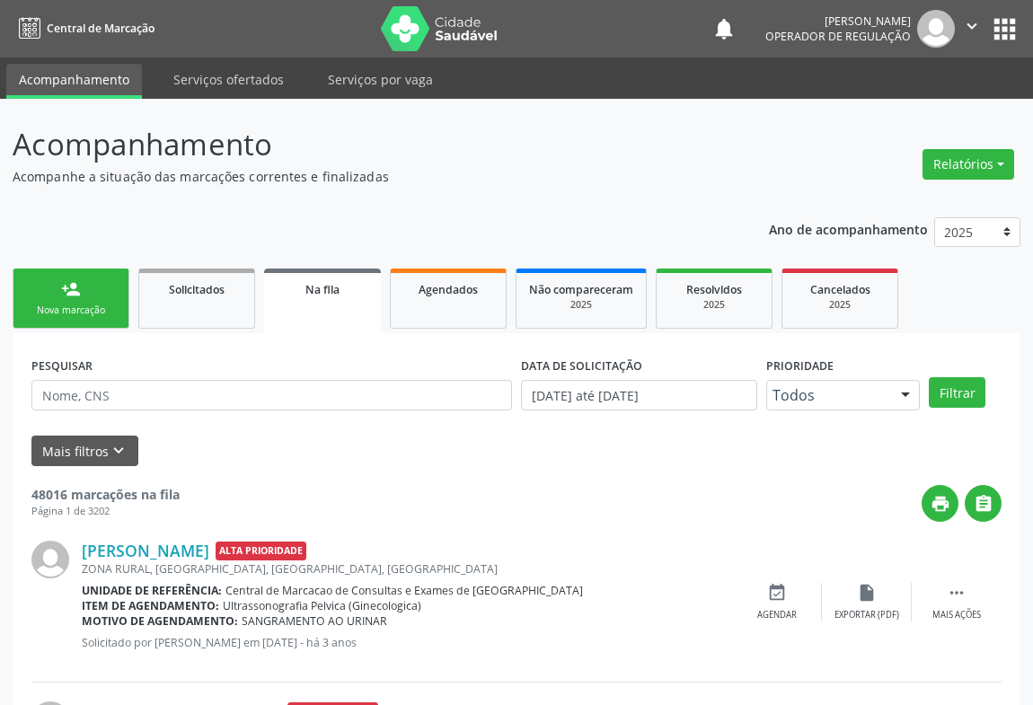
click at [77, 305] on div "Nova marcação" at bounding box center [71, 310] width 90 height 13
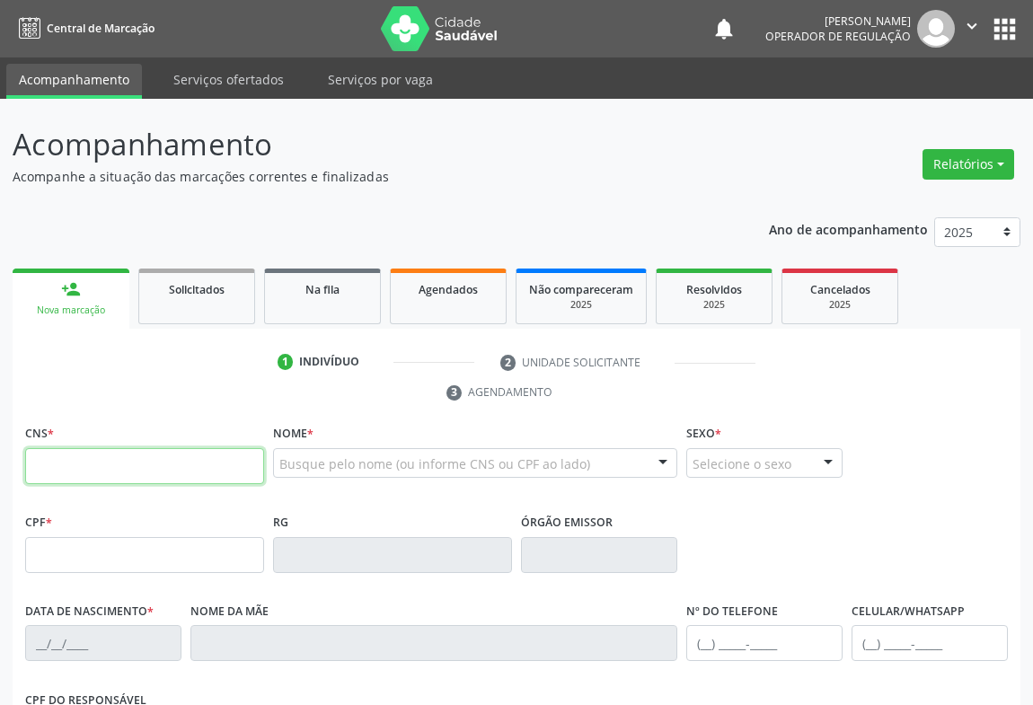
paste input "708 0053 6255 9826"
type input "708 0053 6255 9826"
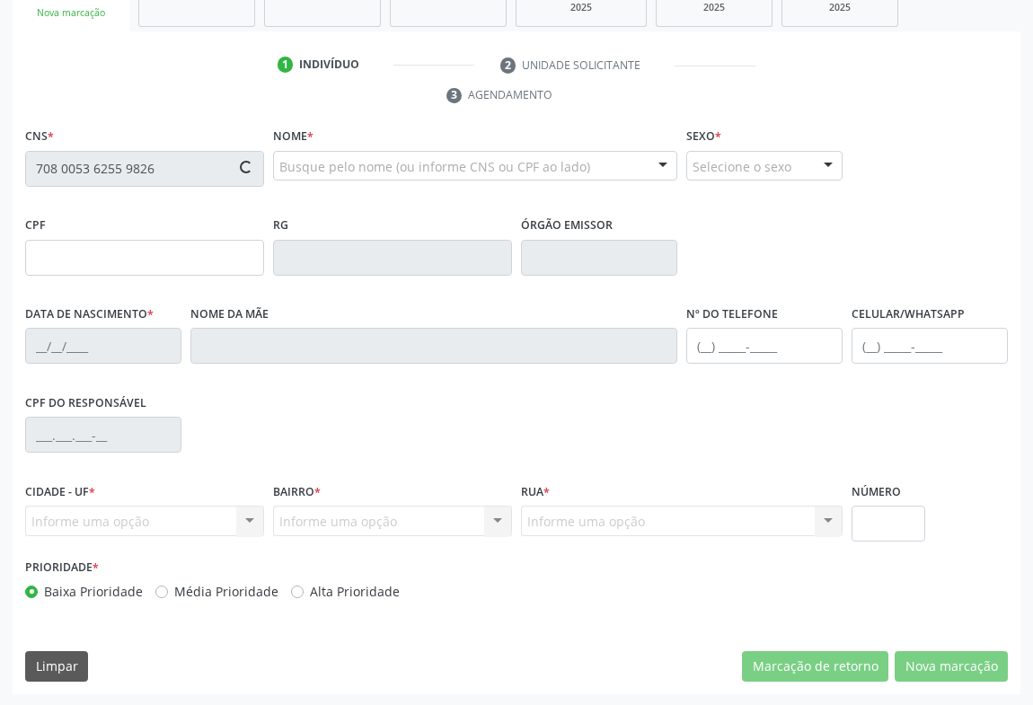
type input "1377925811"
type input "14/11/1958"
type input "(74) 99108-0604"
type input "083.719.458-09"
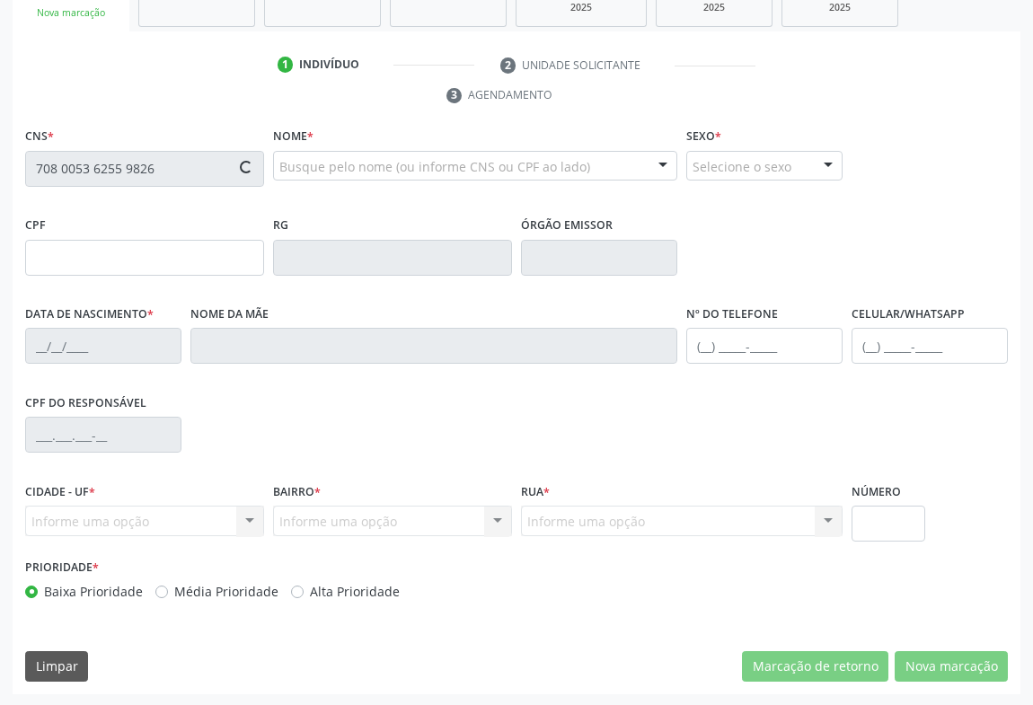
type input "S/N"
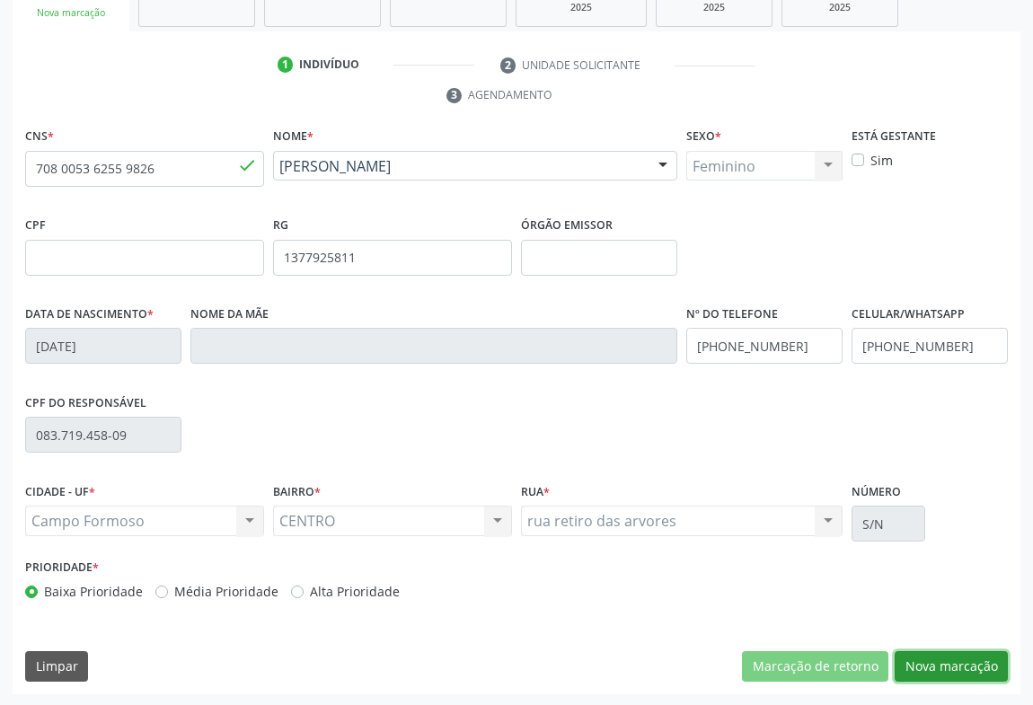
click at [950, 651] on button "Nova marcação" at bounding box center [951, 666] width 113 height 31
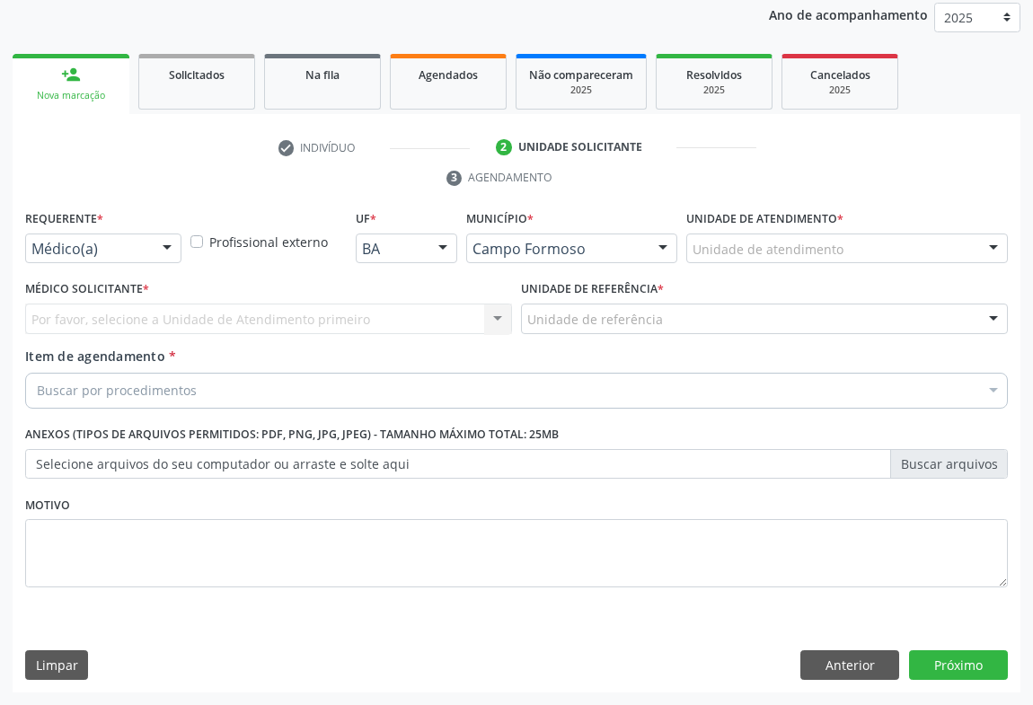
scroll to position [214, 0]
click at [951, 654] on button "Próximo" at bounding box center [958, 666] width 99 height 31
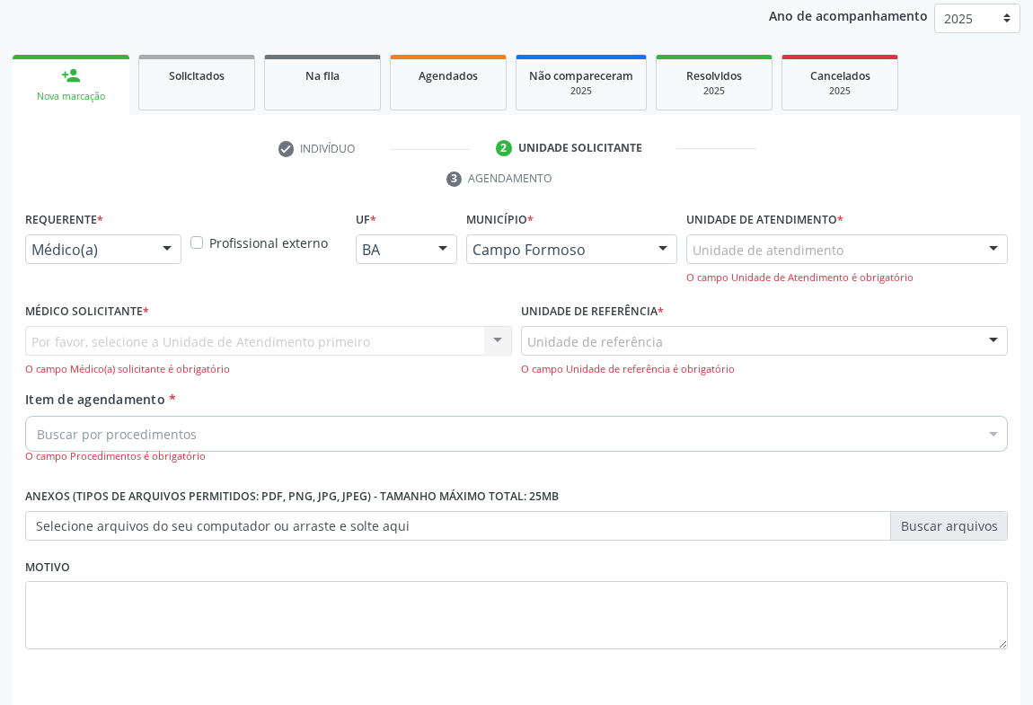
click at [146, 235] on div "Médico(a)" at bounding box center [103, 250] width 156 height 31
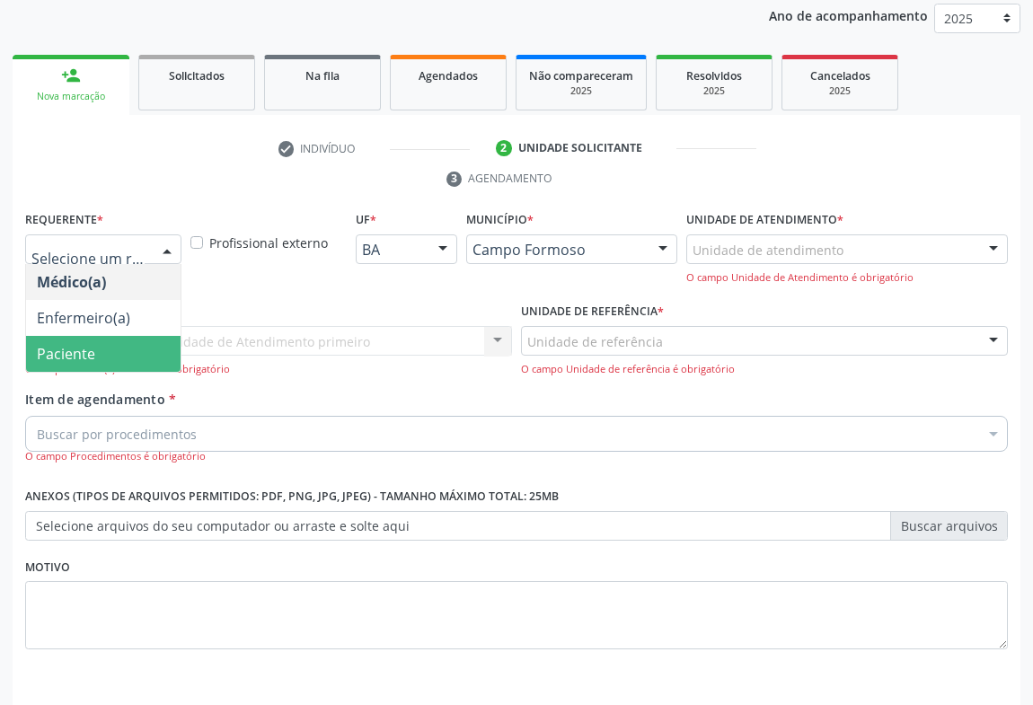
click at [116, 357] on span "Paciente" at bounding box center [103, 354] width 155 height 36
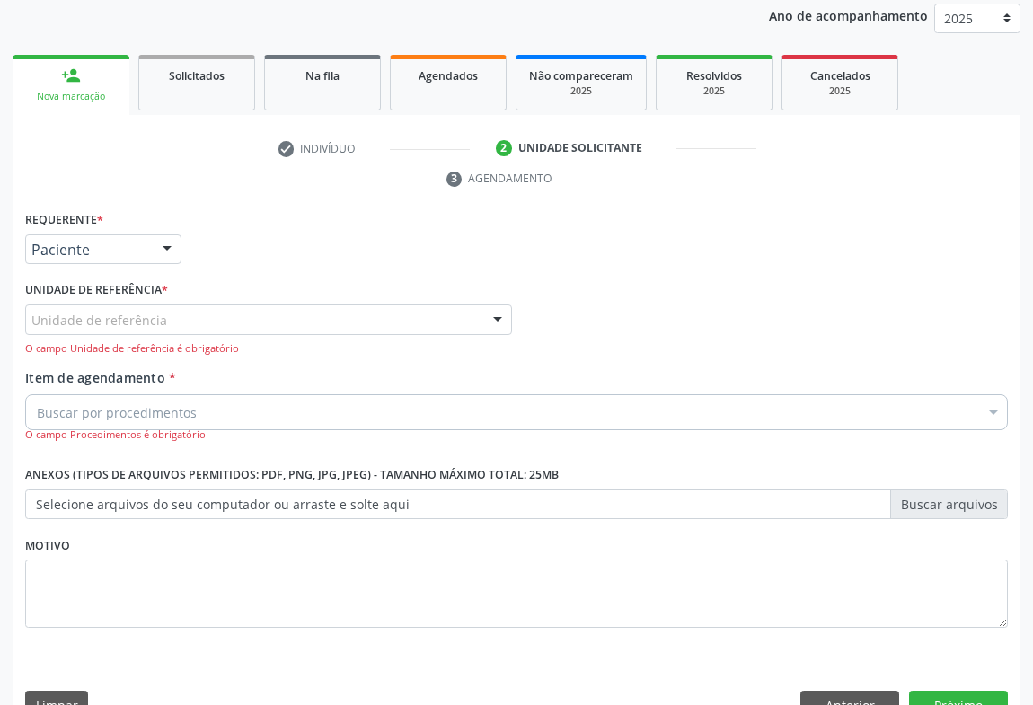
click at [243, 324] on div "Unidade de referência" at bounding box center [268, 320] width 487 height 31
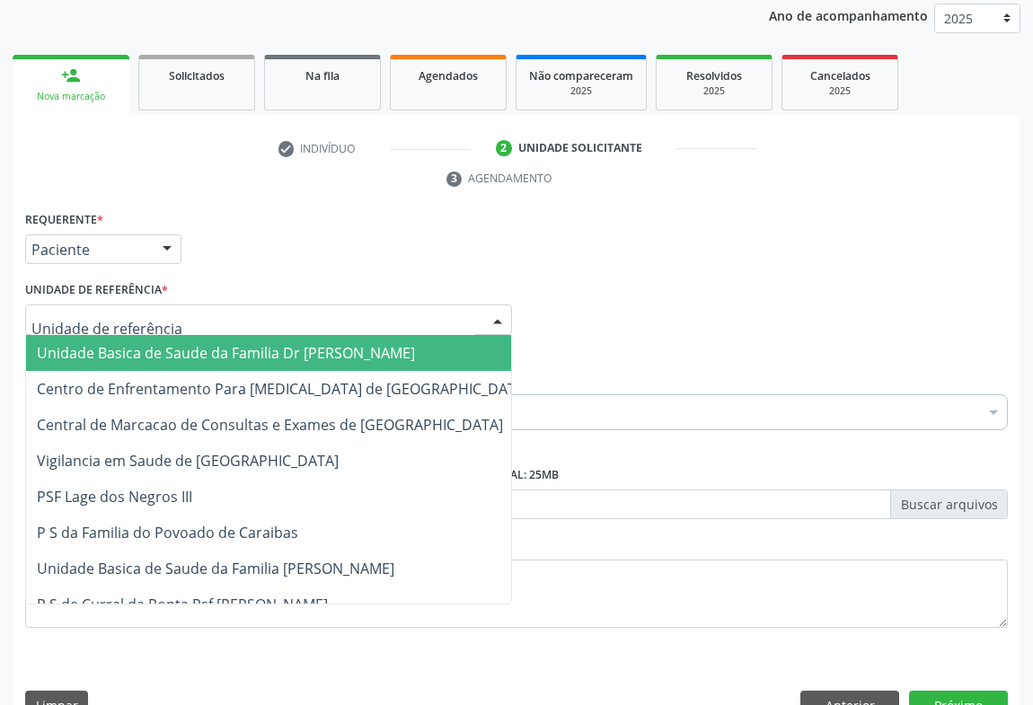
click at [177, 355] on span "Unidade Basica de Saude da Familia Dr [PERSON_NAME]" at bounding box center [226, 353] width 378 height 20
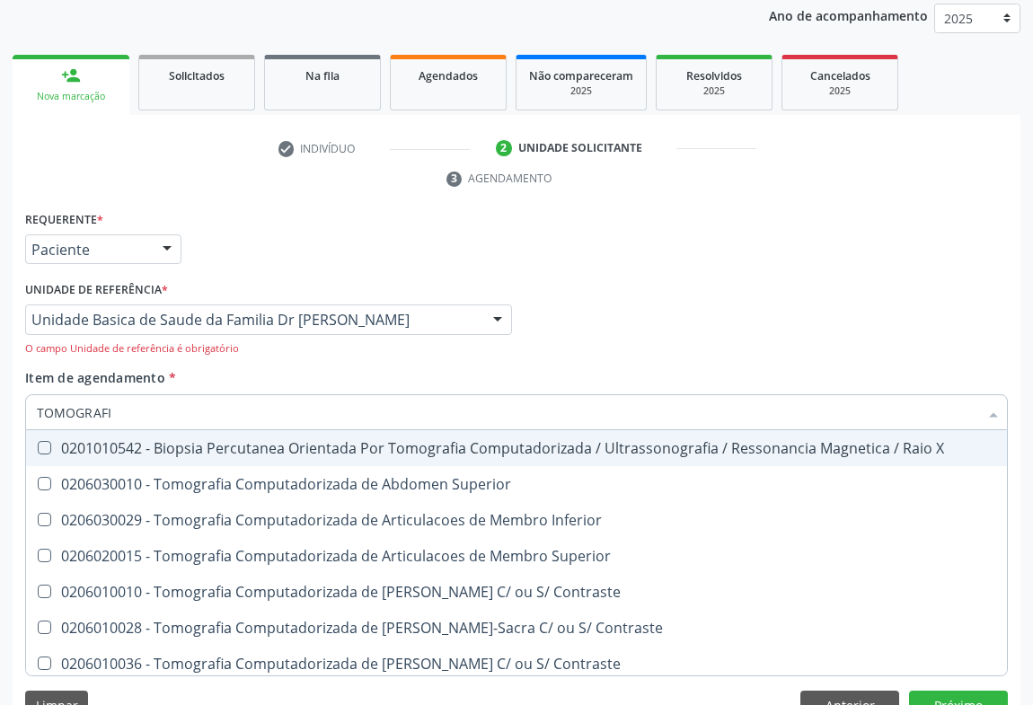
type input "TOMOGRAFIA"
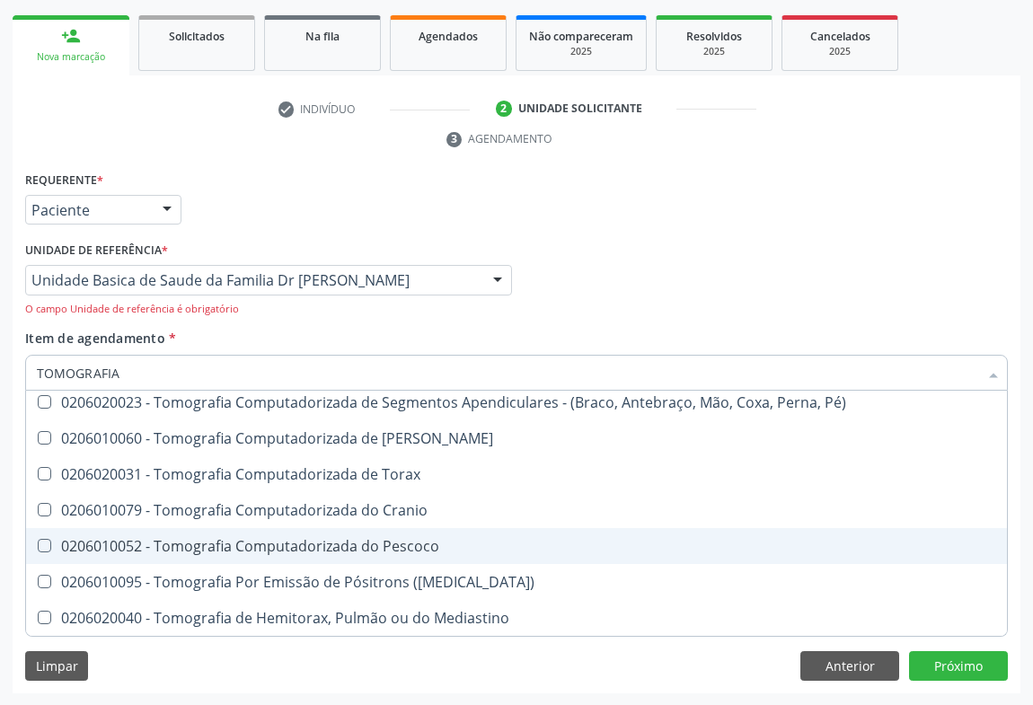
scroll to position [248, 0]
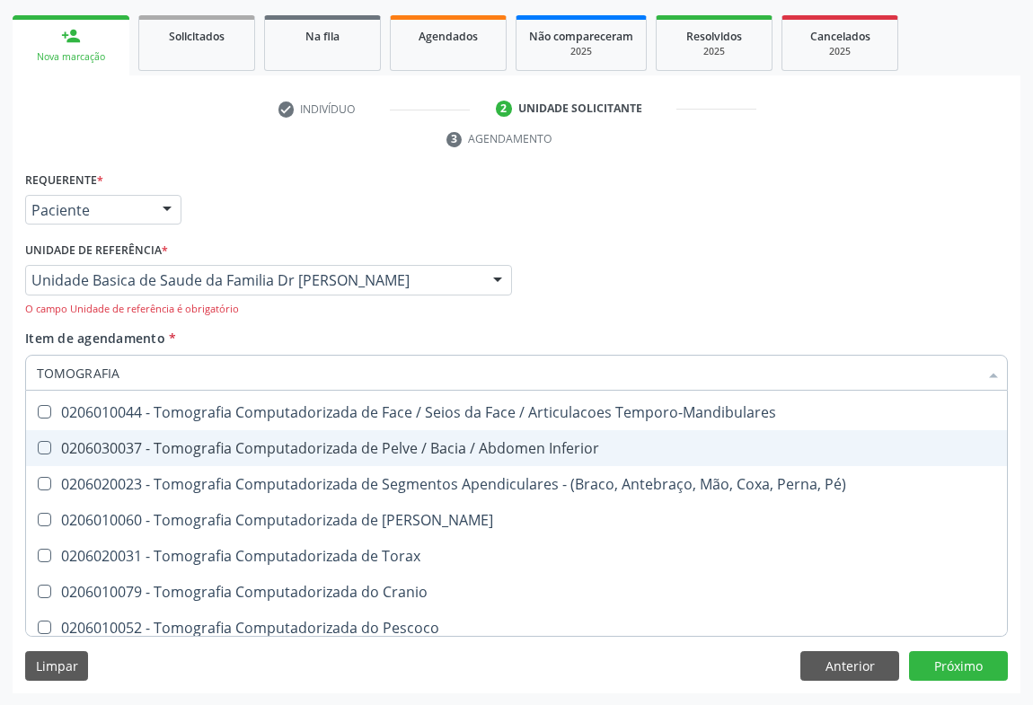
click at [267, 445] on div "0206030037 - Tomografia Computadorizada de Pelve / Bacia / Abdomen Inferior" at bounding box center [517, 448] width 960 height 14
checkbox Inferior "true"
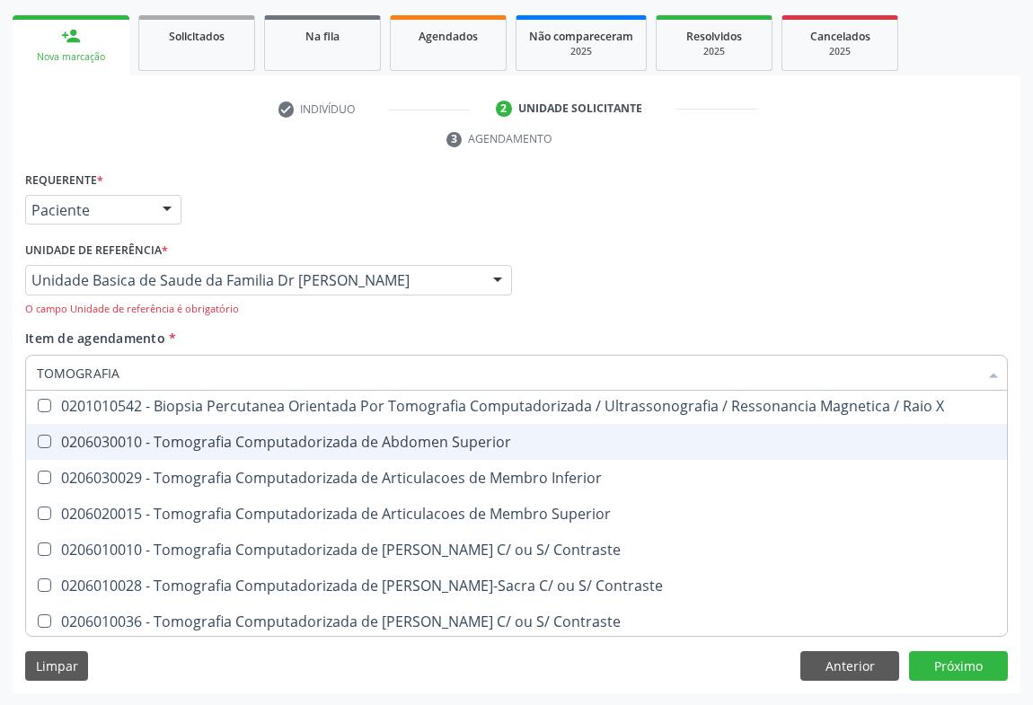
scroll to position [166, 0]
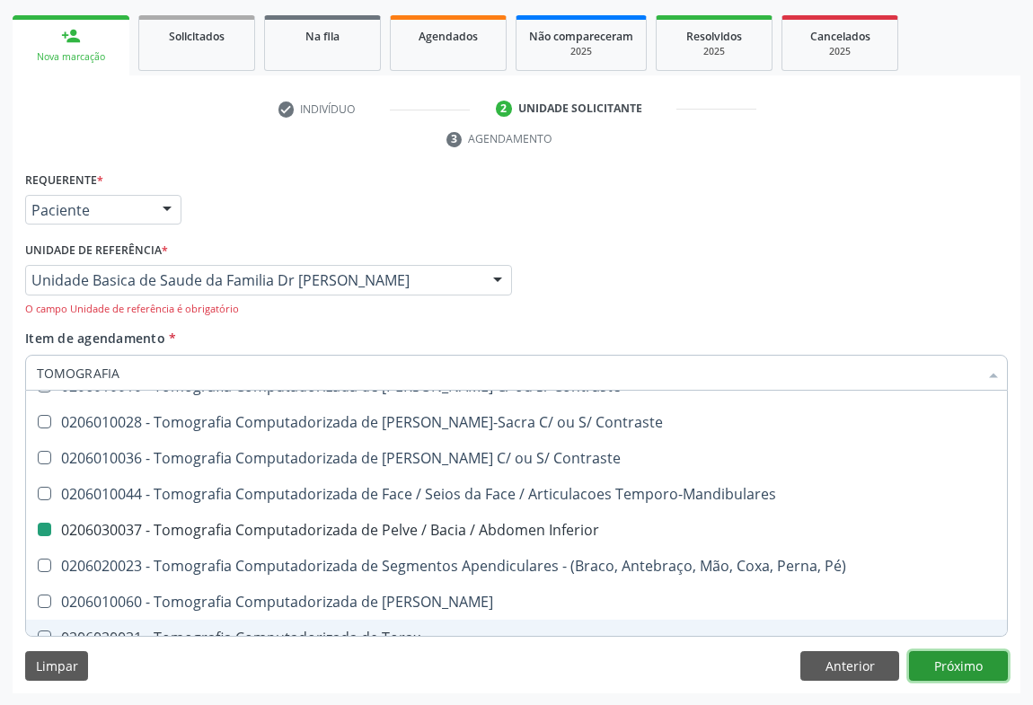
click at [955, 659] on button "Próximo" at bounding box center [958, 666] width 99 height 31
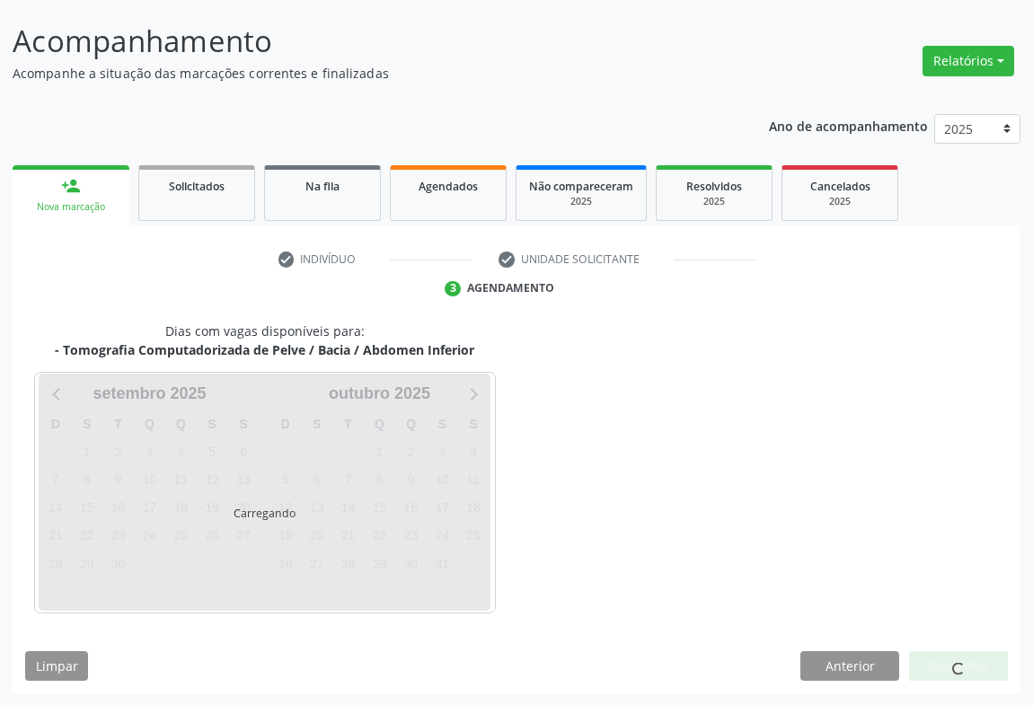
scroll to position [0, 0]
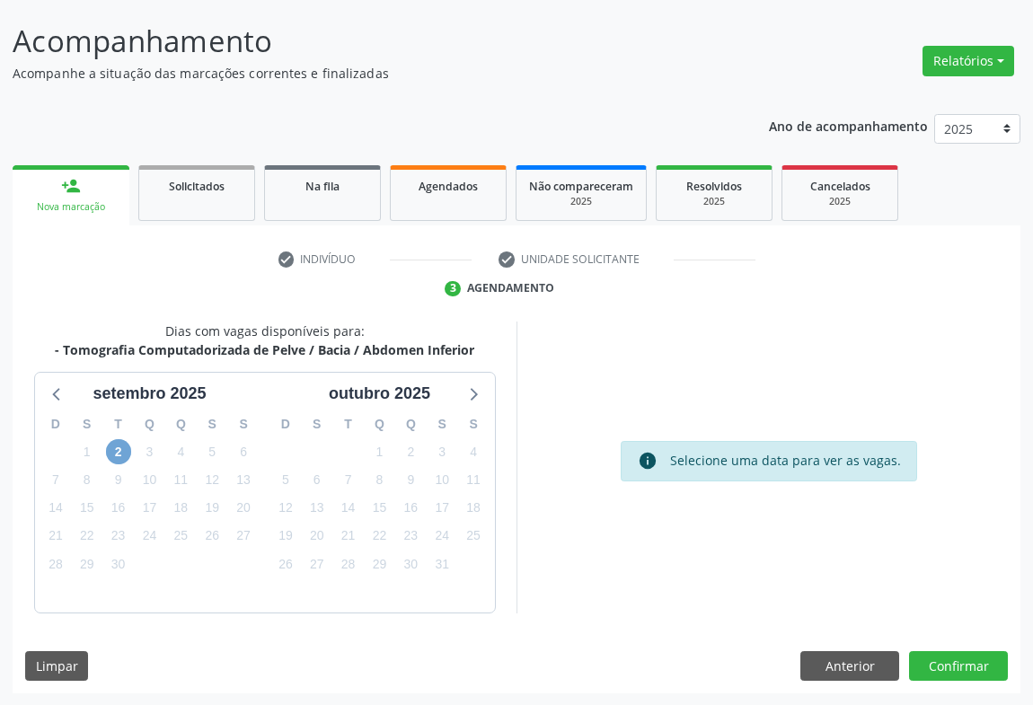
click at [109, 448] on span "2" at bounding box center [118, 451] width 25 height 25
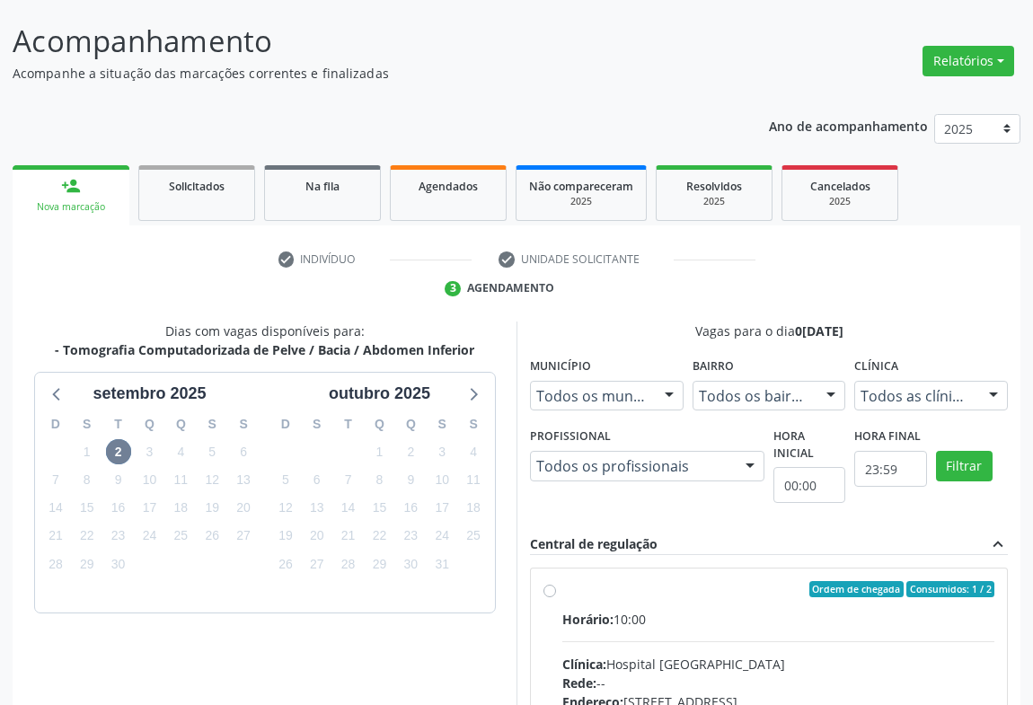
drag, startPoint x: 674, startPoint y: 596, endPoint x: 677, endPoint y: 584, distance: 12.0
click at [672, 596] on label "Ordem de chegada Consumidos: 1 / 2 Horário: 10:00 Clínica: Hospital Sao Francis…" at bounding box center [778, 719] width 432 height 276
click at [556, 596] on input "Ordem de chegada Consumidos: 1 / 2 Horário: 10:00 Clínica: Hospital Sao Francis…" at bounding box center [550, 589] width 13 height 16
radio input "true"
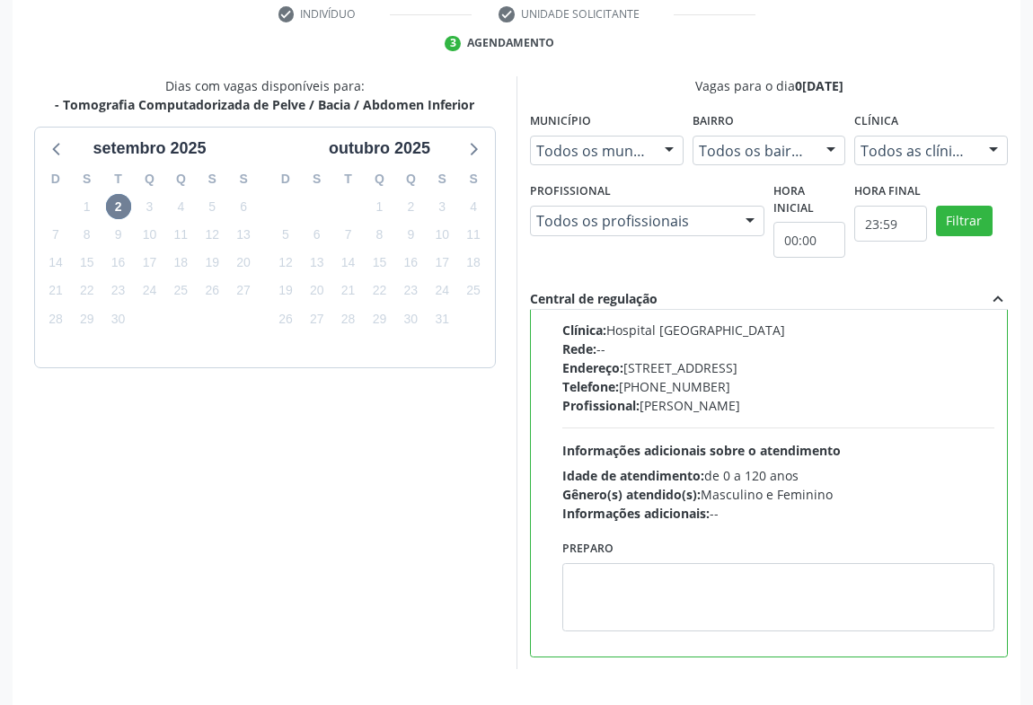
scroll to position [405, 0]
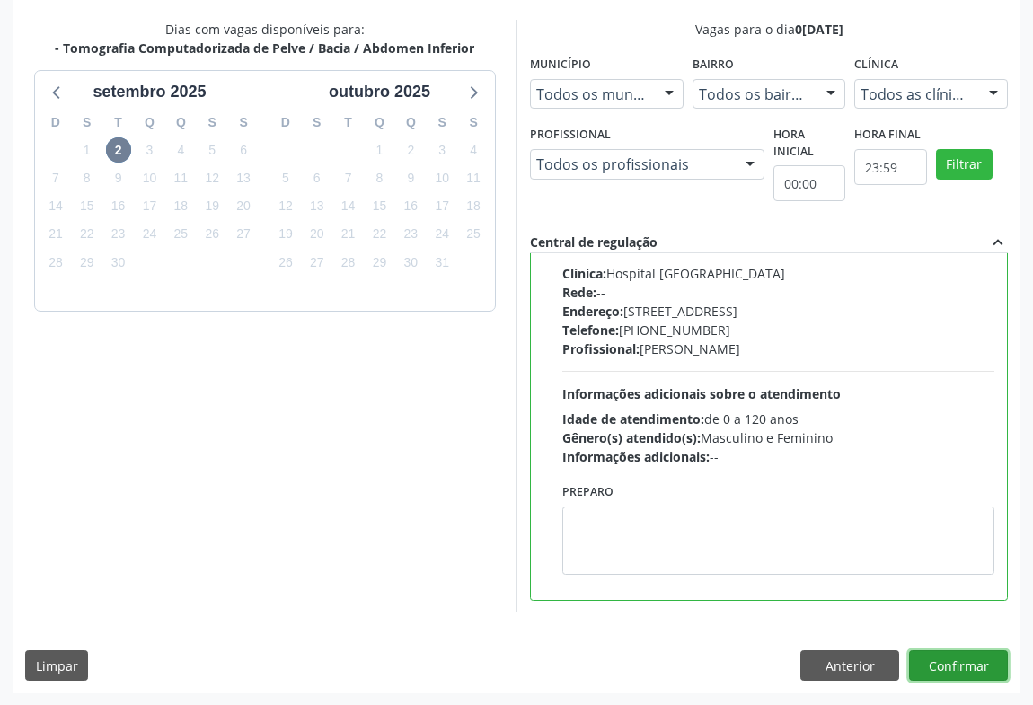
click at [958, 663] on button "Confirmar" at bounding box center [958, 666] width 99 height 31
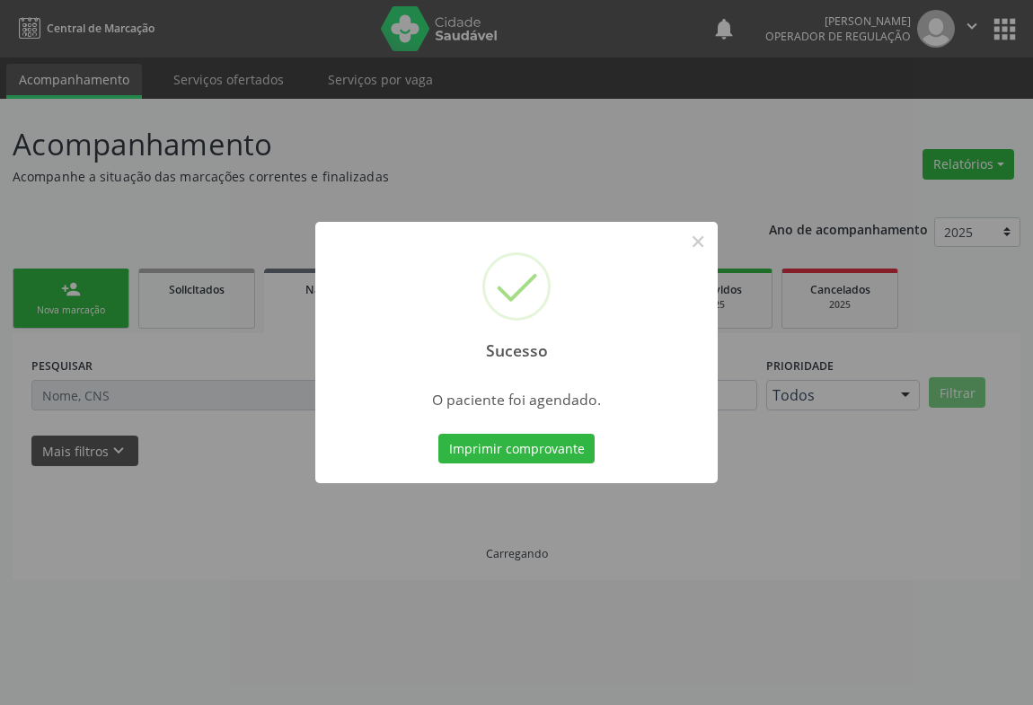
scroll to position [0, 0]
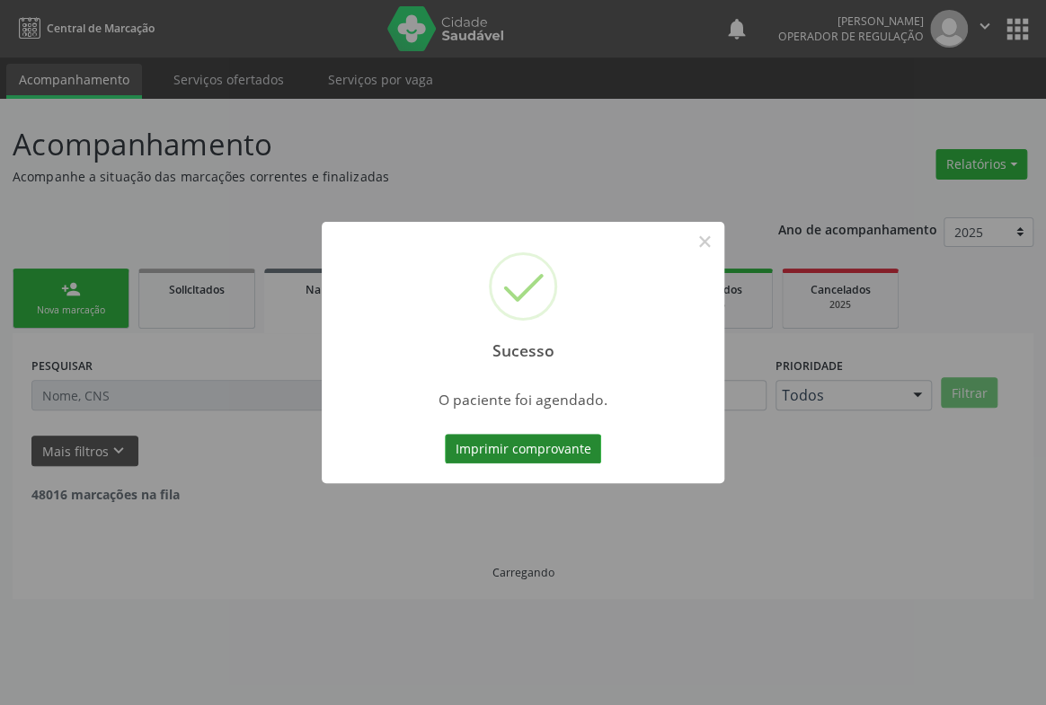
click at [531, 441] on button "Imprimir comprovante" at bounding box center [523, 449] width 156 height 31
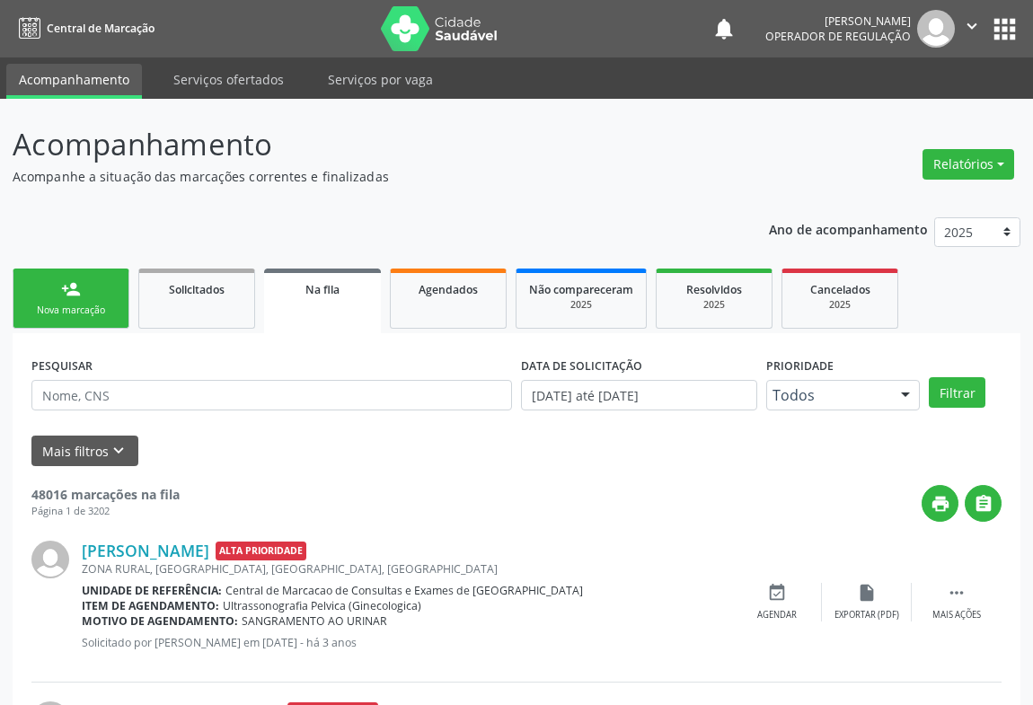
click at [75, 307] on div "Nova marcação" at bounding box center [71, 310] width 90 height 13
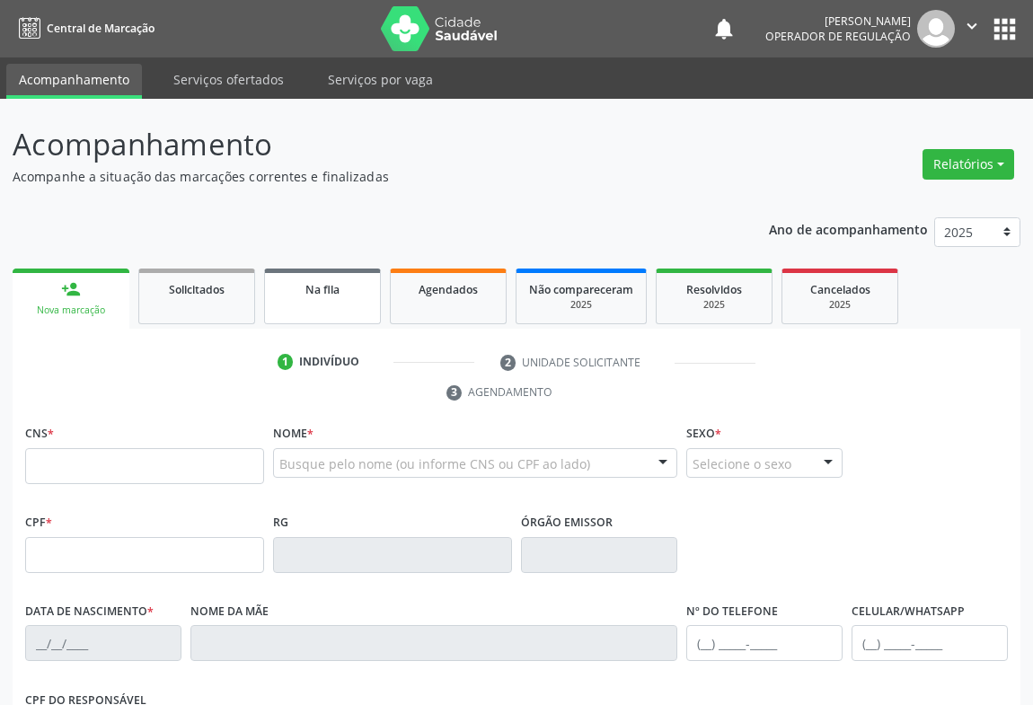
click at [354, 305] on link "Na fila" at bounding box center [322, 297] width 117 height 56
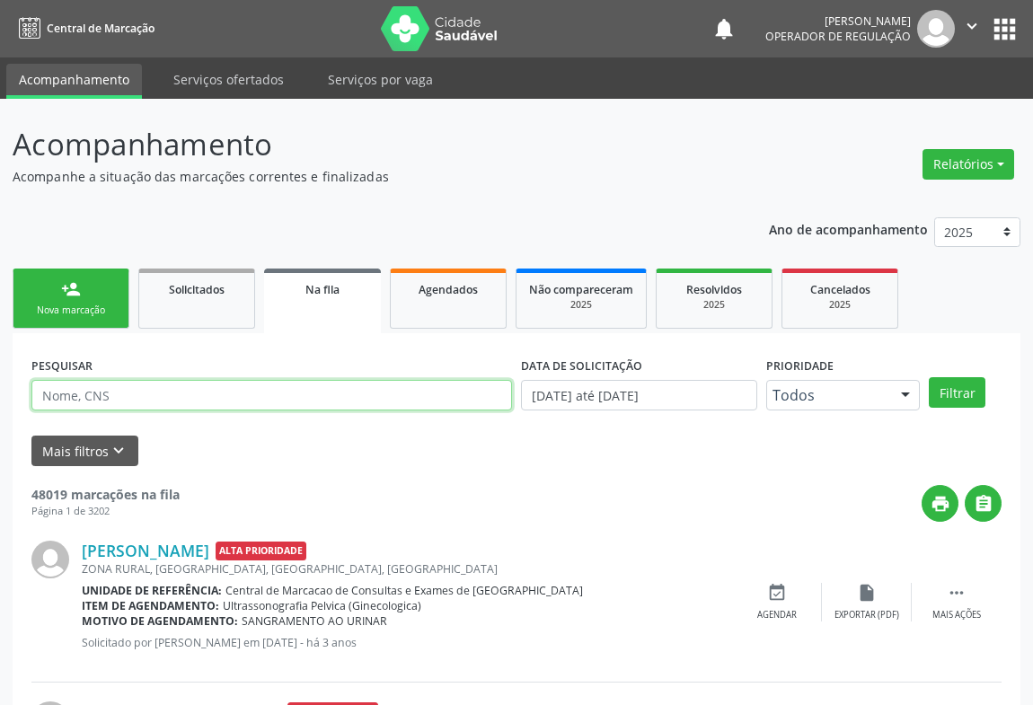
click at [158, 404] on input "text" at bounding box center [271, 395] width 481 height 31
click at [433, 312] on link "Agendados" at bounding box center [448, 299] width 117 height 60
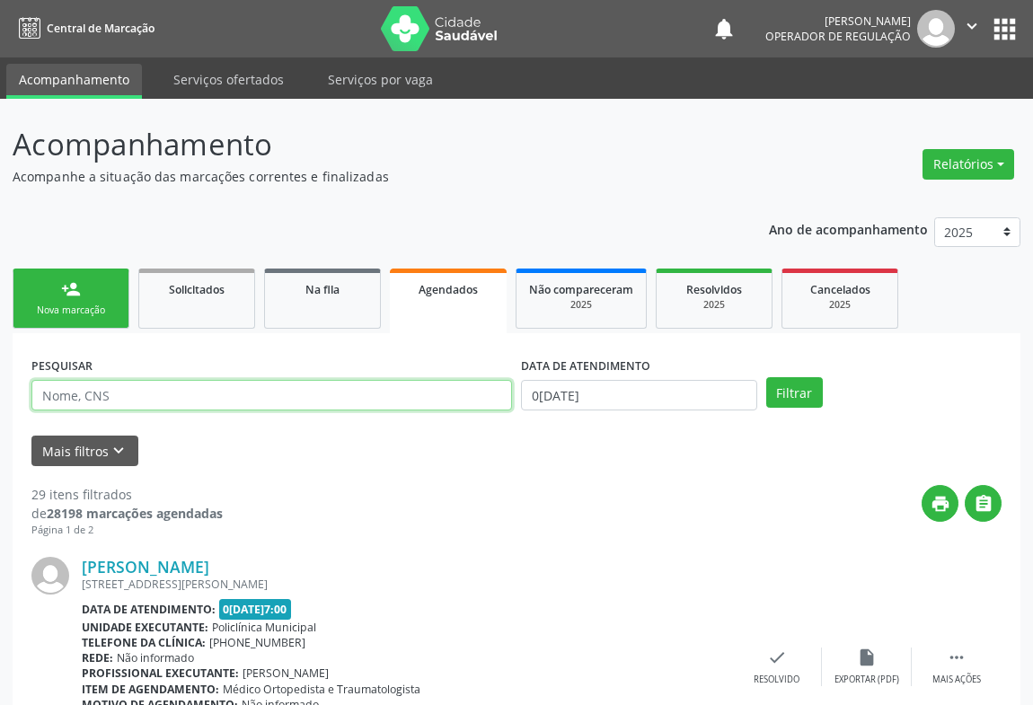
click at [135, 380] on input "text" at bounding box center [271, 395] width 481 height 31
click at [135, 390] on input "text" at bounding box center [271, 395] width 481 height 31
type input "700905957985194"
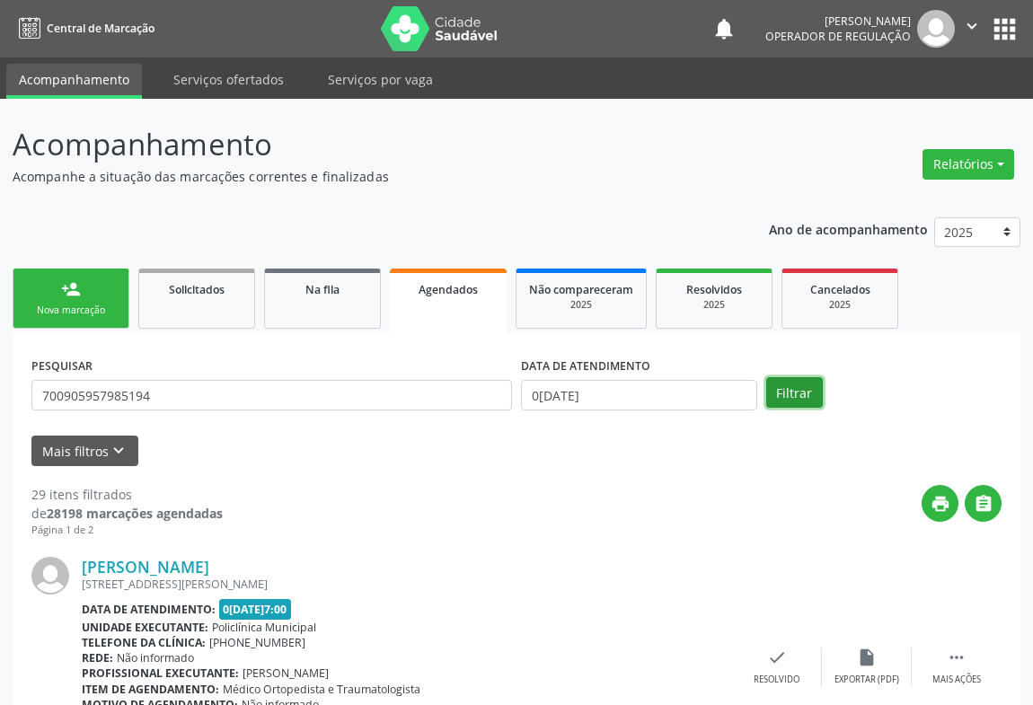
click at [796, 393] on button "Filtrar" at bounding box center [794, 392] width 57 height 31
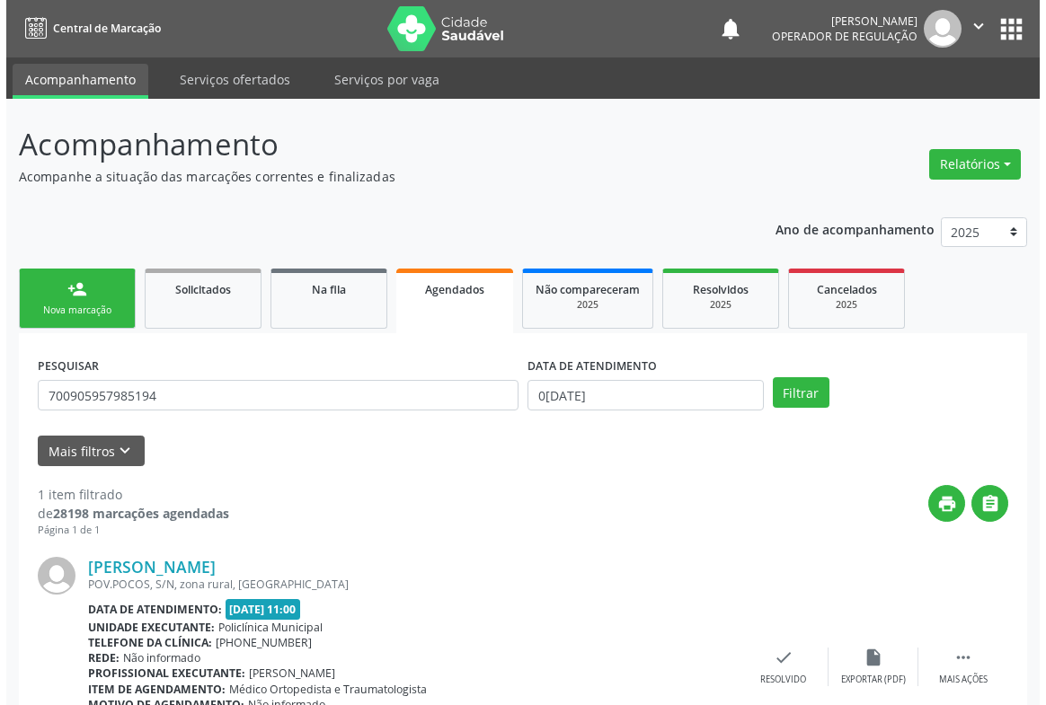
scroll to position [121, 0]
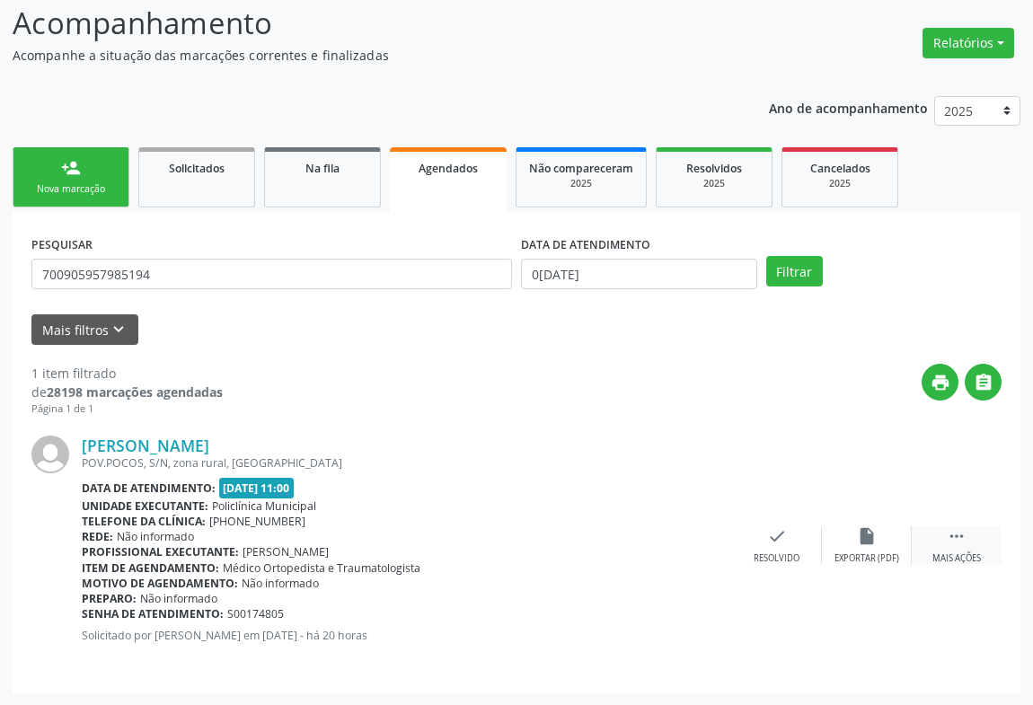
click at [951, 550] on div " Mais ações" at bounding box center [957, 546] width 90 height 39
click at [678, 533] on icon "cancel" at bounding box center [687, 537] width 20 height 20
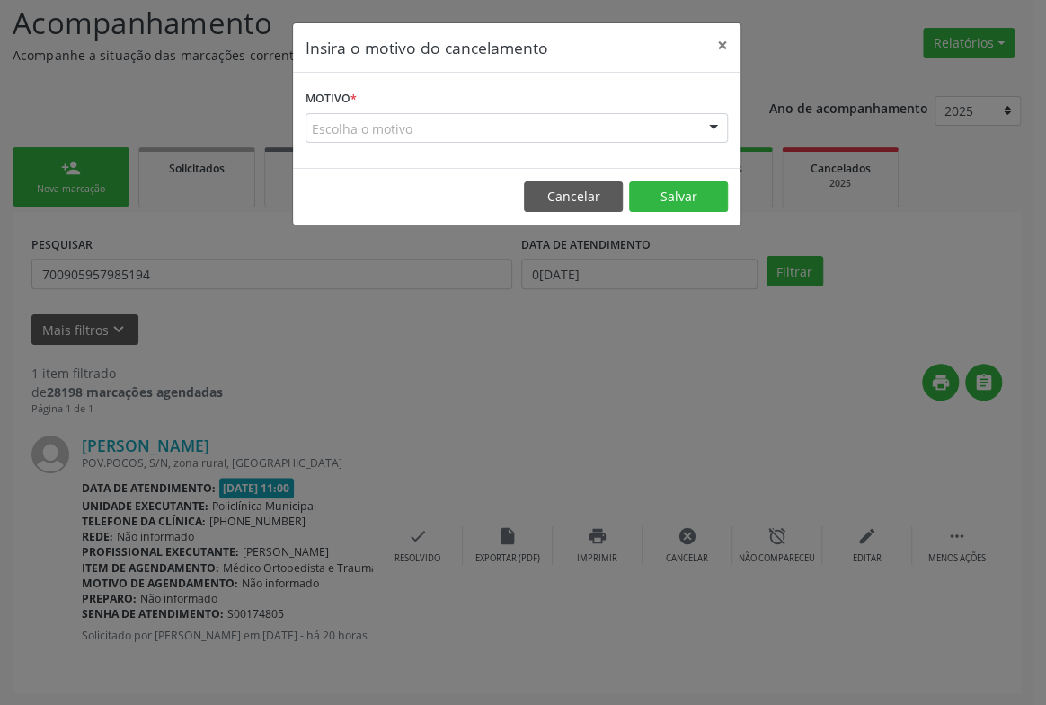
click at [679, 109] on form "Motivo * Escolha o motivo Outro Médico - Participação em eventos (ex: congresso…" at bounding box center [516, 114] width 422 height 58
click at [679, 117] on div "Escolha o motivo" at bounding box center [516, 128] width 422 height 31
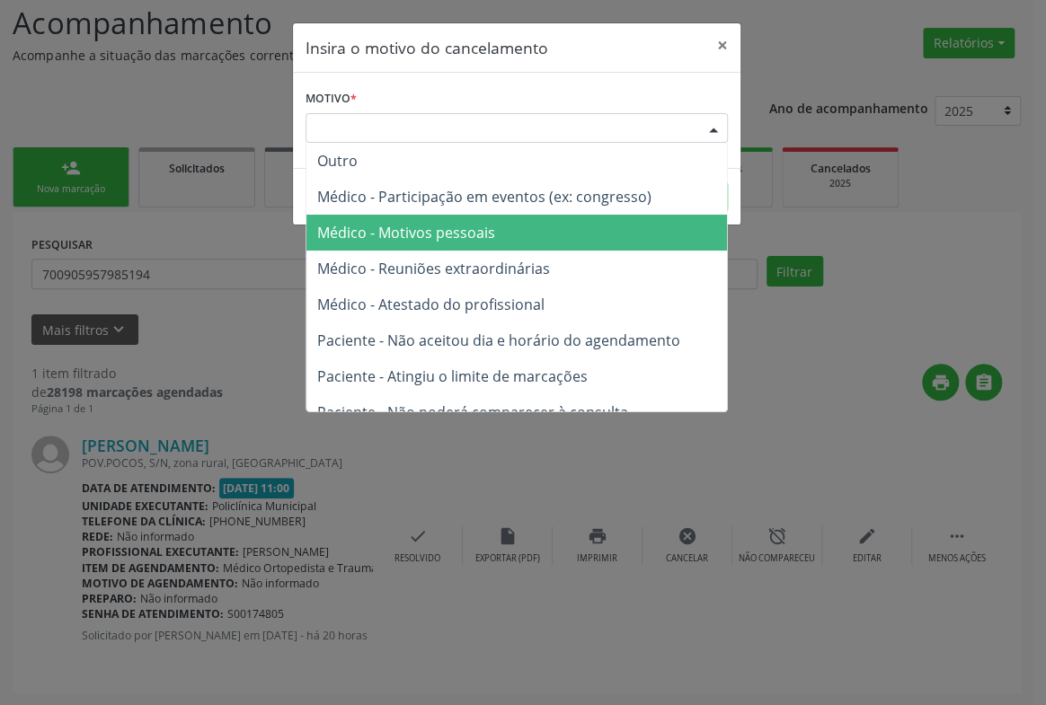
drag, startPoint x: 456, startPoint y: 226, endPoint x: 583, endPoint y: 215, distance: 127.2
click at [460, 226] on span "Médico - Motivos pessoais" at bounding box center [406, 233] width 178 height 20
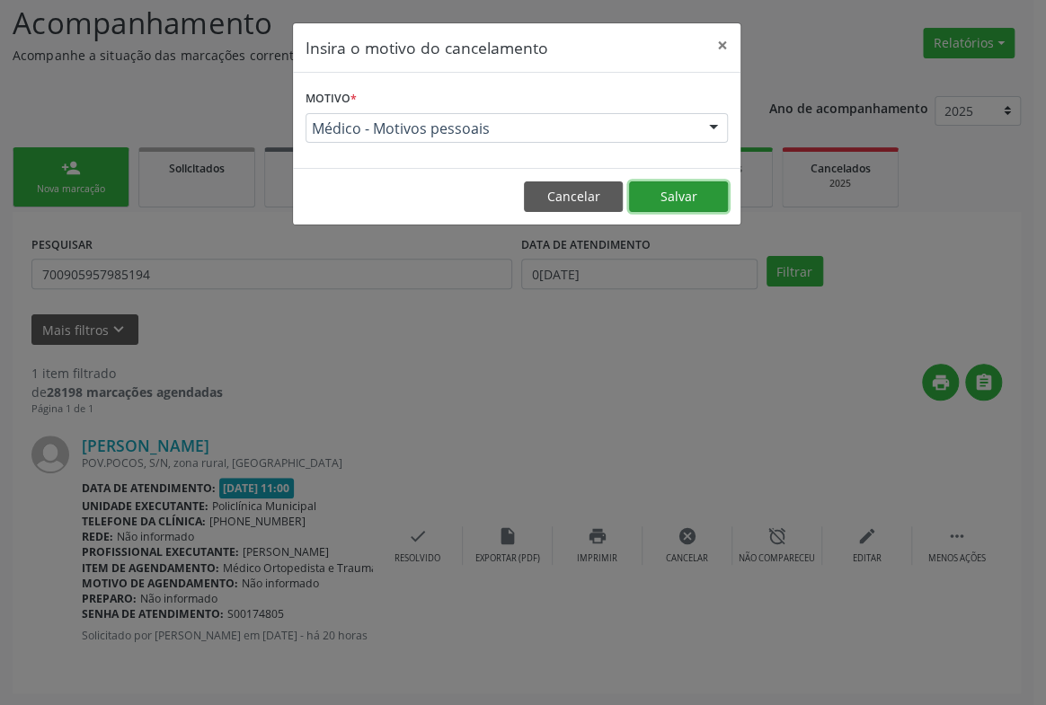
click at [701, 193] on button "Salvar" at bounding box center [678, 197] width 99 height 31
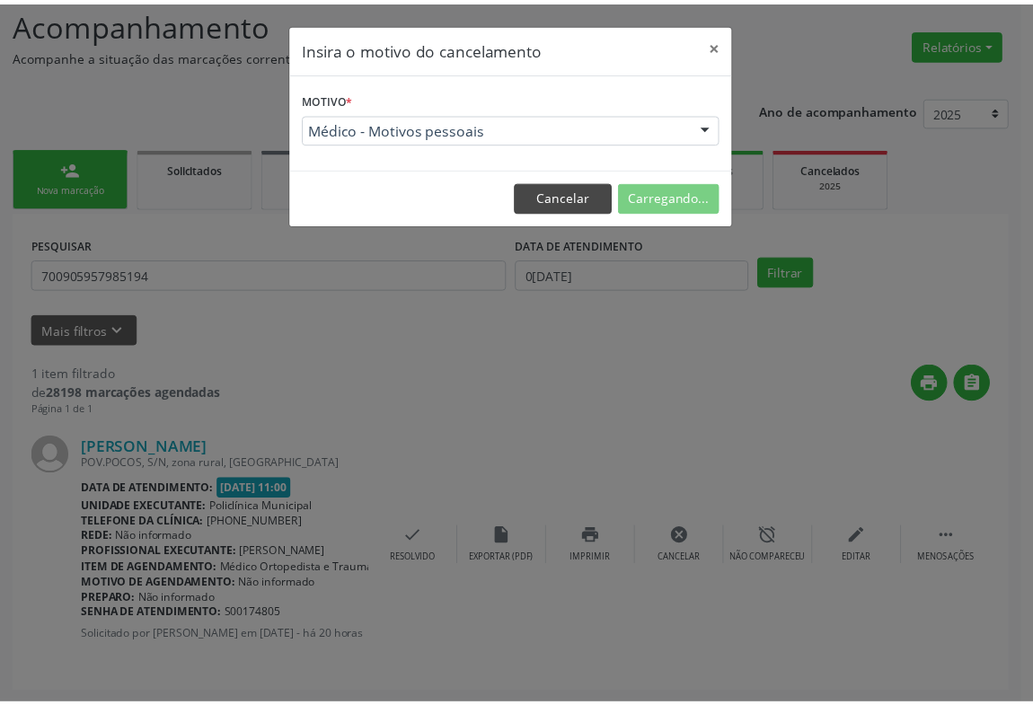
scroll to position [0, 0]
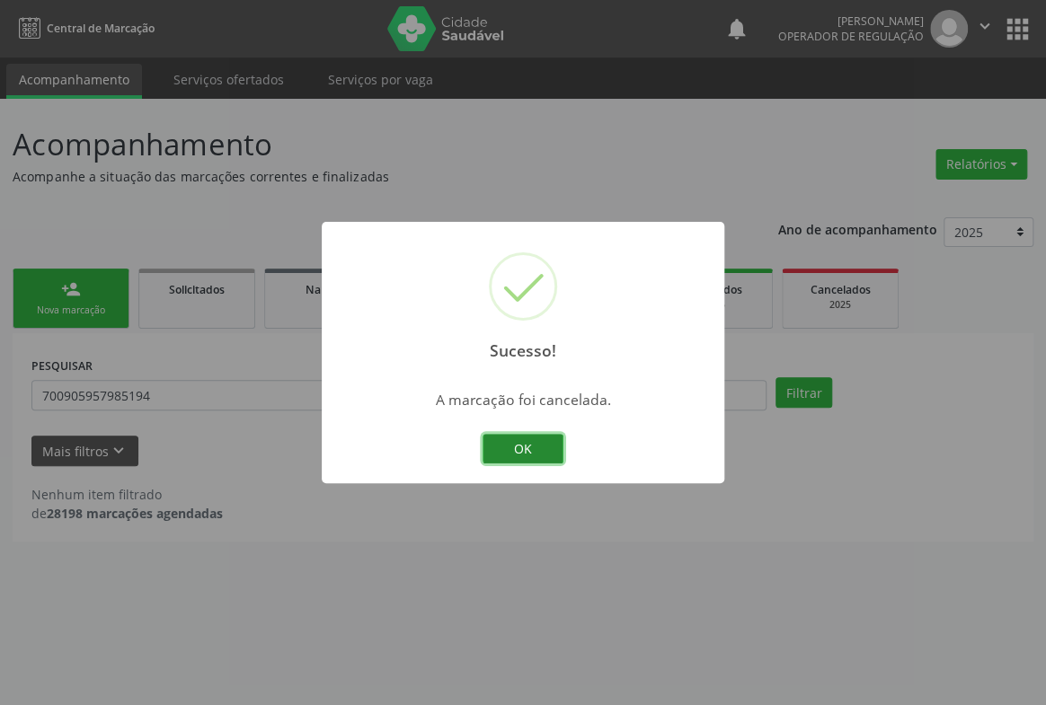
click at [525, 442] on button "OK" at bounding box center [523, 449] width 81 height 31
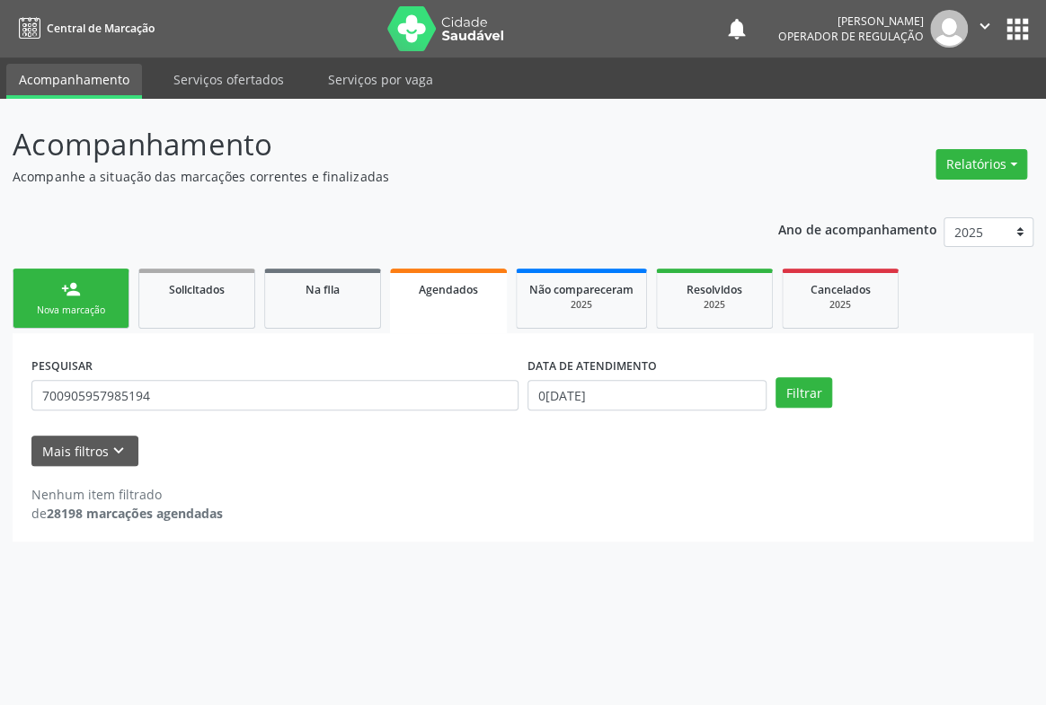
click at [102, 312] on div "Nova marcação" at bounding box center [71, 310] width 90 height 13
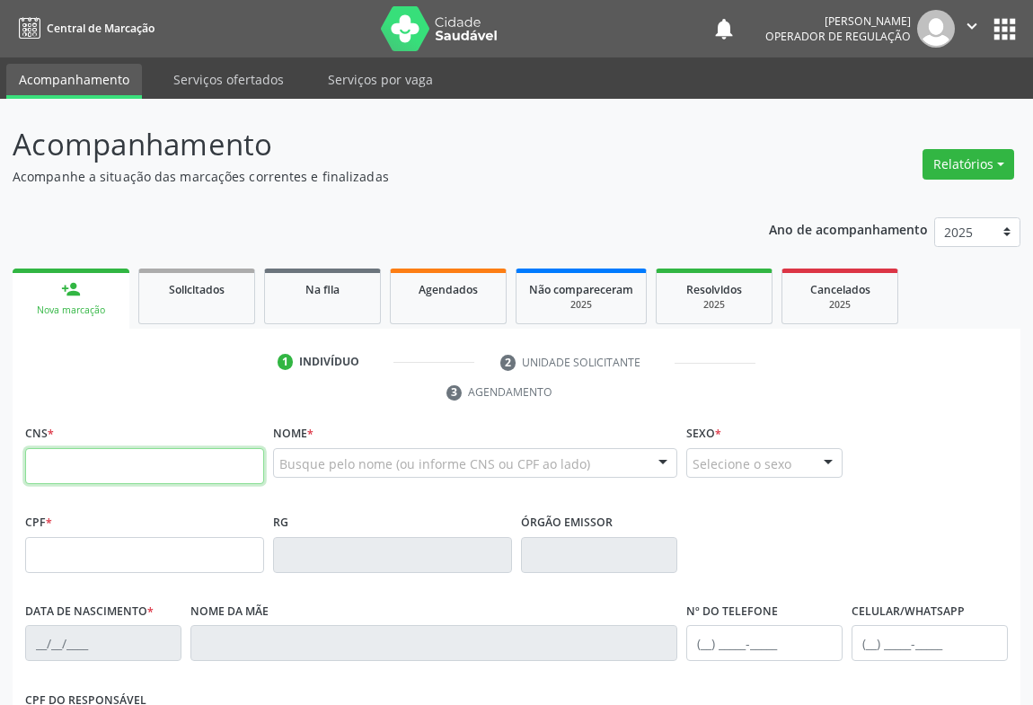
click at [113, 465] on input "text" at bounding box center [144, 466] width 239 height 36
type input "706 4091 5500 8984"
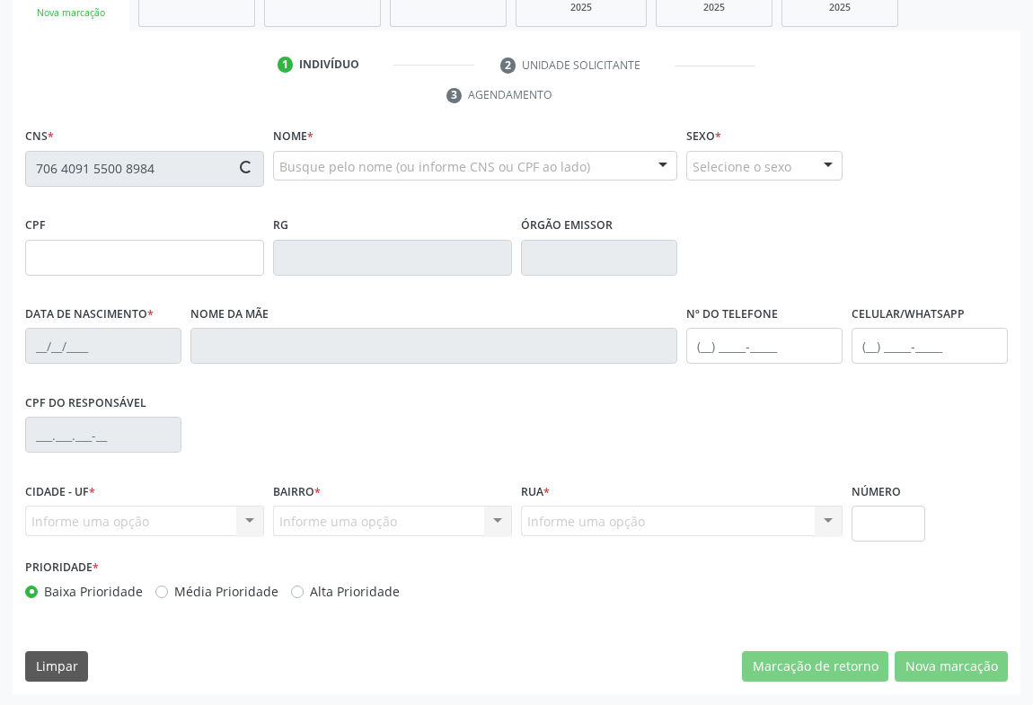
type input "399497706"
type input "16/08/1967"
type input "(74) 99121-3030"
type input "399.433.055-68"
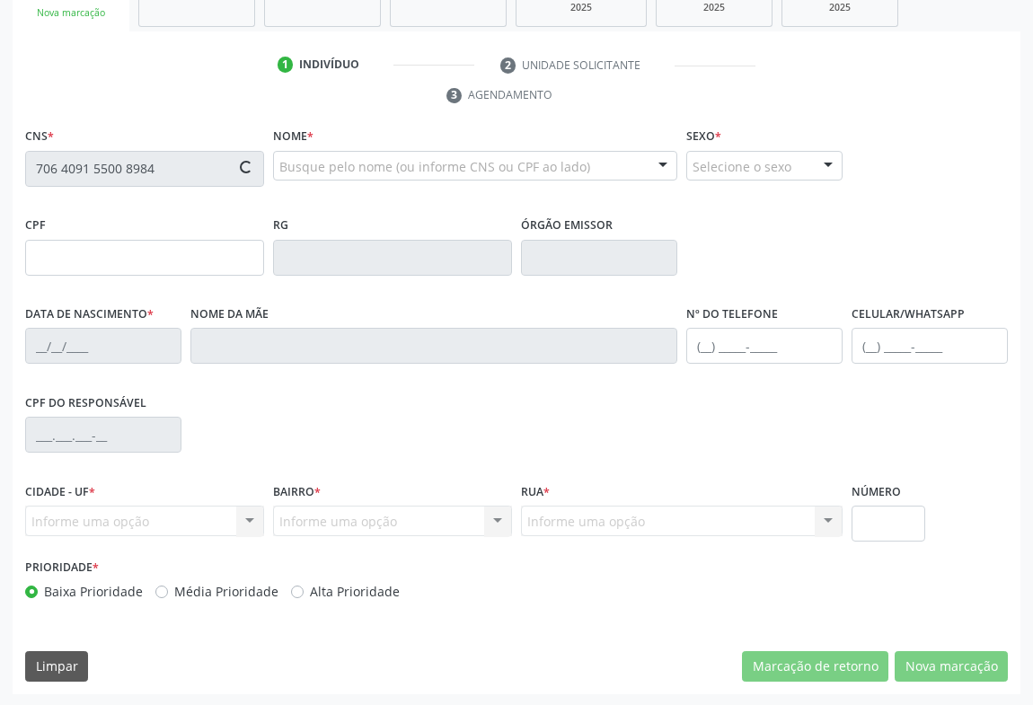
type input "S/N"
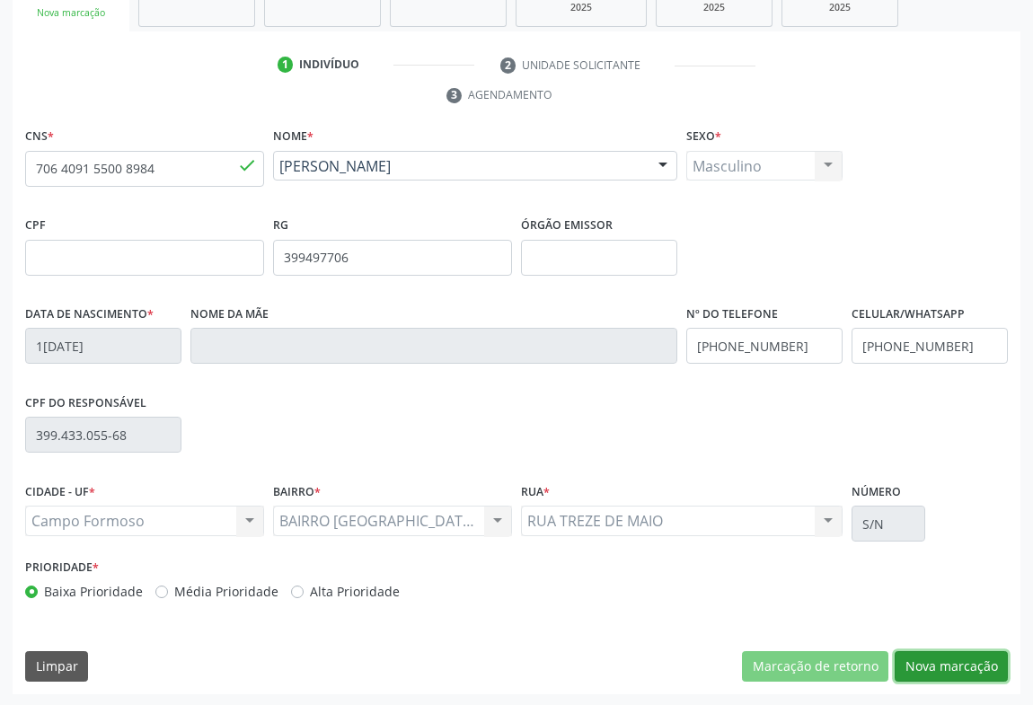
drag, startPoint x: 977, startPoint y: 652, endPoint x: 854, endPoint y: 535, distance: 170.3
click at [976, 652] on button "Nova marcação" at bounding box center [951, 666] width 113 height 31
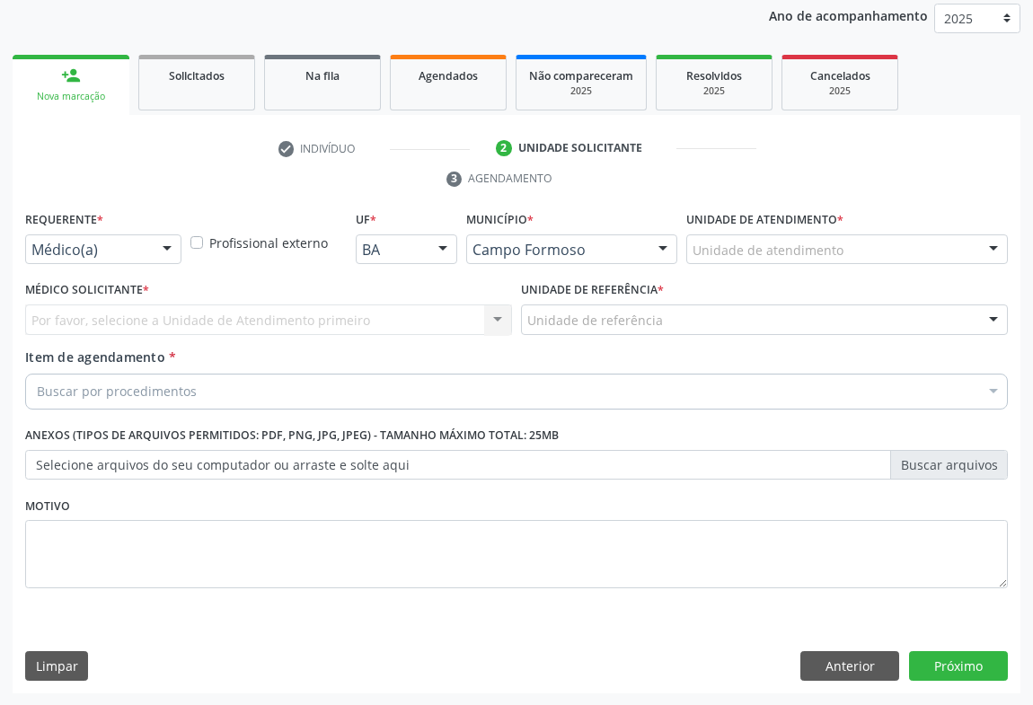
drag, startPoint x: 135, startPoint y: 240, endPoint x: 119, endPoint y: 311, distance: 72.8
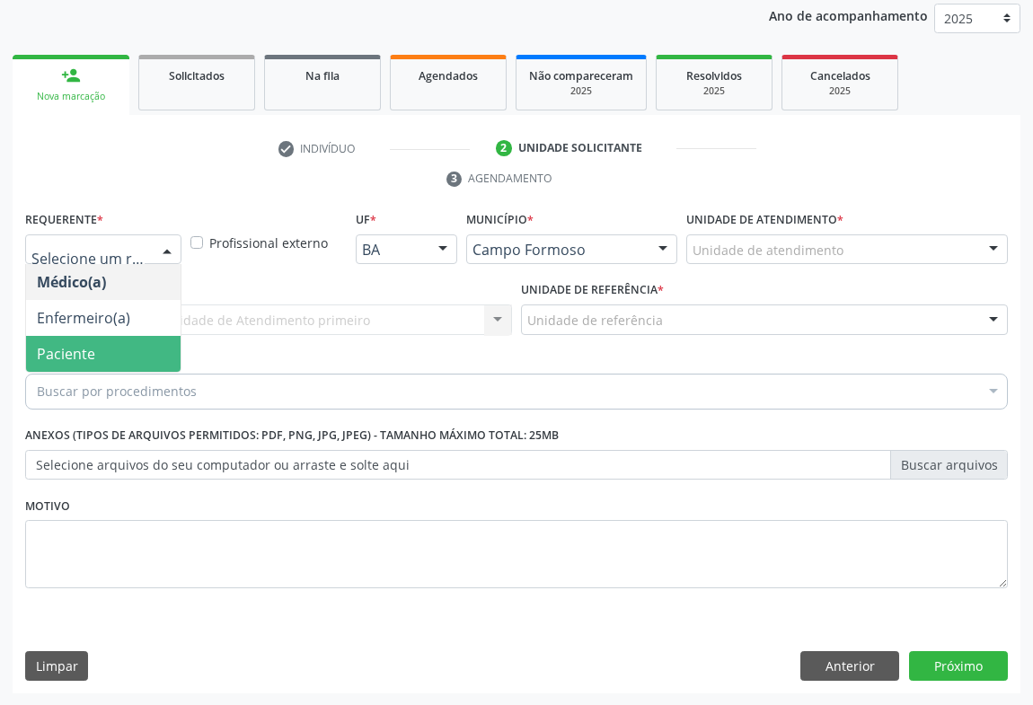
drag, startPoint x: 62, startPoint y: 351, endPoint x: 170, endPoint y: 330, distance: 110.0
click at [63, 351] on span "Paciente" at bounding box center [66, 354] width 58 height 20
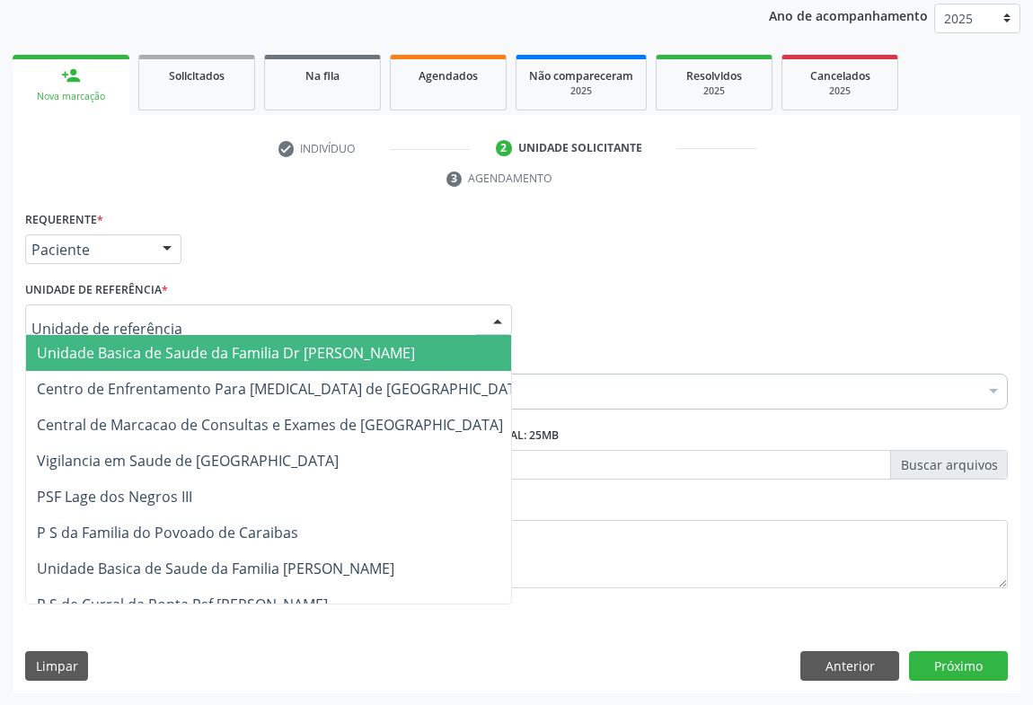
click at [206, 323] on div at bounding box center [268, 320] width 487 height 31
click at [191, 343] on span "Unidade Basica de Saude da Familia Dr [PERSON_NAME]" at bounding box center [226, 353] width 378 height 20
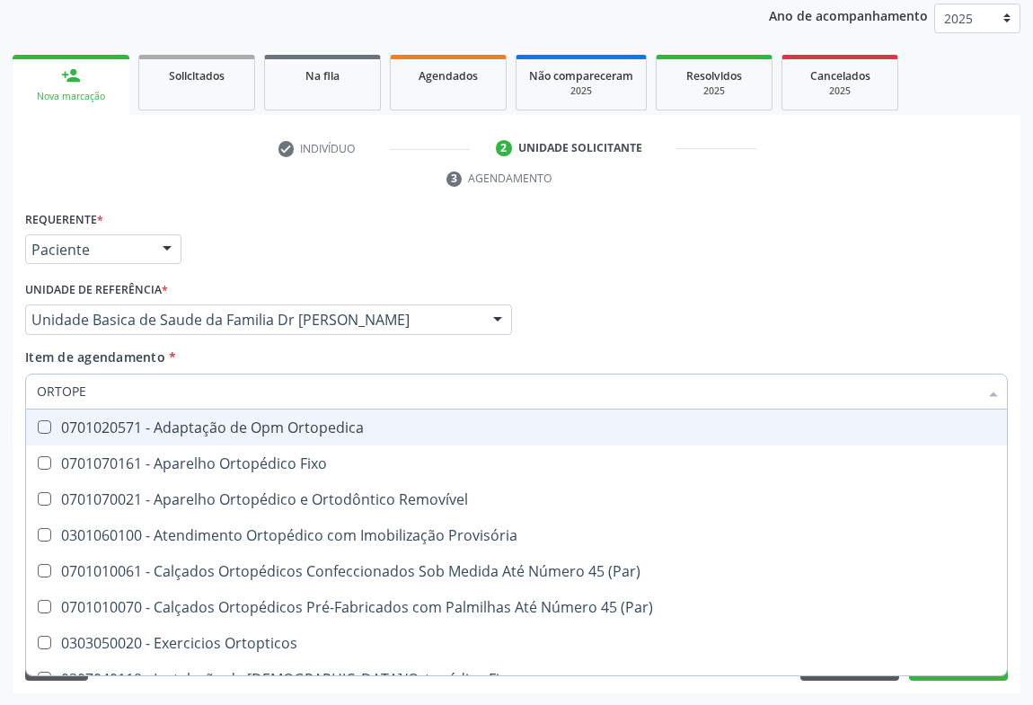
type input "ORTOPED"
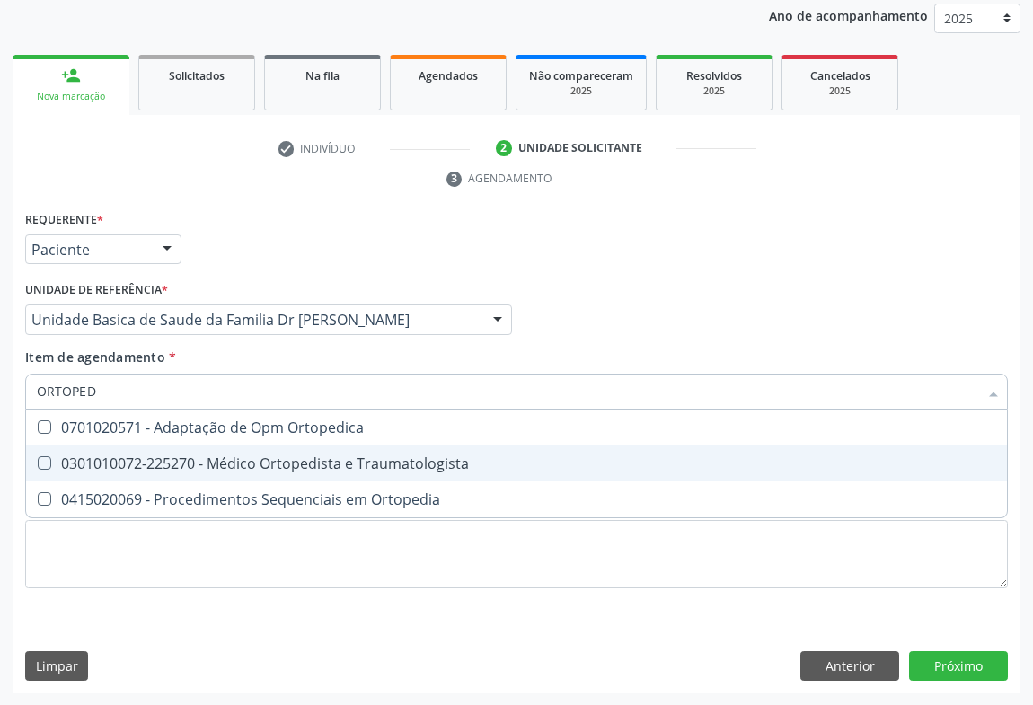
click at [309, 456] on div "0301010072-225270 - Médico Ortopedista e Traumatologista" at bounding box center [517, 463] width 960 height 14
checkbox Traumatologista "true"
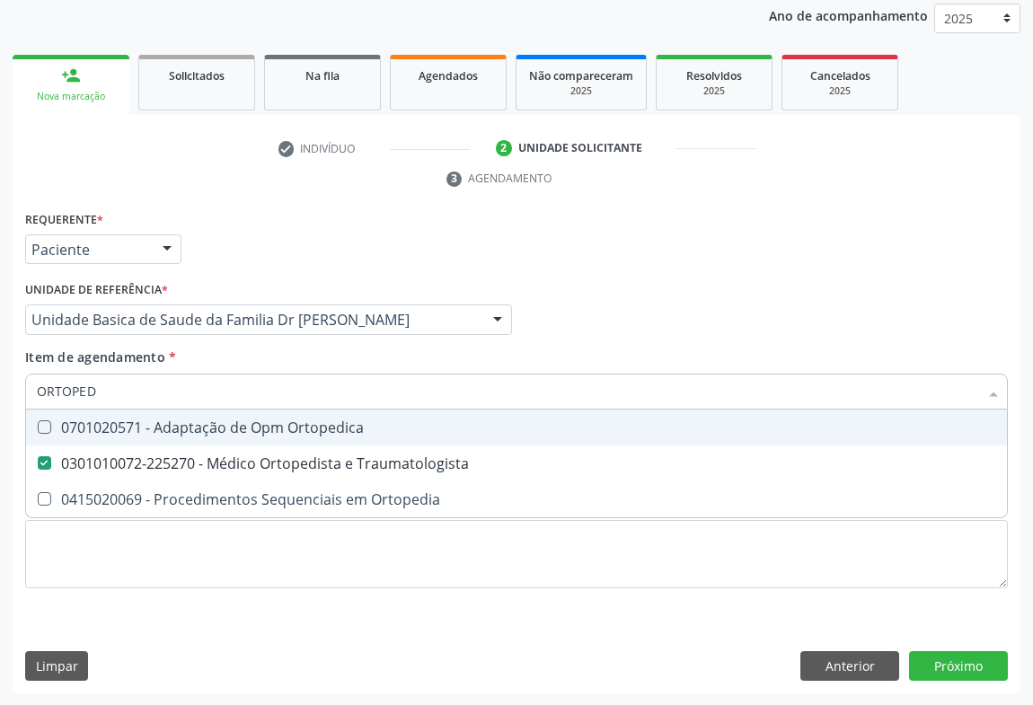
click at [641, 333] on div "Requerente * Paciente Médico(a) Enfermeiro(a) Paciente Nenhum resultado encontr…" at bounding box center [516, 410] width 983 height 407
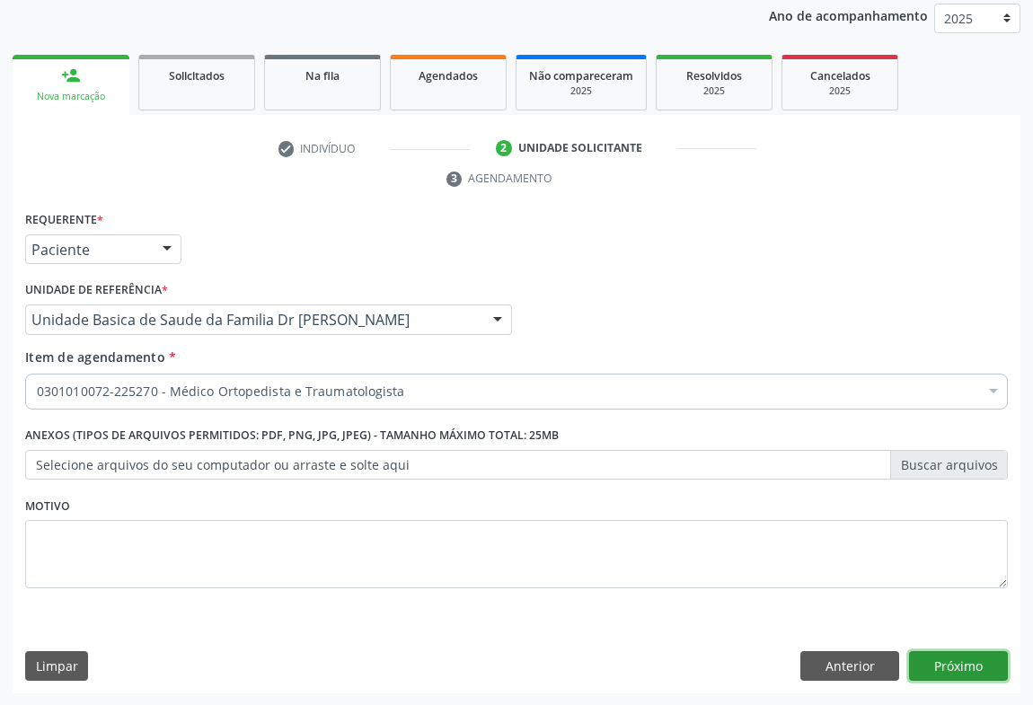
click at [952, 669] on button "Próximo" at bounding box center [958, 666] width 99 height 31
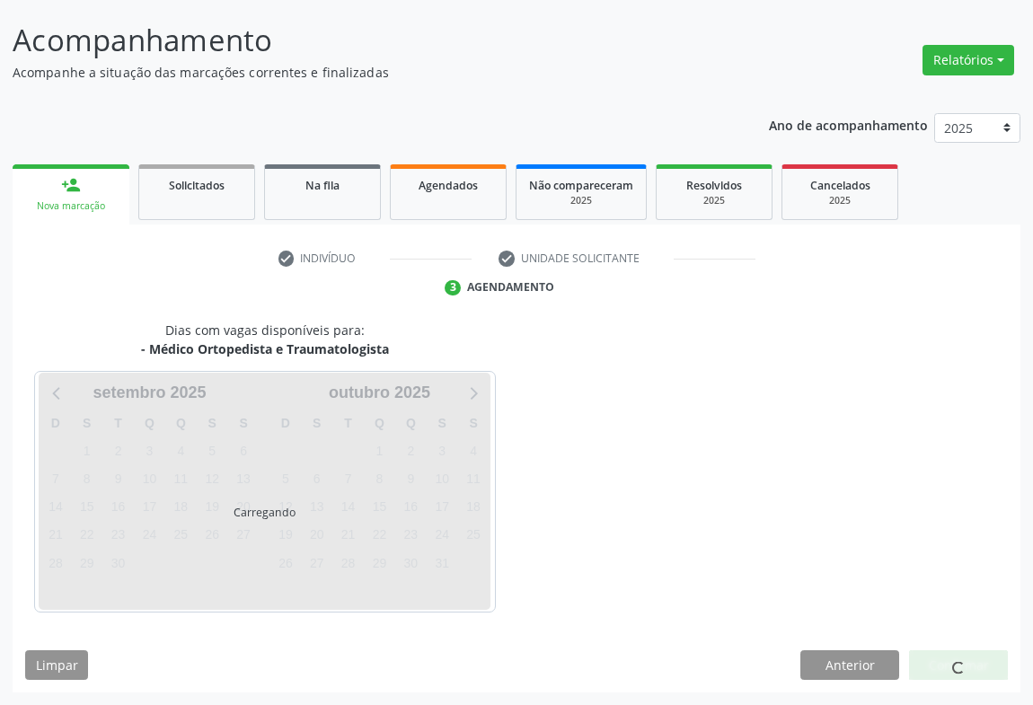
scroll to position [103, 0]
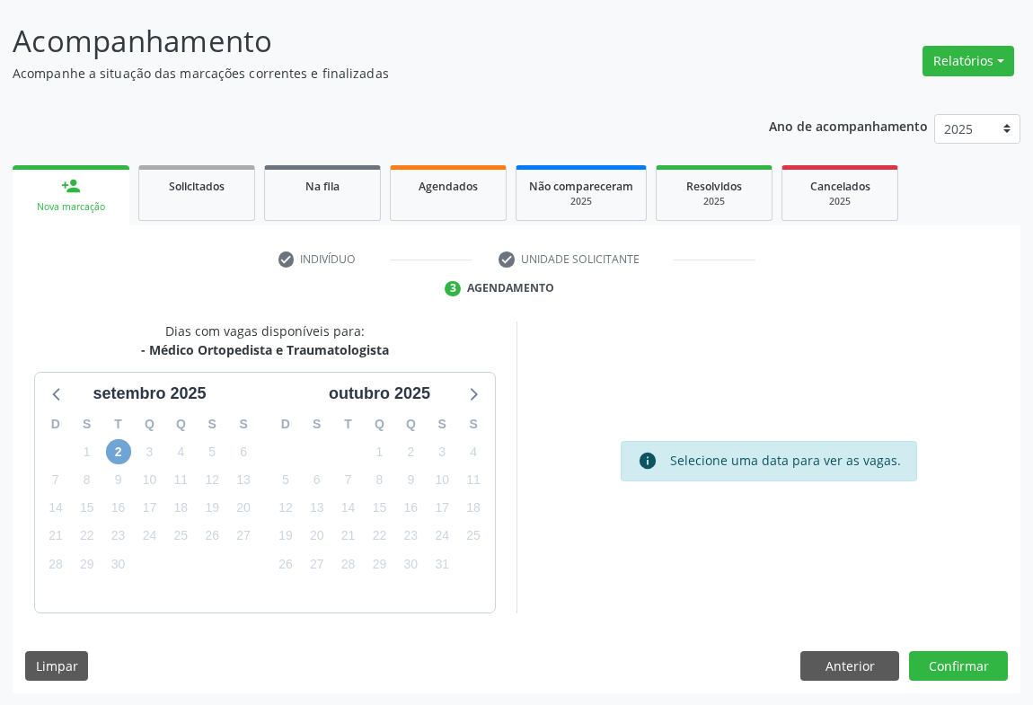
drag, startPoint x: 120, startPoint y: 447, endPoint x: 313, endPoint y: 438, distance: 193.4
click at [122, 447] on span "2" at bounding box center [118, 451] width 25 height 25
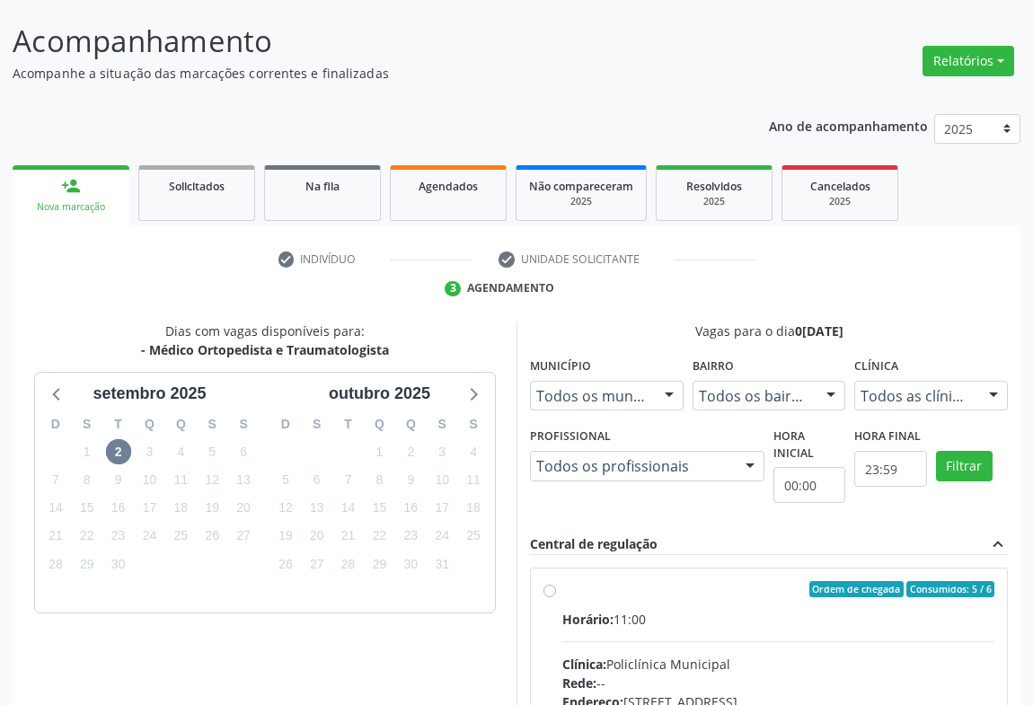
click at [605, 581] on div "Ordem de chegada Consumidos: 5 / 6" at bounding box center [778, 589] width 432 height 16
click at [556, 581] on input "Ordem de chegada Consumidos: 5 / 6 Horário: 11:00 Clínica: Policlínica Municipa…" at bounding box center [550, 589] width 13 height 16
radio input "true"
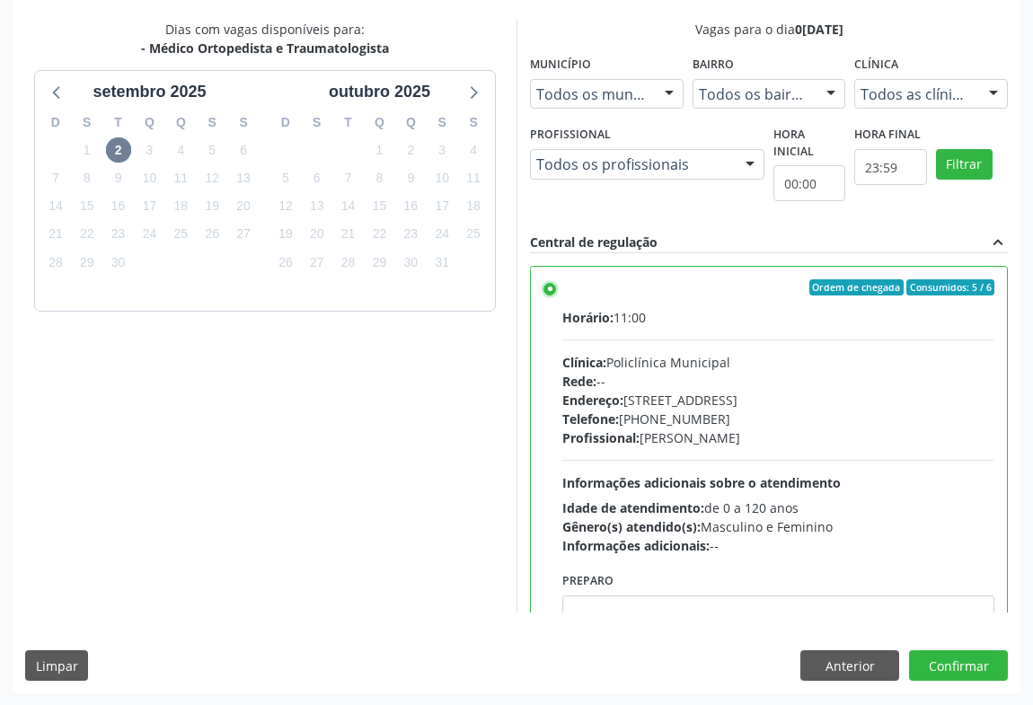
scroll to position [81, 0]
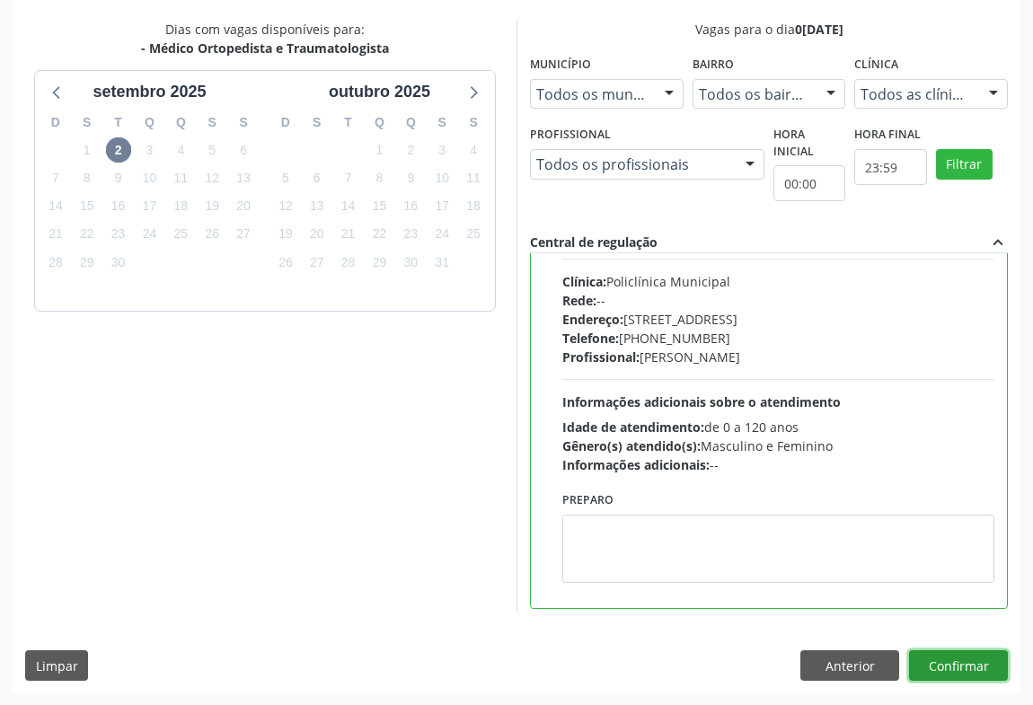
click at [978, 661] on button "Confirmar" at bounding box center [958, 666] width 99 height 31
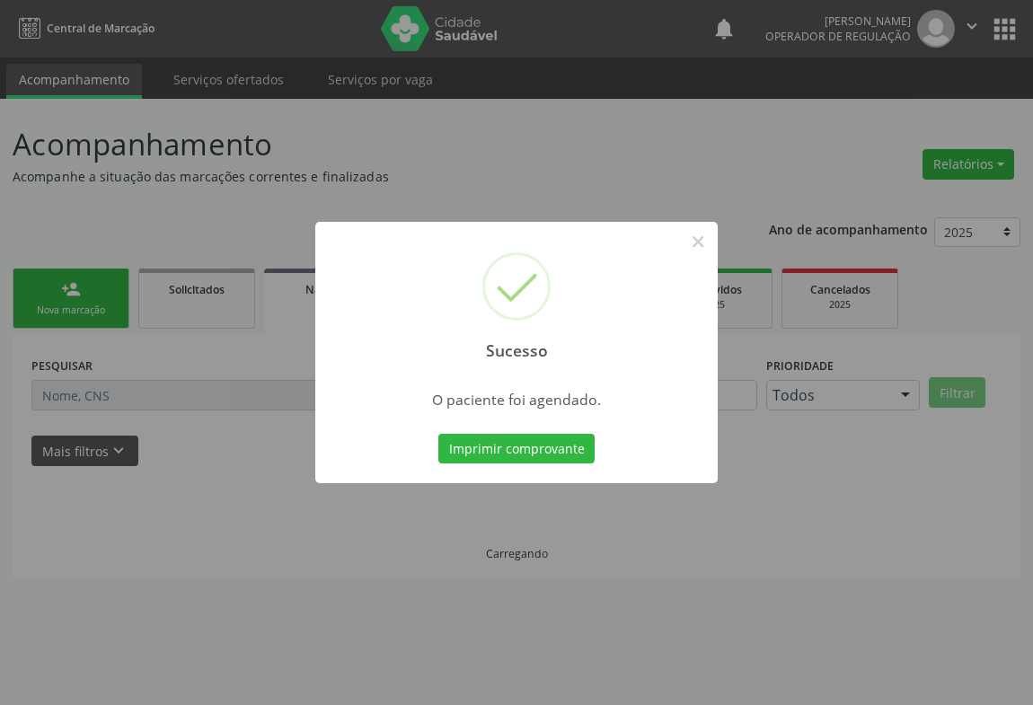
scroll to position [0, 0]
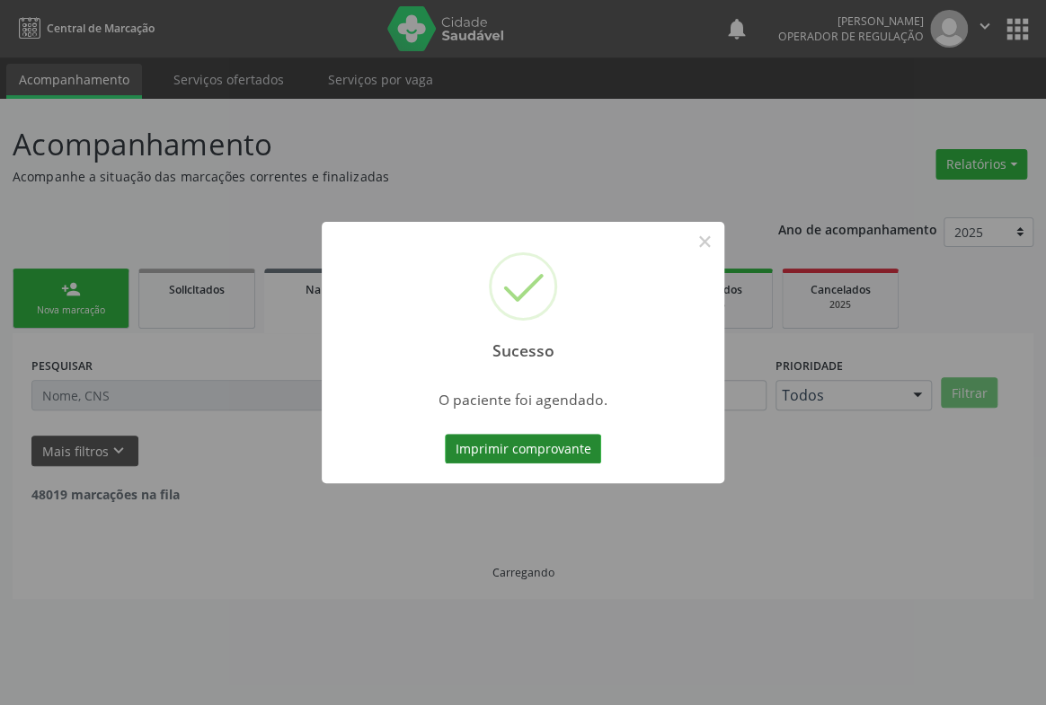
click at [550, 457] on button "Imprimir comprovante" at bounding box center [523, 449] width 156 height 31
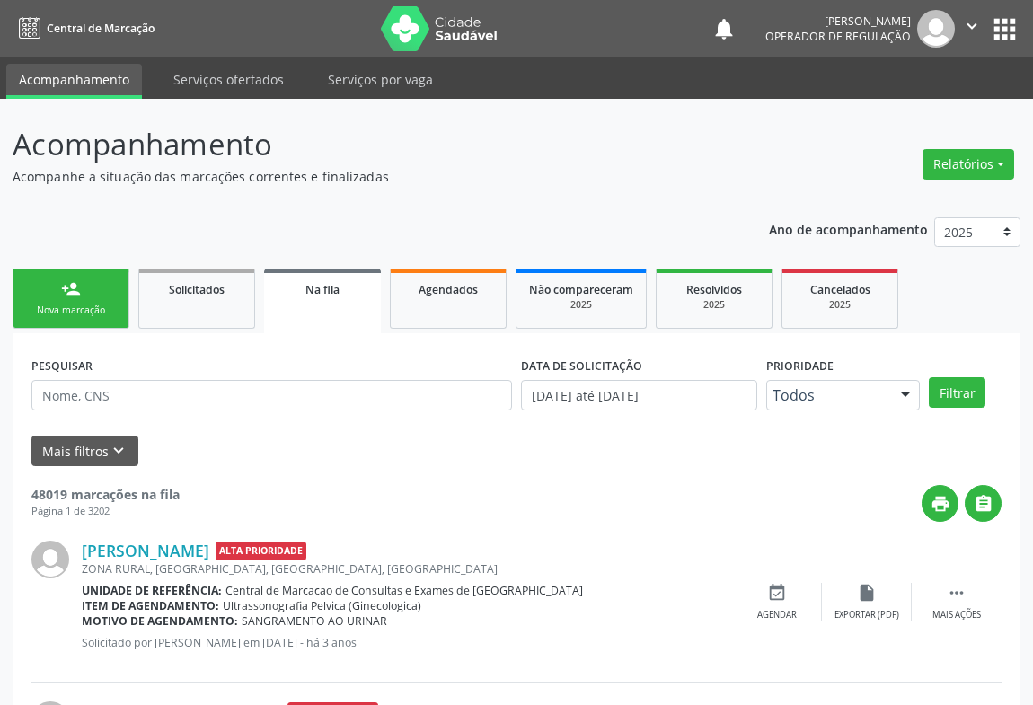
click at [85, 298] on link "person_add Nova marcação" at bounding box center [71, 299] width 117 height 60
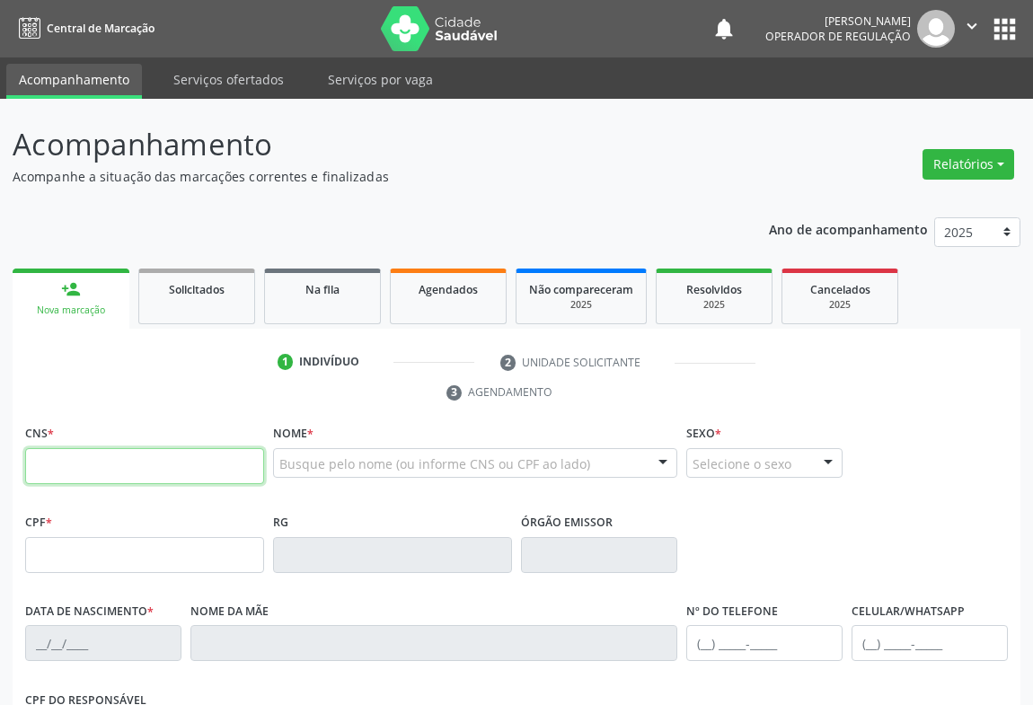
click at [94, 463] on input "text" at bounding box center [144, 466] width 239 height 36
type input "700 0074 7946 8908"
type input "05/05/2024"
type input "(74) 99967-7401"
type input "SN"
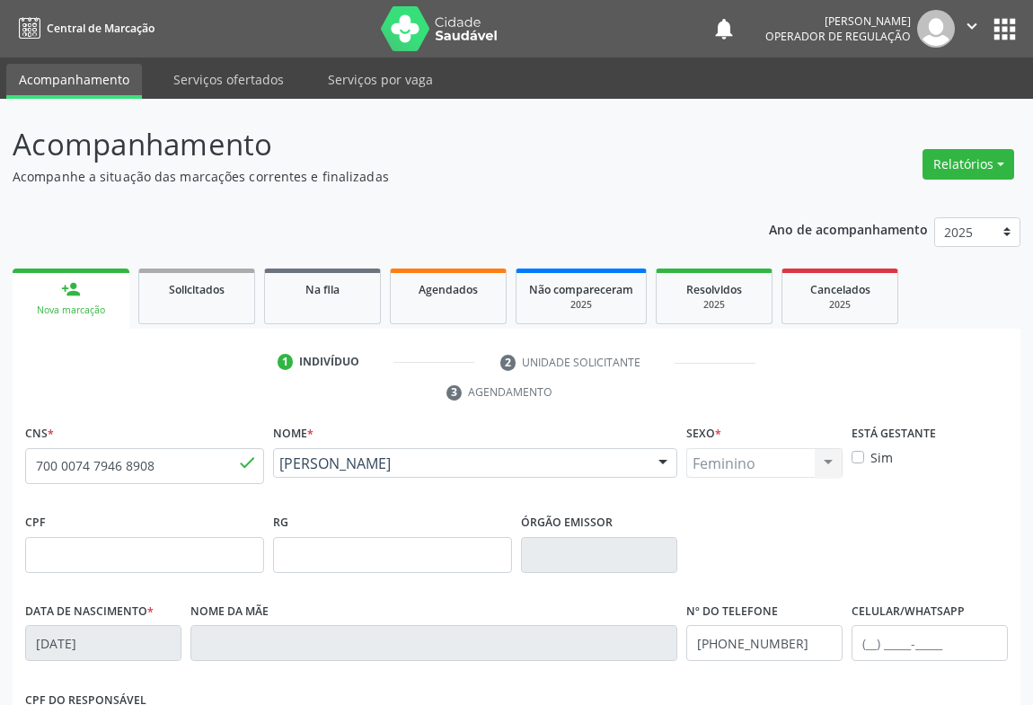
scroll to position [297, 0]
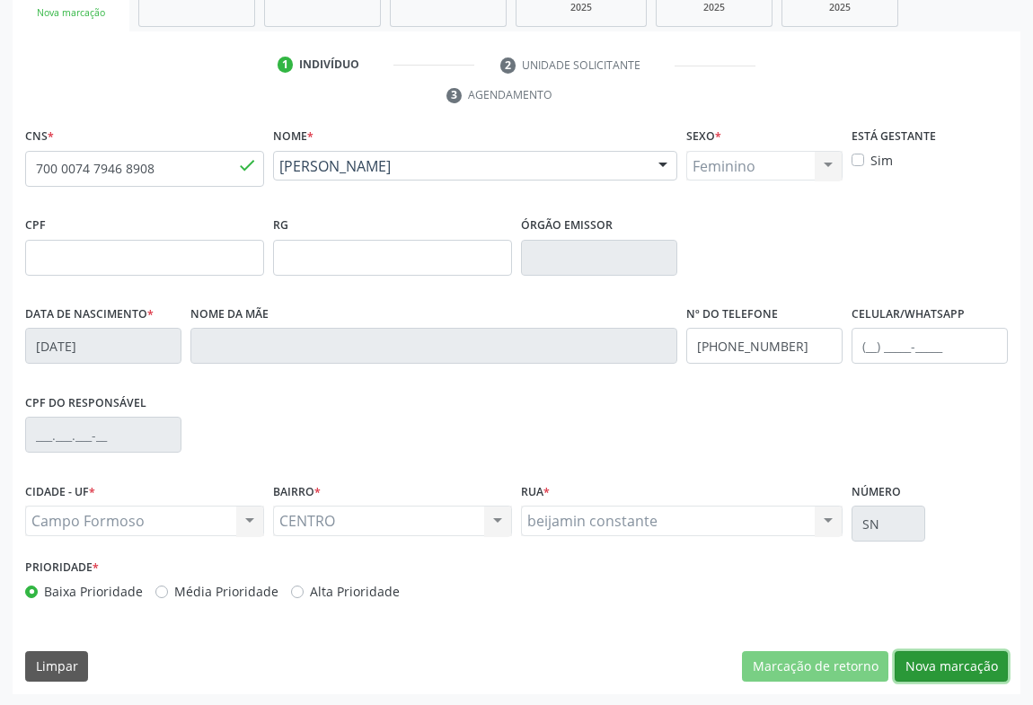
drag, startPoint x: 941, startPoint y: 656, endPoint x: 839, endPoint y: 552, distance: 145.5
click at [935, 651] on button "Nova marcação" at bounding box center [951, 666] width 113 height 31
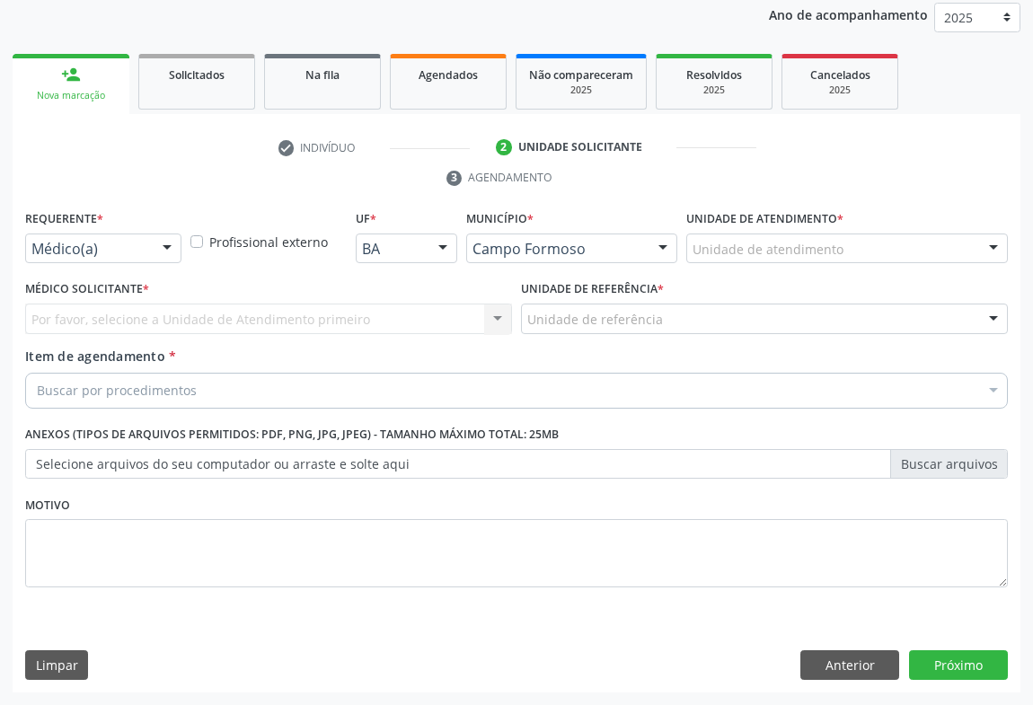
scroll to position [214, 0]
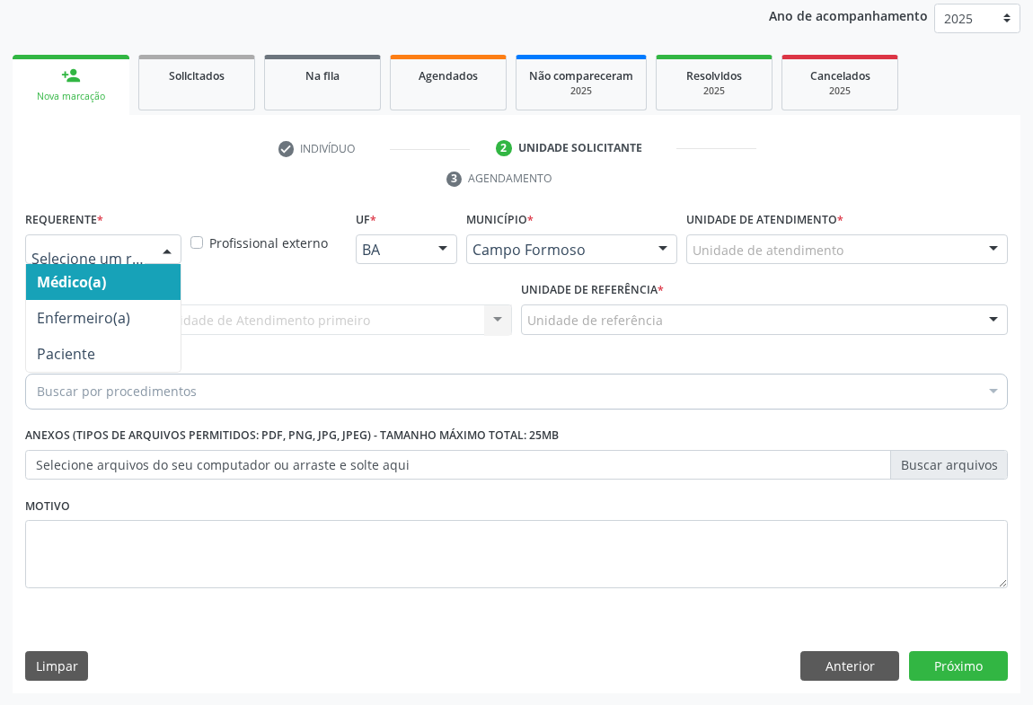
drag, startPoint x: 167, startPoint y: 237, endPoint x: 159, endPoint y: 305, distance: 68.8
click at [165, 236] on div at bounding box center [167, 250] width 27 height 31
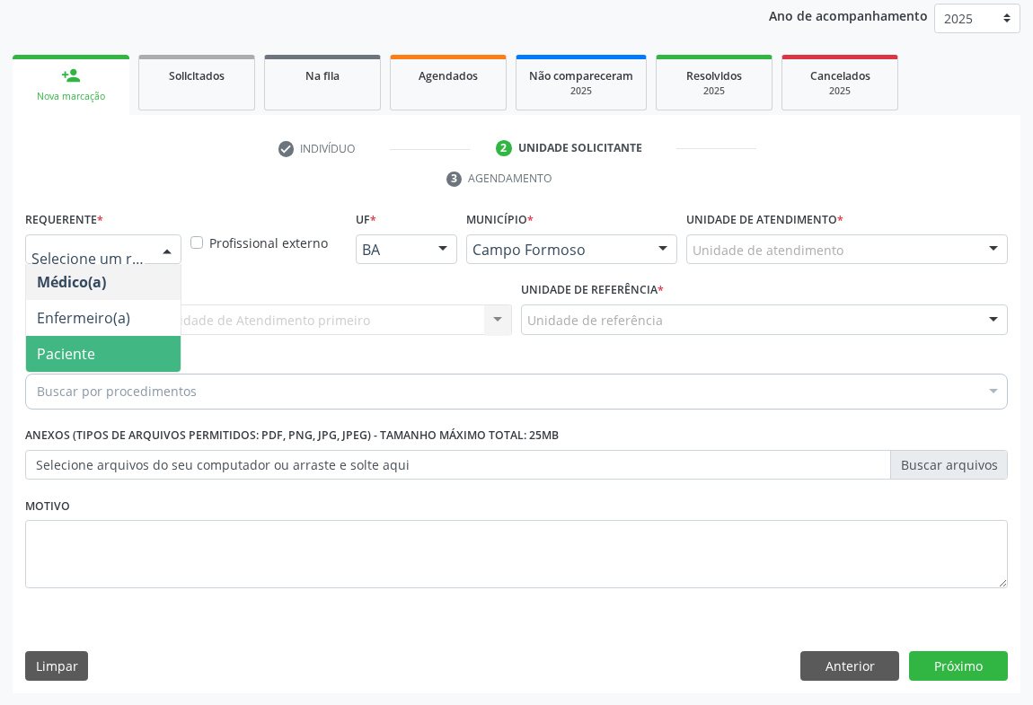
click at [119, 355] on span "Paciente" at bounding box center [103, 354] width 155 height 36
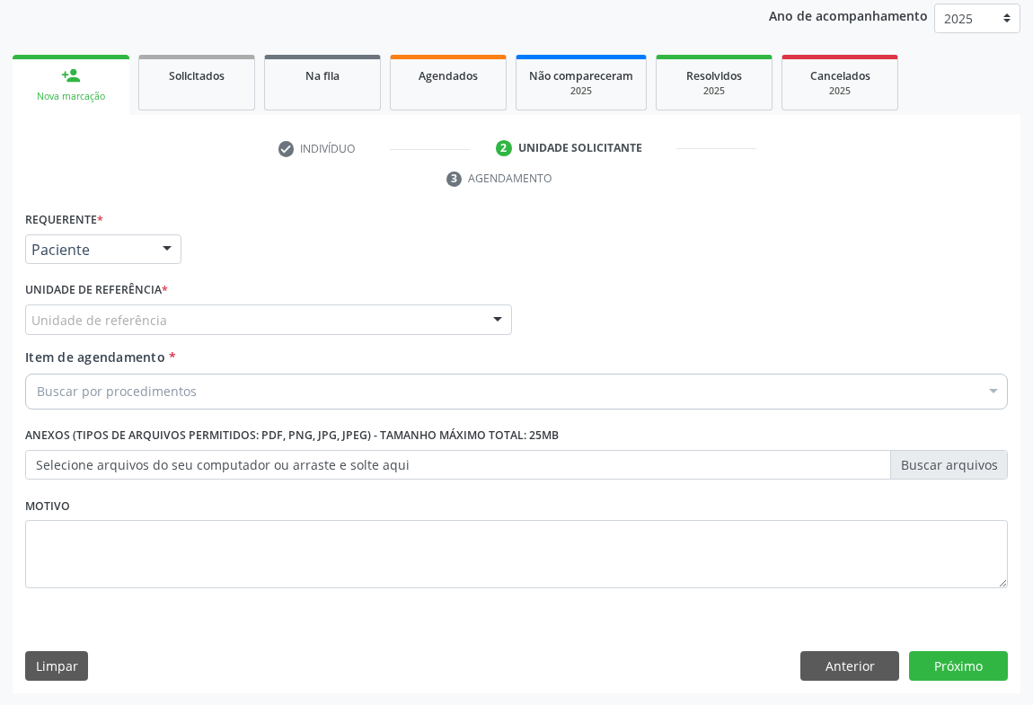
drag, startPoint x: 273, startPoint y: 319, endPoint x: 226, endPoint y: 352, distance: 58.1
click at [272, 319] on div "Unidade de referência" at bounding box center [268, 320] width 487 height 31
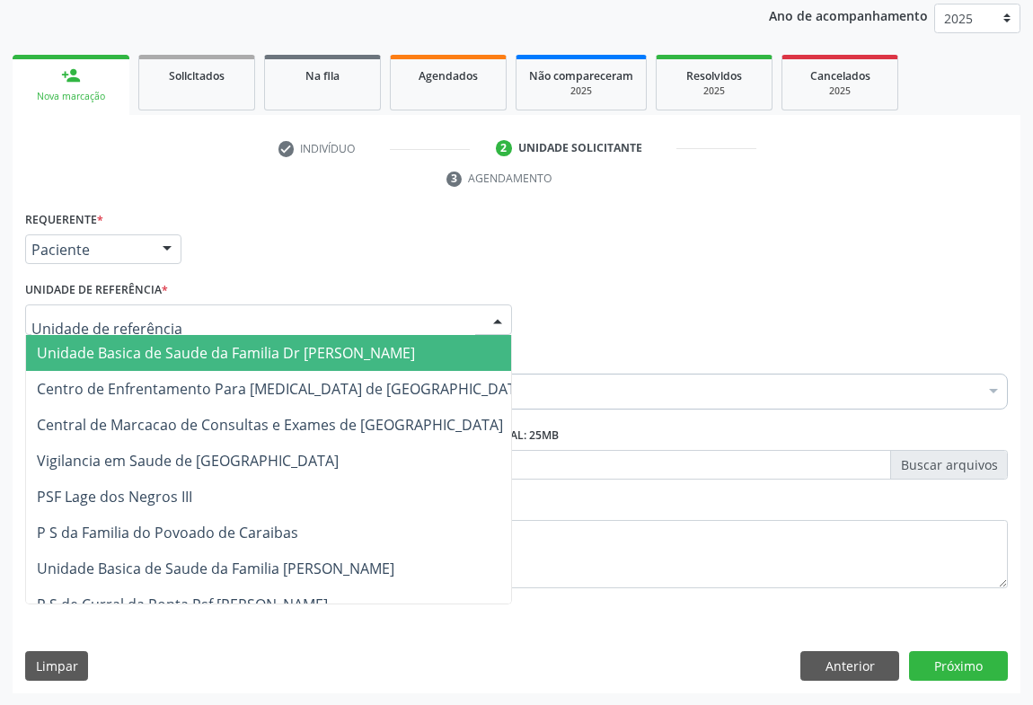
click at [220, 356] on span "Unidade Basica de Saude da Familia Dr [PERSON_NAME]" at bounding box center [226, 353] width 378 height 20
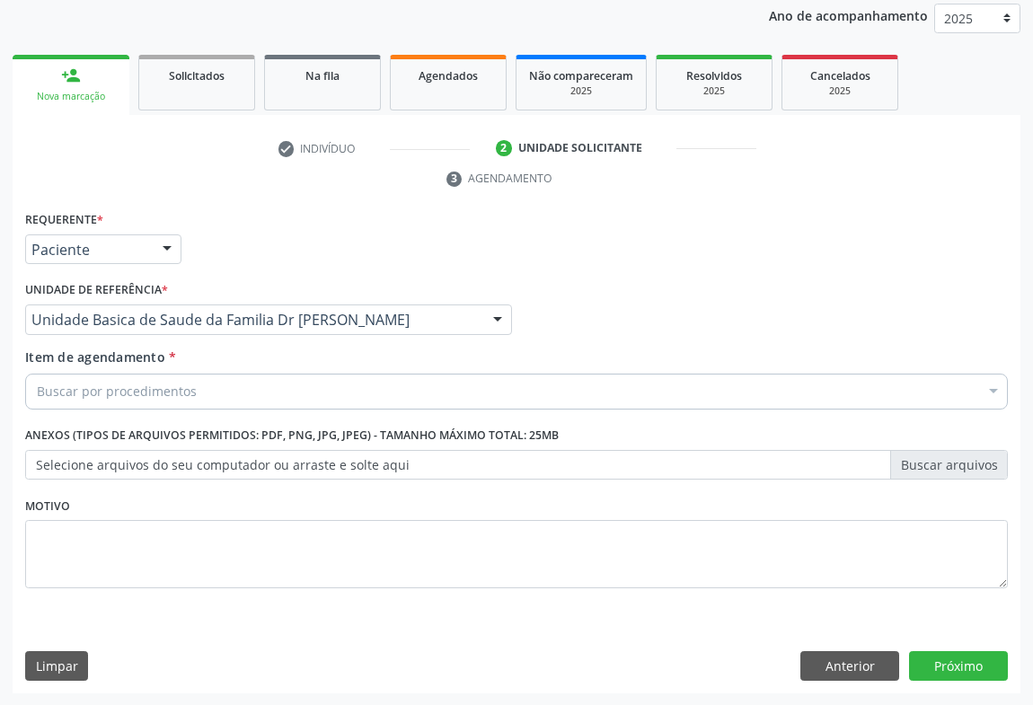
click at [208, 386] on div "Buscar por procedimentos" at bounding box center [516, 392] width 983 height 36
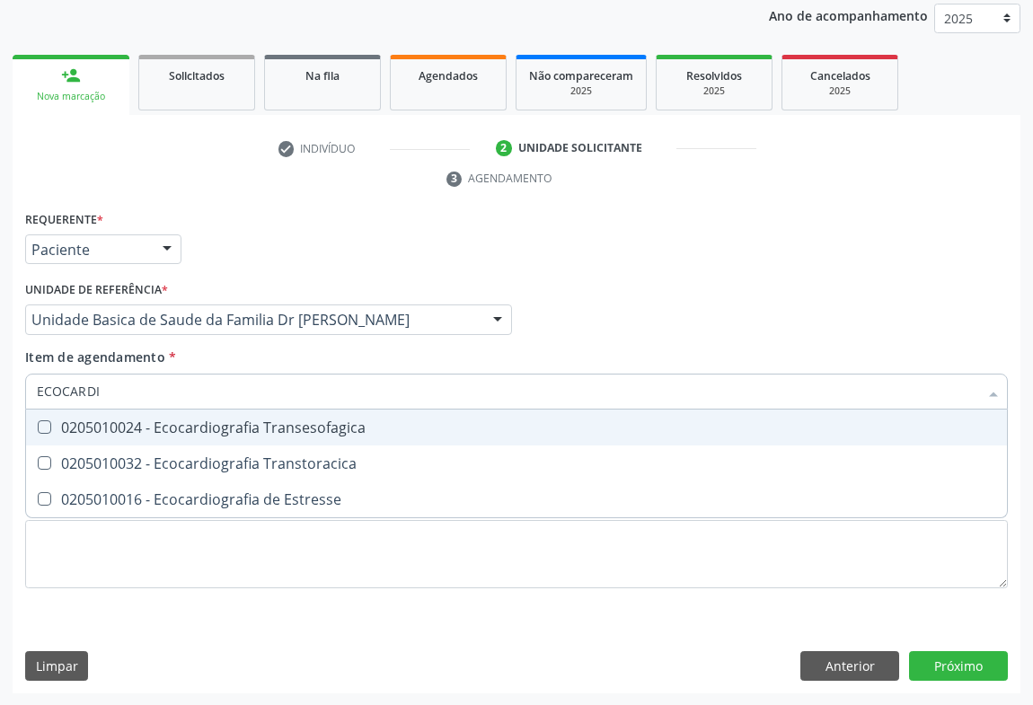
type input "ECOCARDIO"
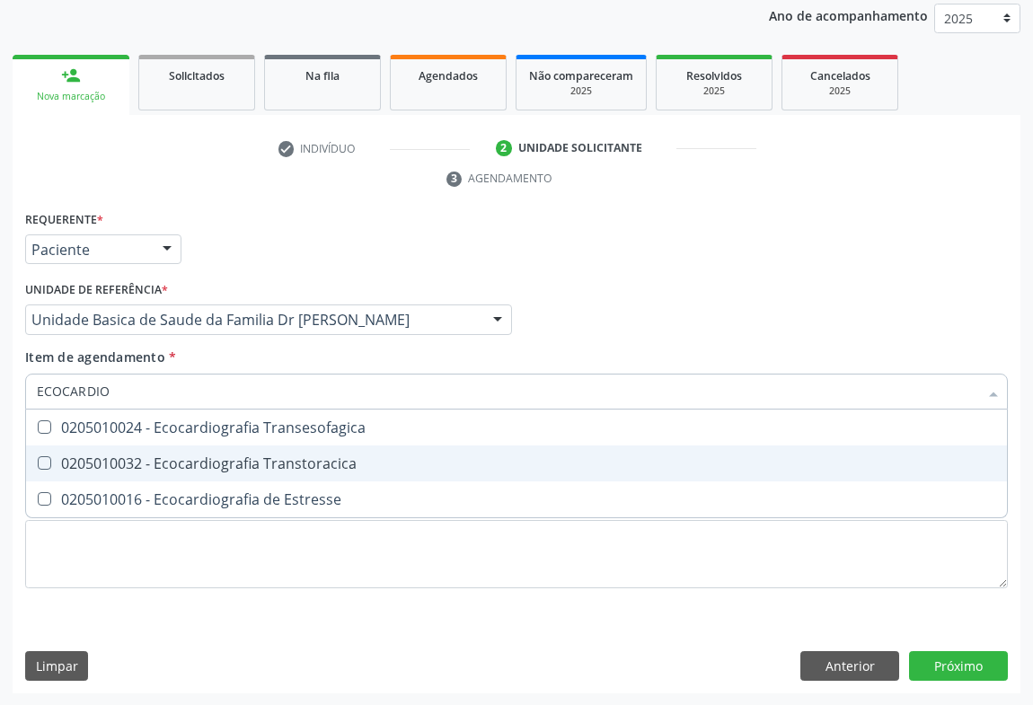
click at [298, 457] on div "0205010032 - Ecocardiografia Transtoracica" at bounding box center [517, 463] width 960 height 14
checkbox Transtoracica "true"
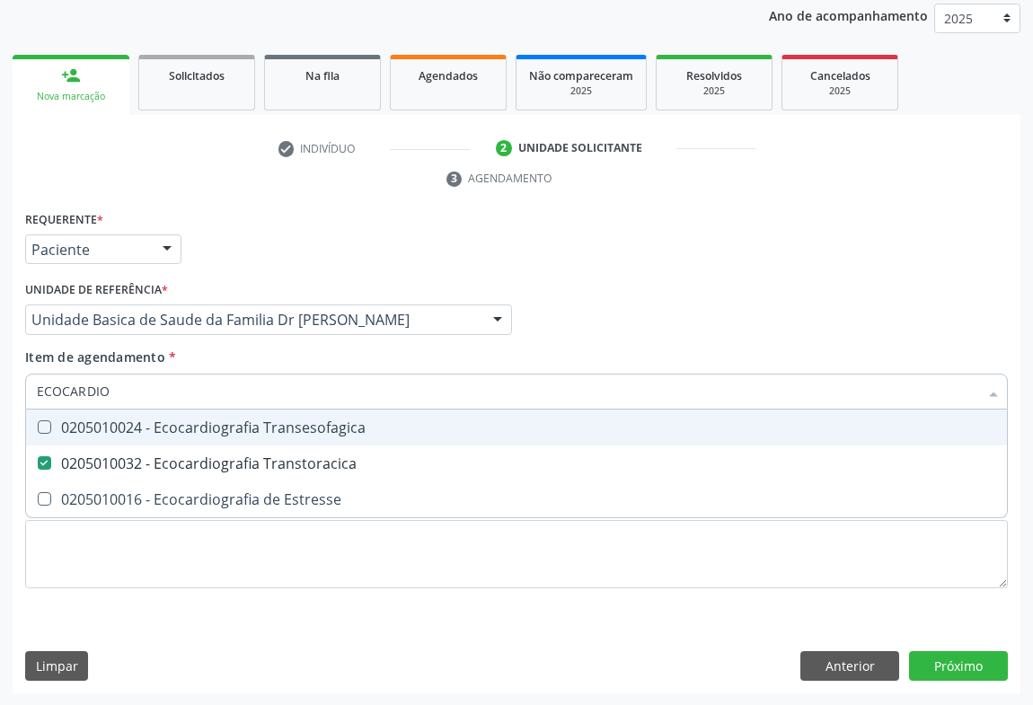
drag, startPoint x: 519, startPoint y: 359, endPoint x: 497, endPoint y: 455, distance: 97.9
click at [522, 359] on div "Item de agendamento * ECOCARDIO Desfazer seleção 0205010024 - Ecocardiografia T…" at bounding box center [516, 376] width 983 height 57
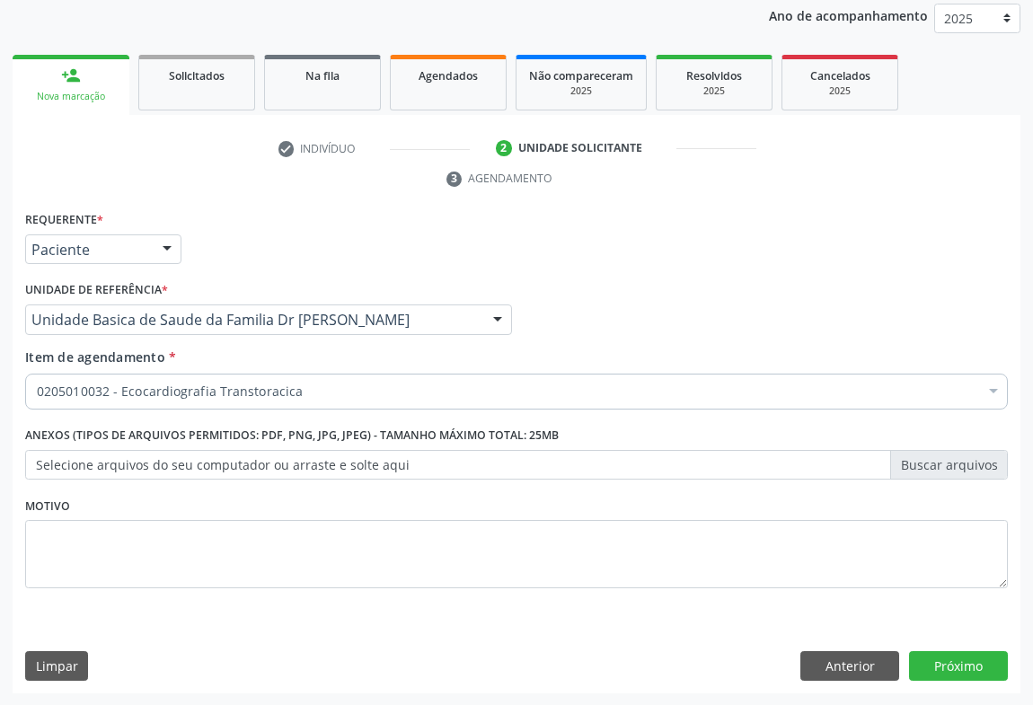
click at [941, 647] on div "Requerente * Paciente Médico(a) Enfermeiro(a) Paciente Nenhum resultado encontr…" at bounding box center [517, 451] width 1008 height 488
click at [948, 656] on button "Próximo" at bounding box center [958, 666] width 99 height 31
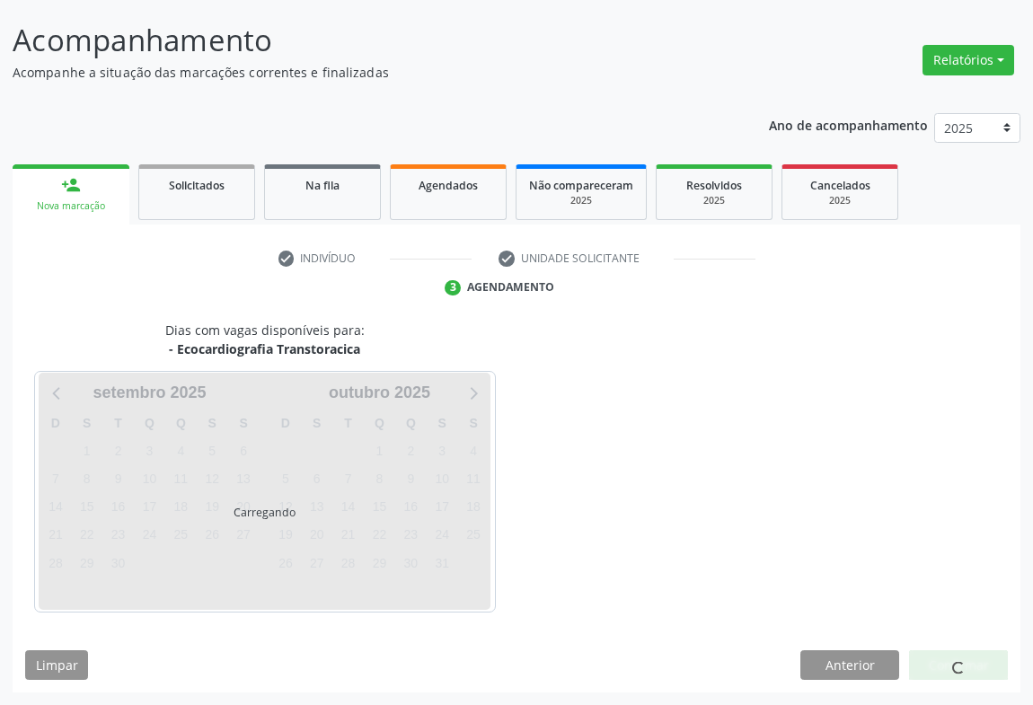
scroll to position [103, 0]
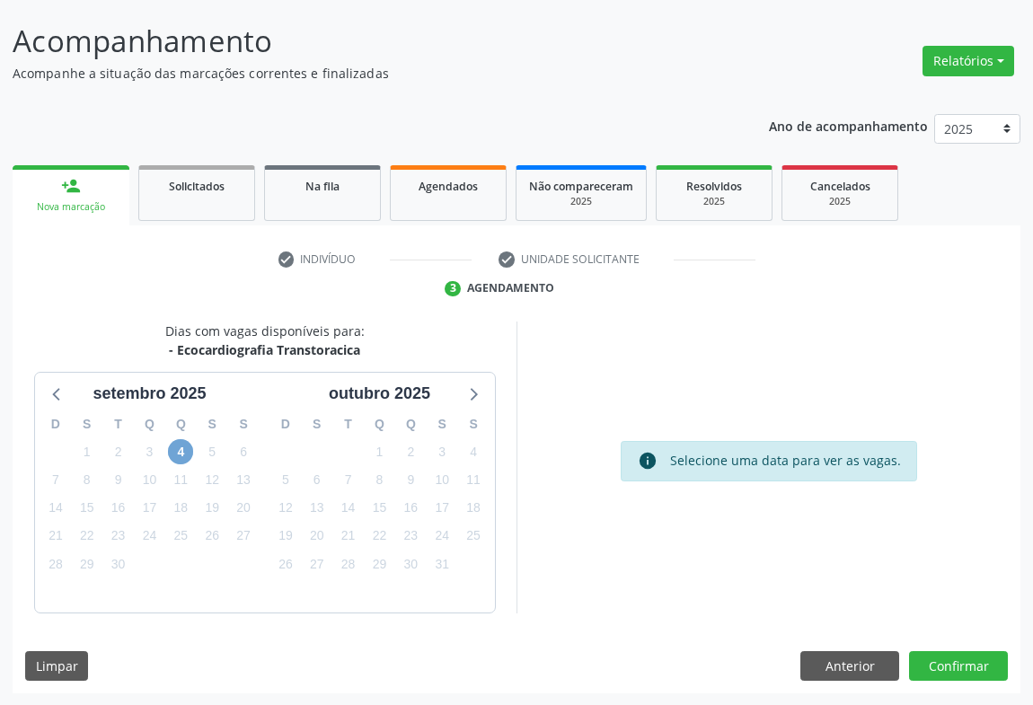
click at [180, 448] on span "4" at bounding box center [180, 451] width 25 height 25
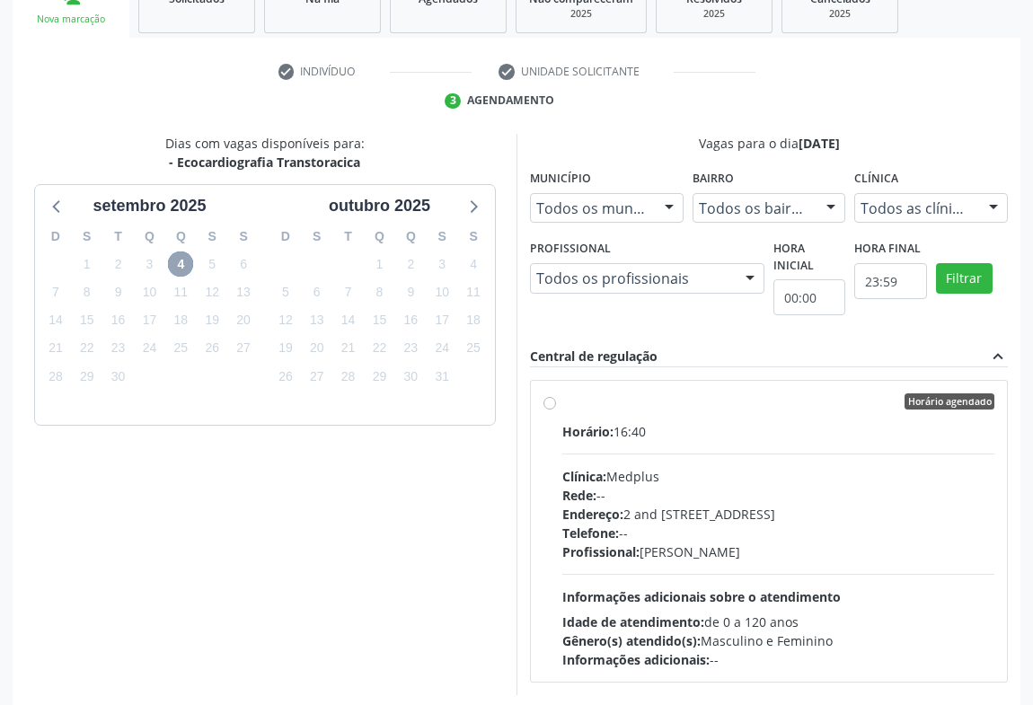
scroll to position [373, 0]
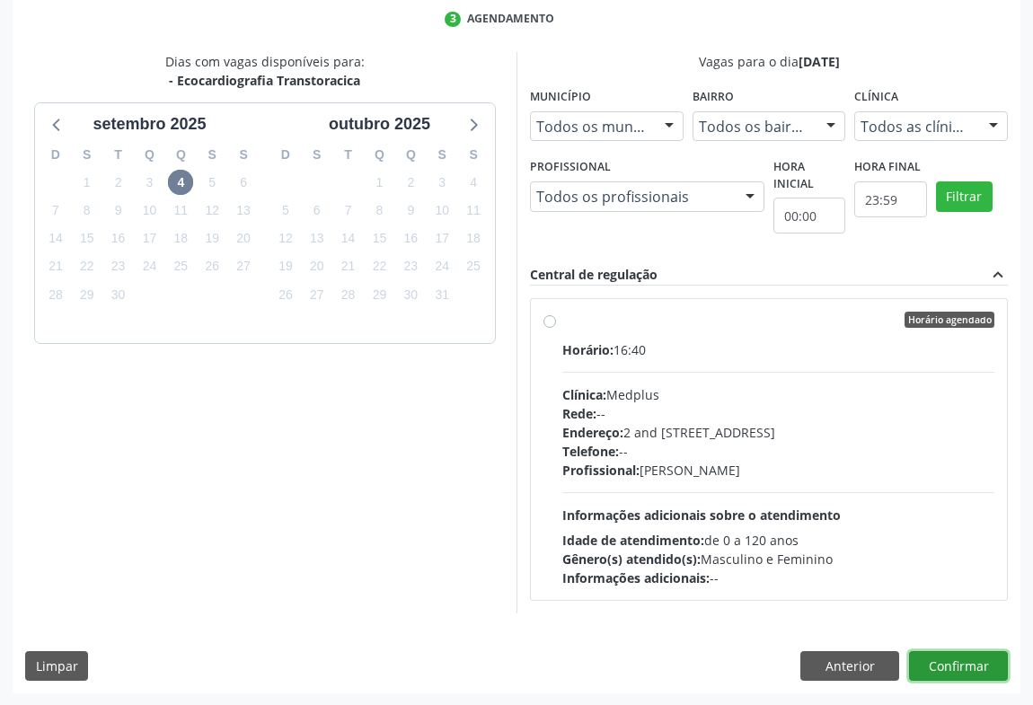
click at [947, 665] on button "Confirmar" at bounding box center [958, 666] width 99 height 31
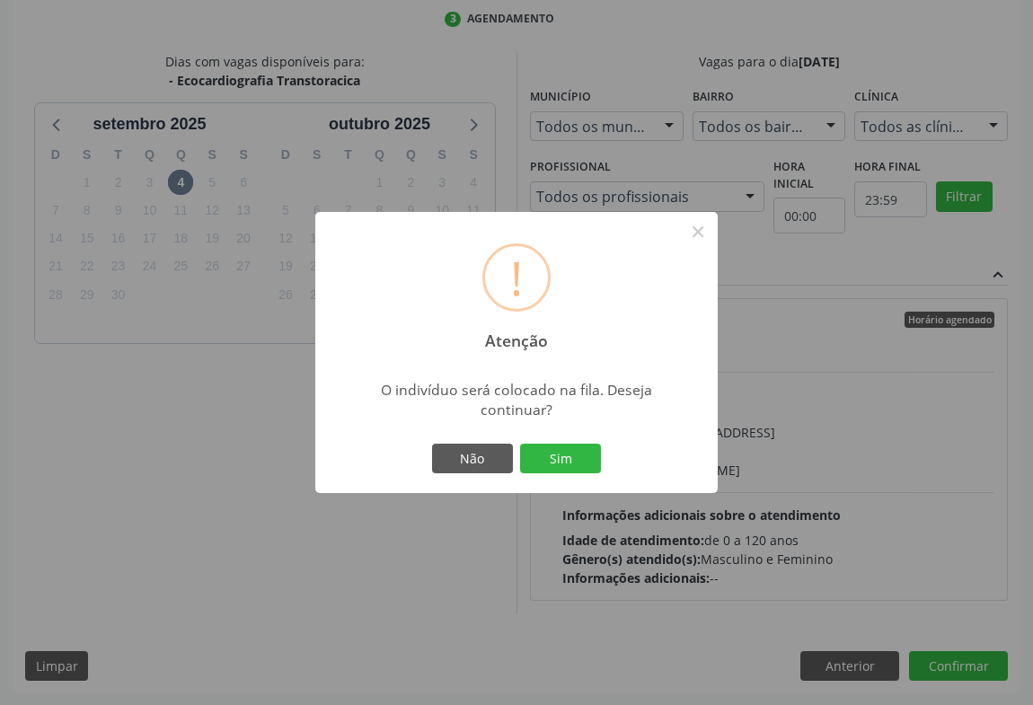
drag, startPoint x: 549, startPoint y: 462, endPoint x: 581, endPoint y: 461, distance: 32.4
click at [549, 461] on button "Sim" at bounding box center [560, 459] width 81 height 31
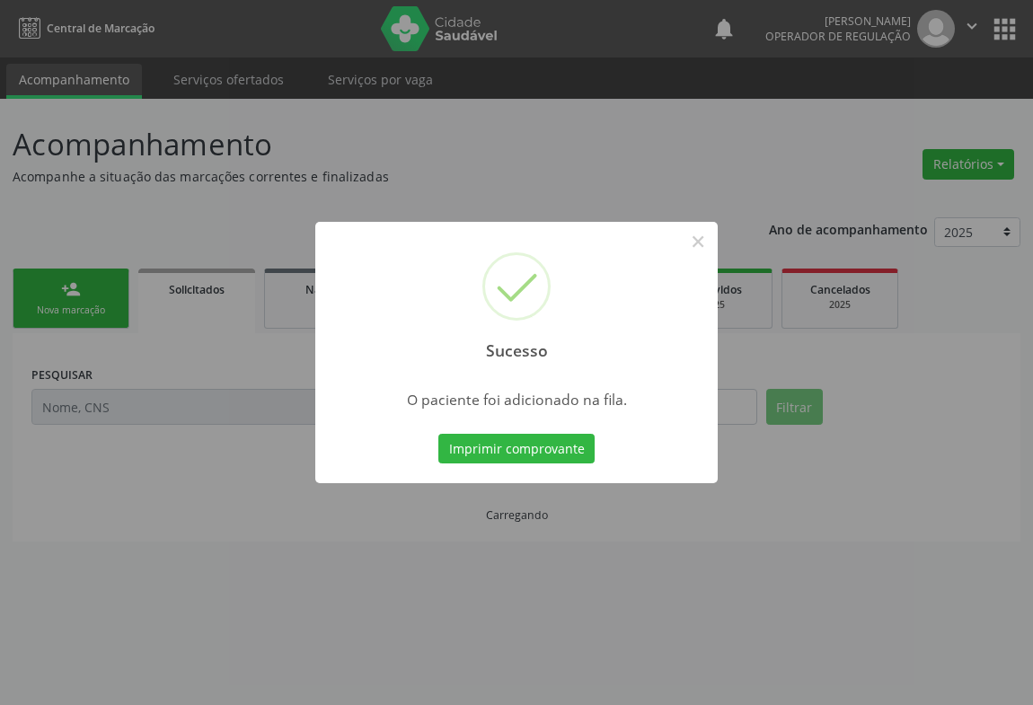
scroll to position [0, 0]
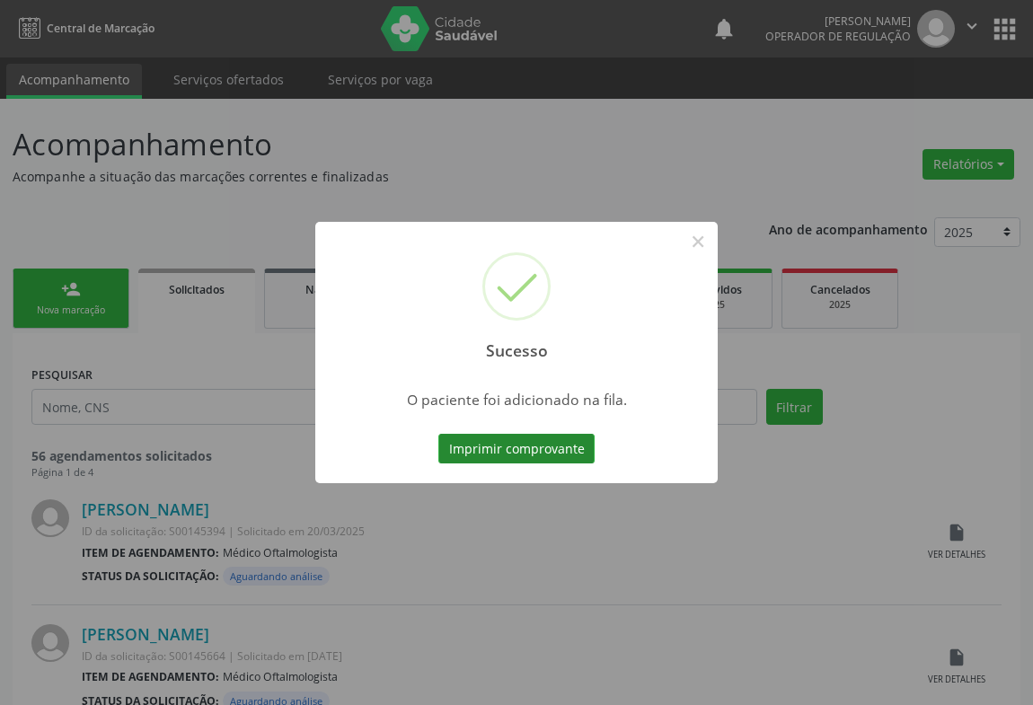
click at [507, 447] on button "Imprimir comprovante" at bounding box center [516, 449] width 156 height 31
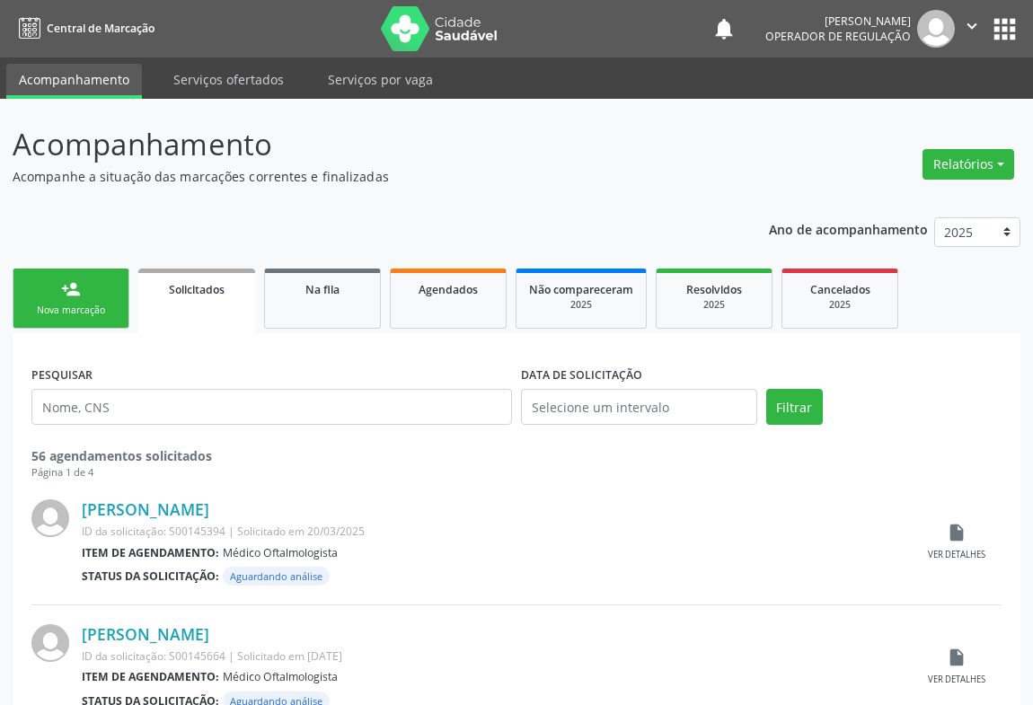
click at [63, 308] on div "Nova marcação" at bounding box center [71, 310] width 90 height 13
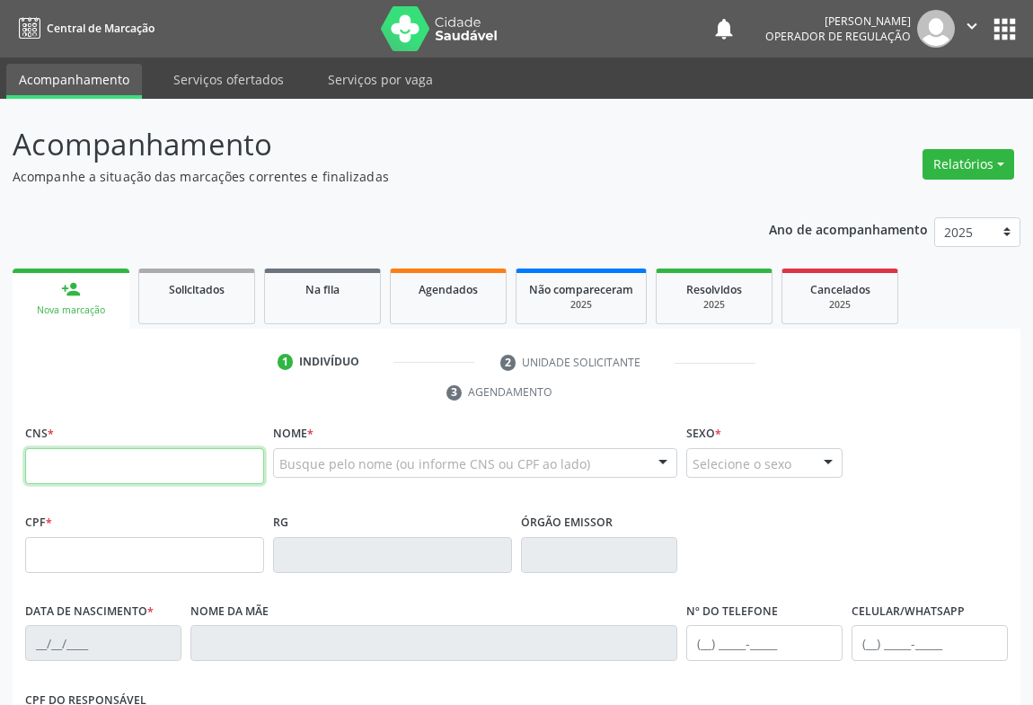
drag, startPoint x: 88, startPoint y: 476, endPoint x: 141, endPoint y: 448, distance: 59.9
click at [88, 476] on input "text" at bounding box center [144, 466] width 239 height 36
click at [973, 18] on icon "" at bounding box center [972, 26] width 20 height 20
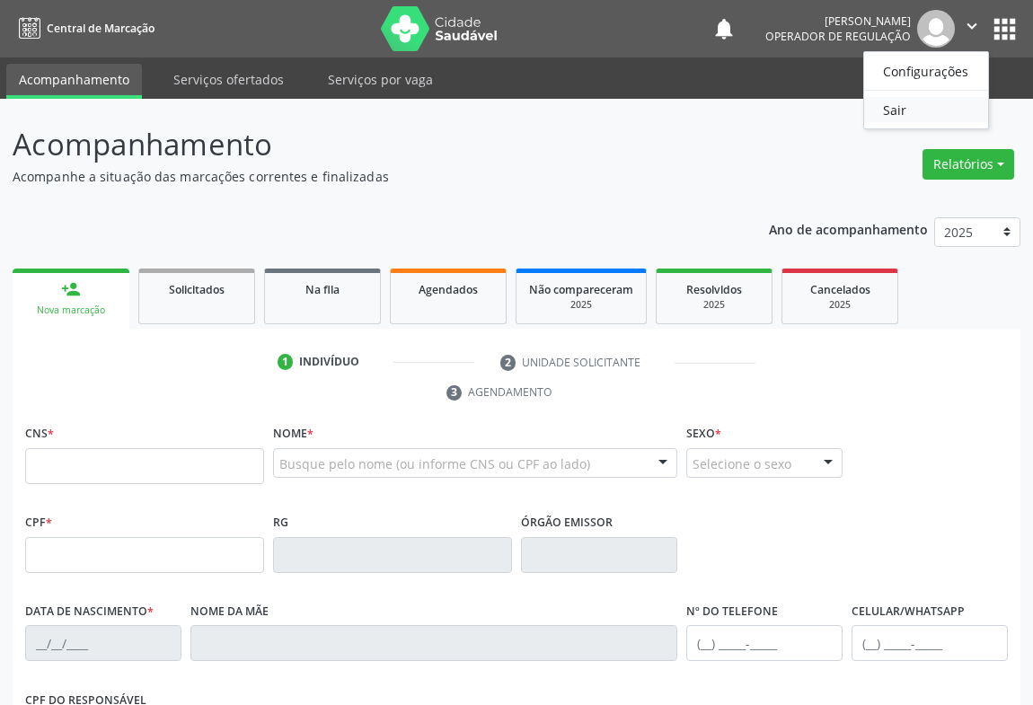
click at [899, 112] on link "Sair" at bounding box center [926, 109] width 124 height 25
